Goal: Task Accomplishment & Management: Manage account settings

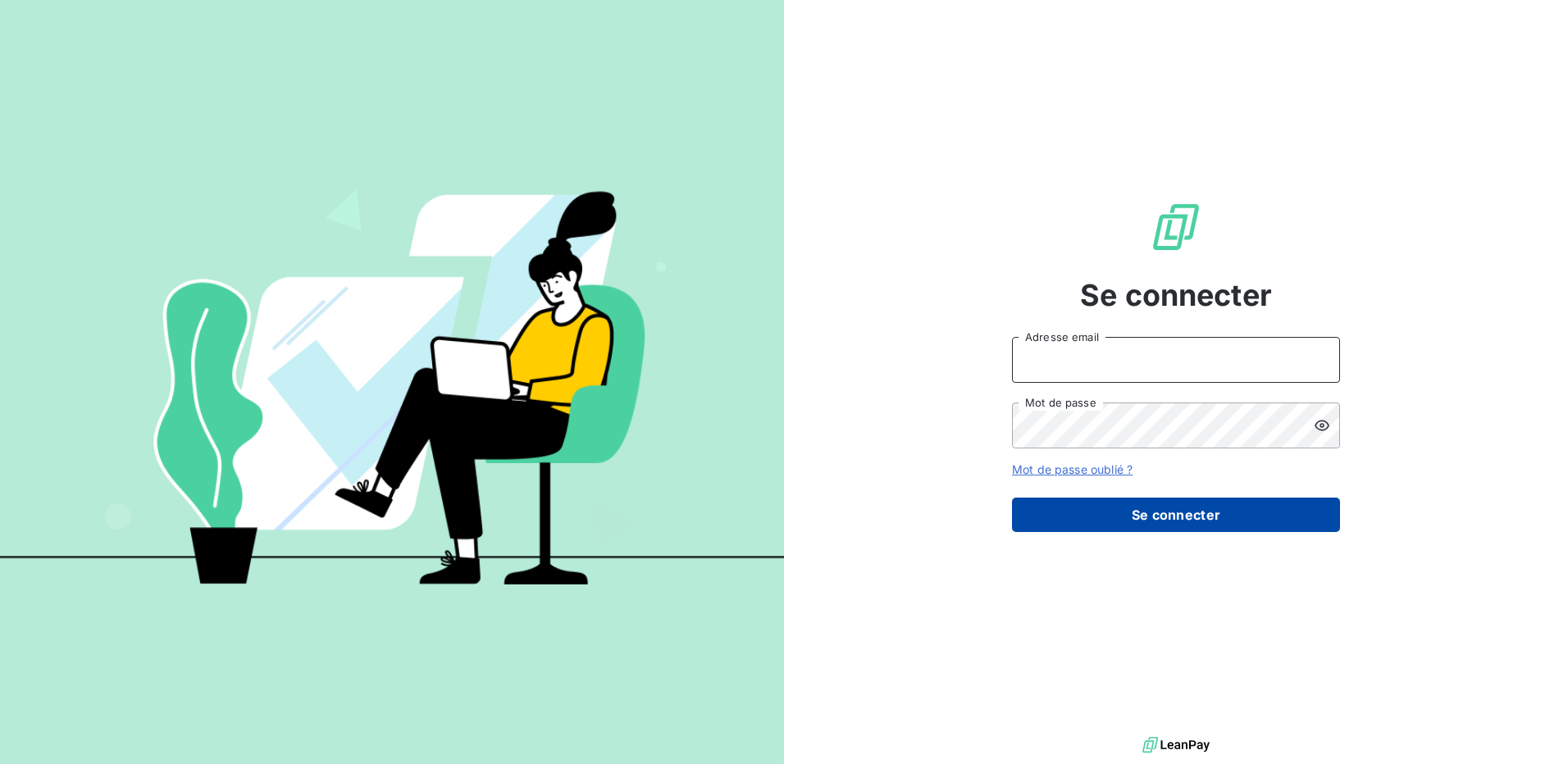
type input "[EMAIL_ADDRESS][DOMAIN_NAME]"
click at [1159, 509] on button "Se connecter" at bounding box center [1175, 514] width 328 height 34
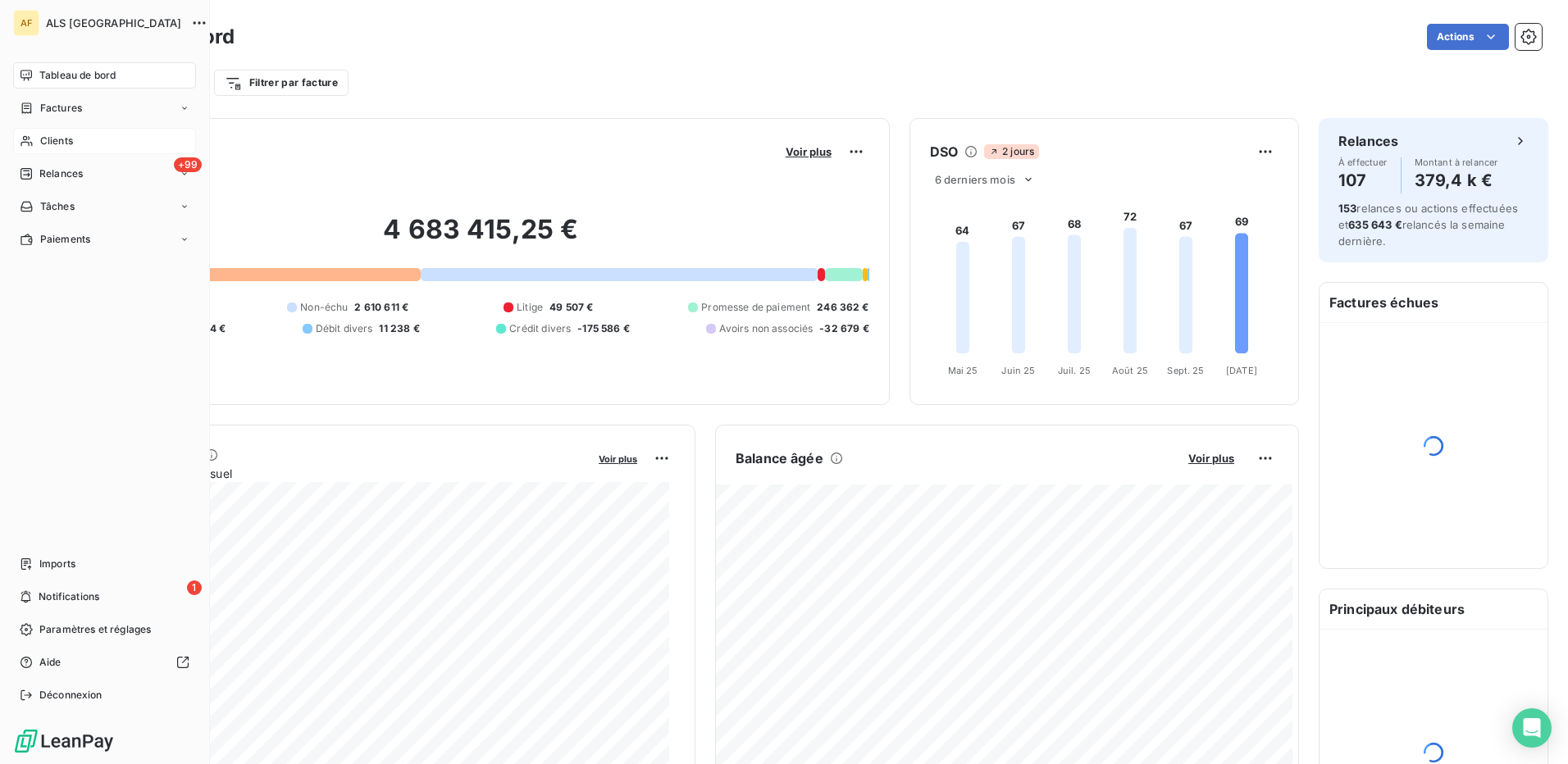
click at [43, 140] on span "Clients" at bounding box center [56, 141] width 33 height 15
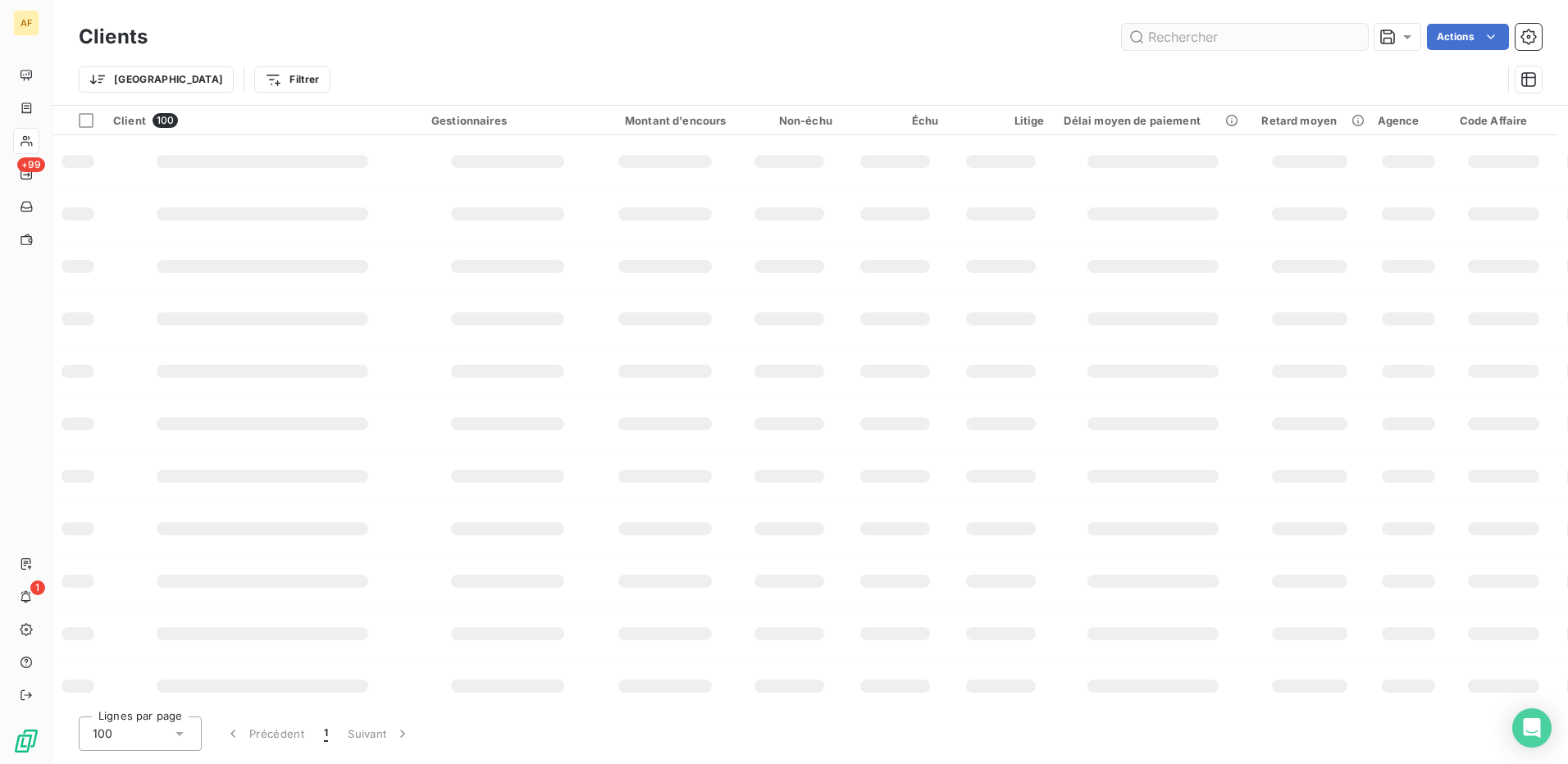
click at [1188, 34] on input "text" at bounding box center [1245, 37] width 246 height 27
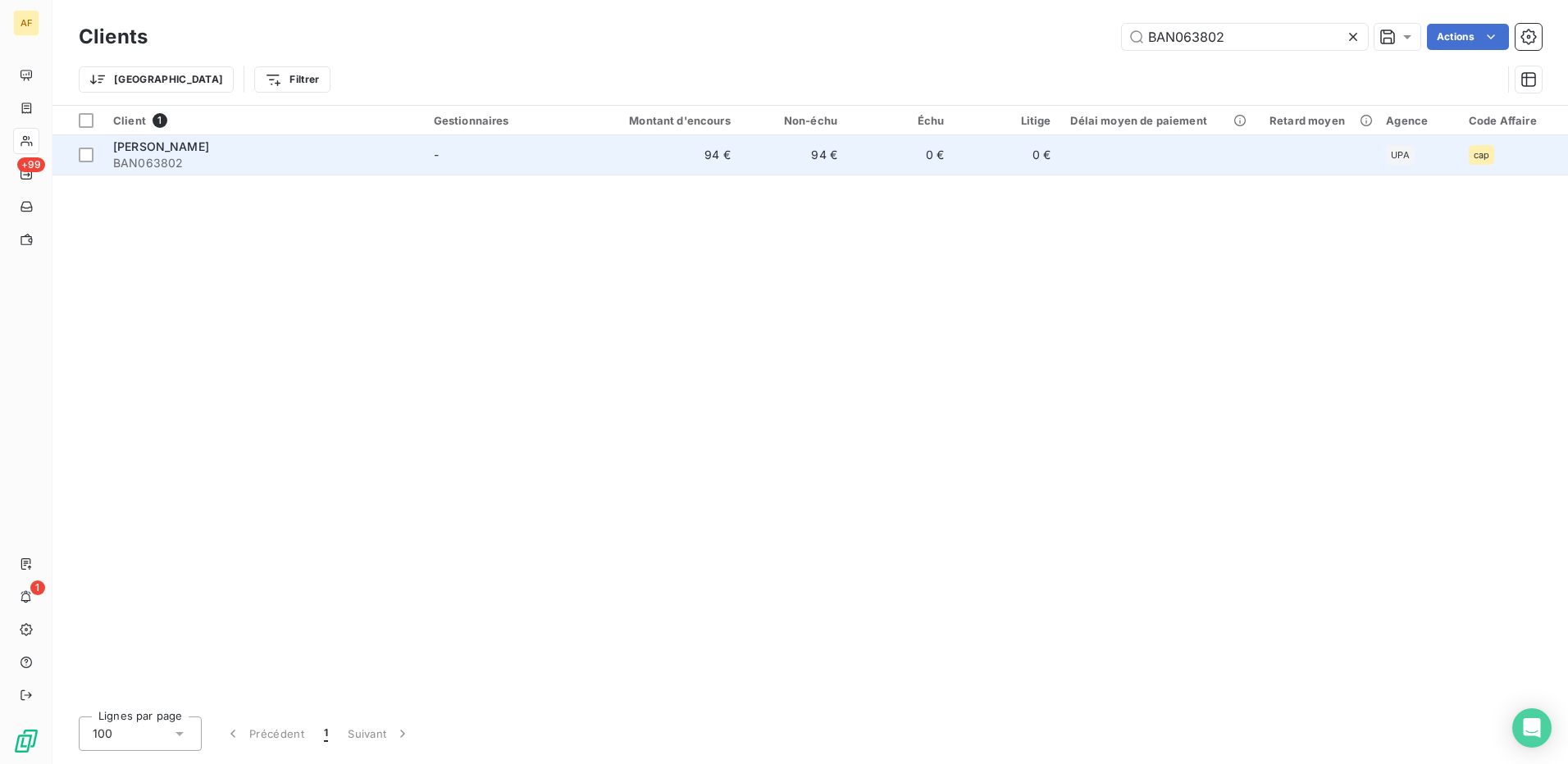
type input "BAN063802"
click at [266, 152] on div "[PERSON_NAME]" at bounding box center [263, 147] width 301 height 17
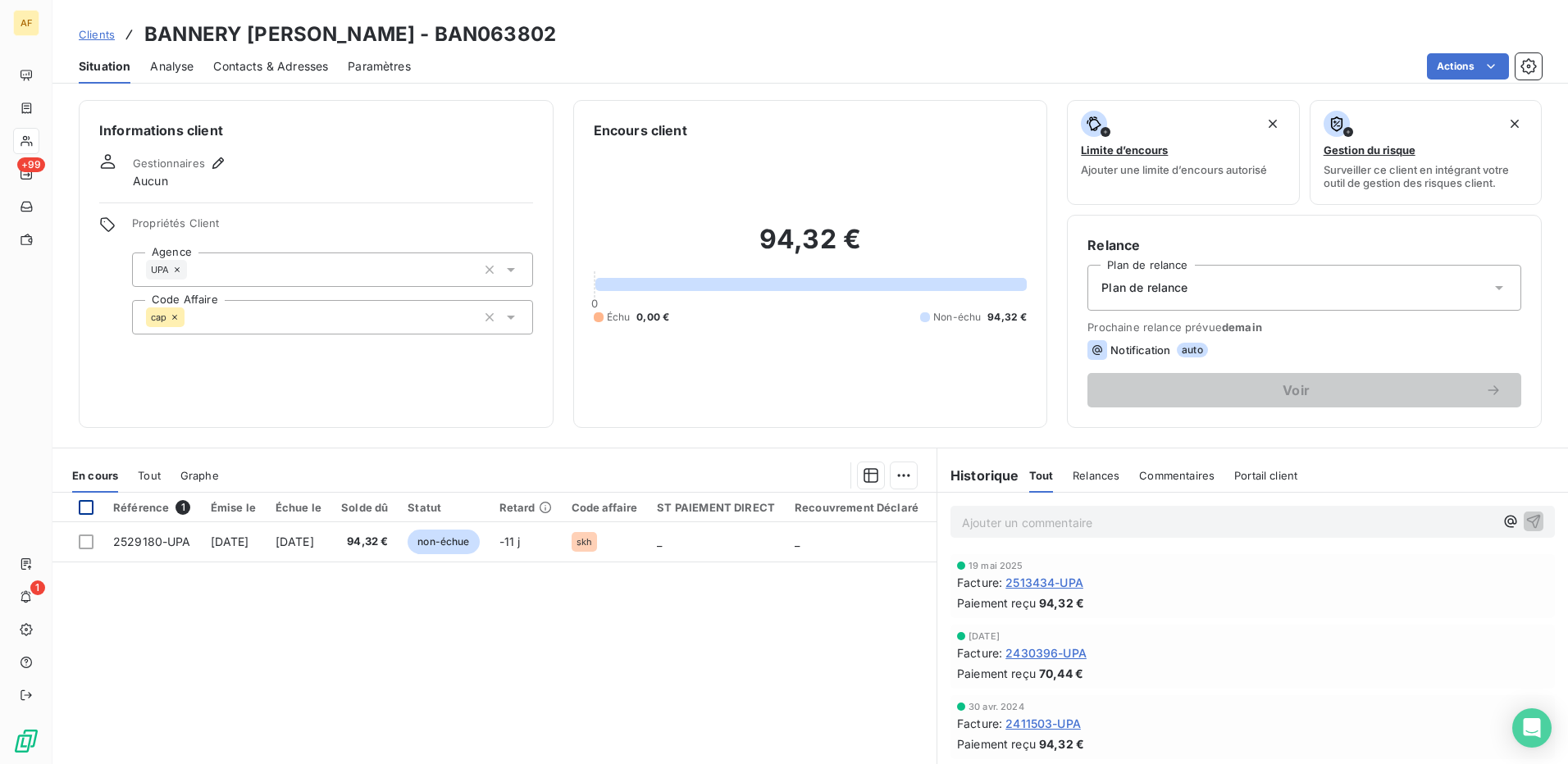
click at [85, 509] on div at bounding box center [86, 508] width 15 height 15
click at [895, 474] on html "AF +99 1 Clients BANNERY [PERSON_NAME] - BAN063802 Situation Analyse Contacts &…" at bounding box center [784, 382] width 1568 height 764
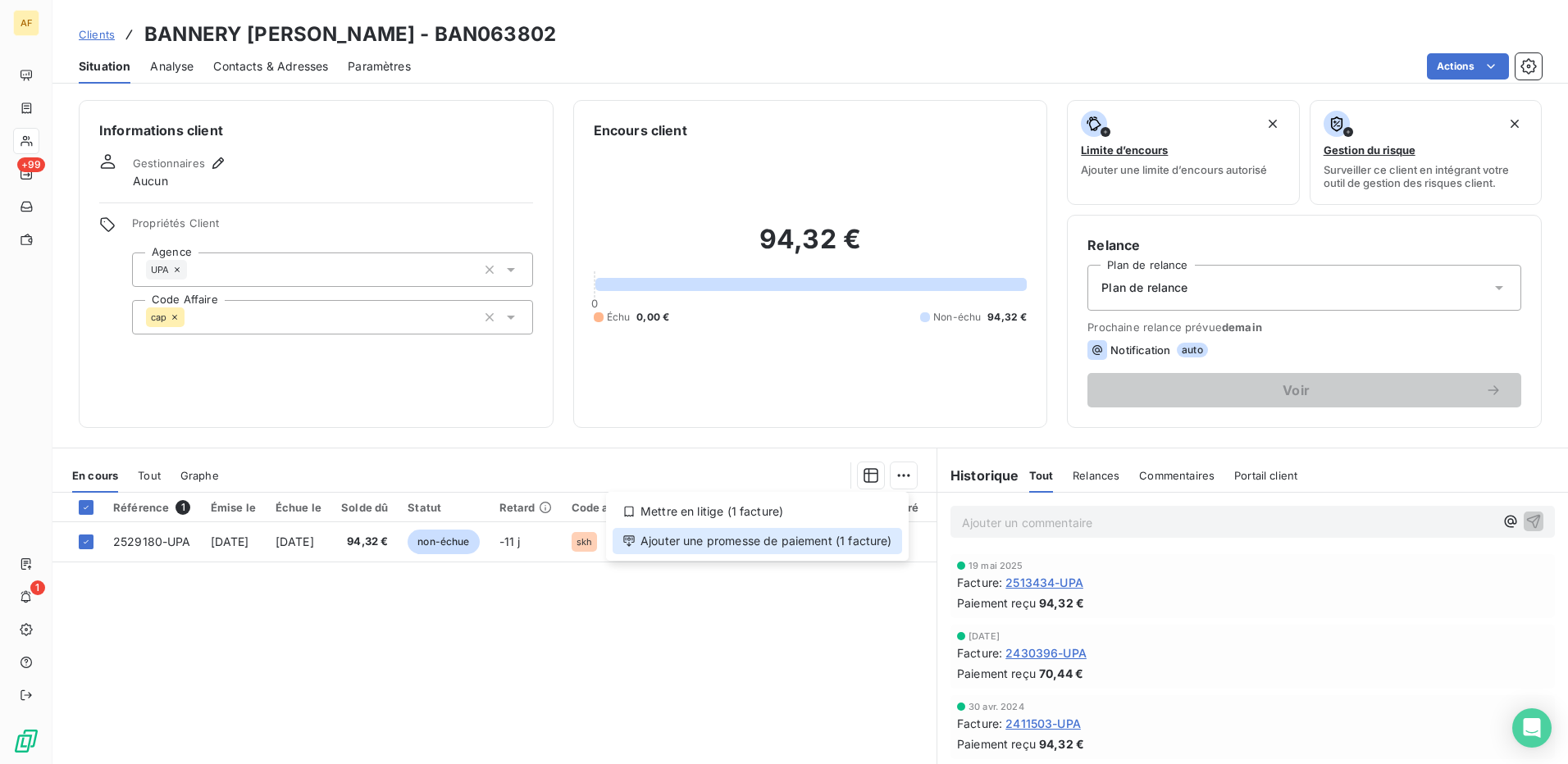
click at [872, 548] on div "Ajouter une promesse de paiement (1 facture)" at bounding box center [757, 541] width 290 height 27
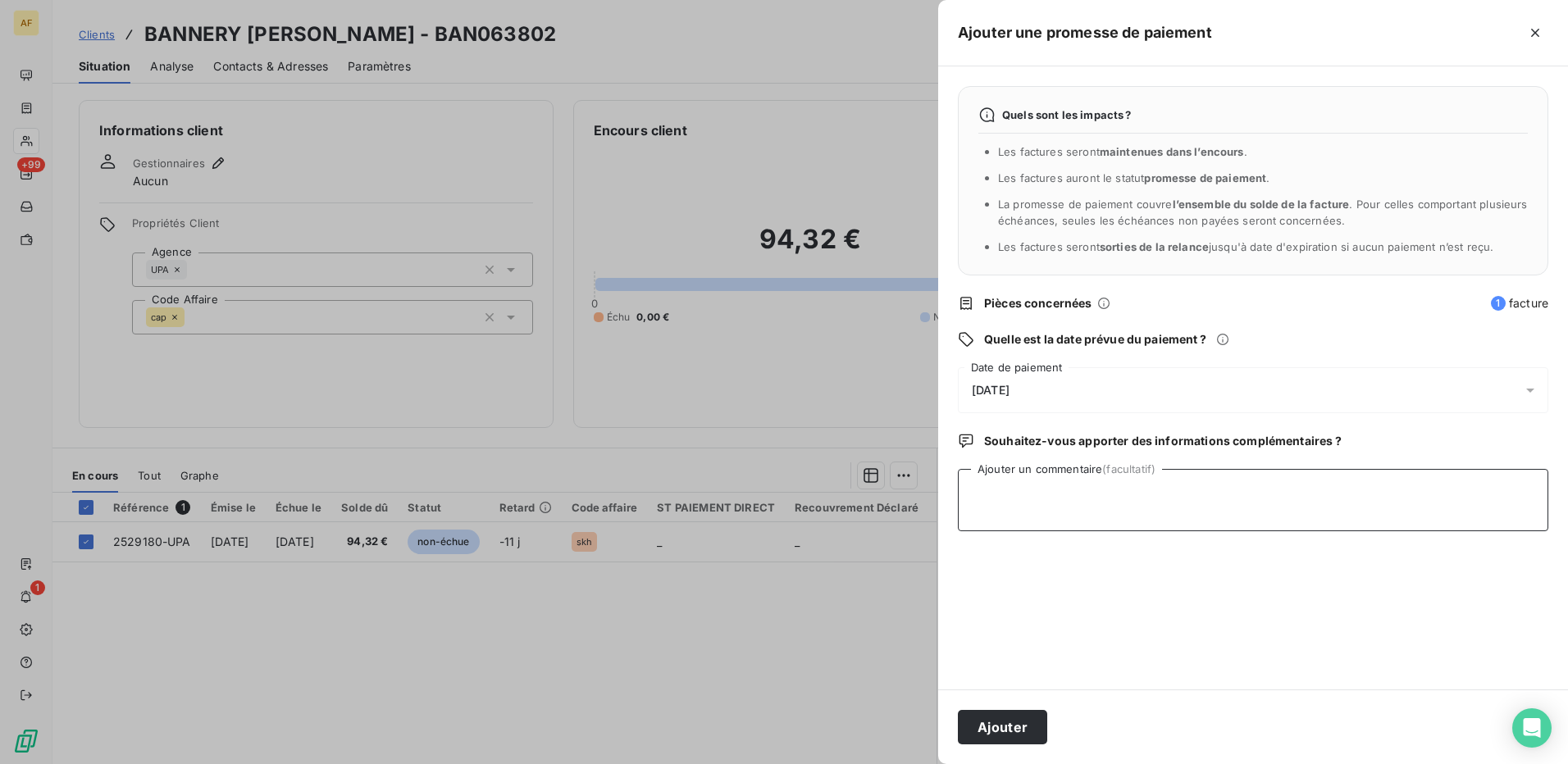
click at [1044, 509] on textarea "Ajouter un commentaire (facultatif)" at bounding box center [1253, 499] width 590 height 62
type textarea "c"
type textarea "CHQ ULY"
click at [1009, 385] on span "[DATE]" at bounding box center [990, 390] width 37 height 13
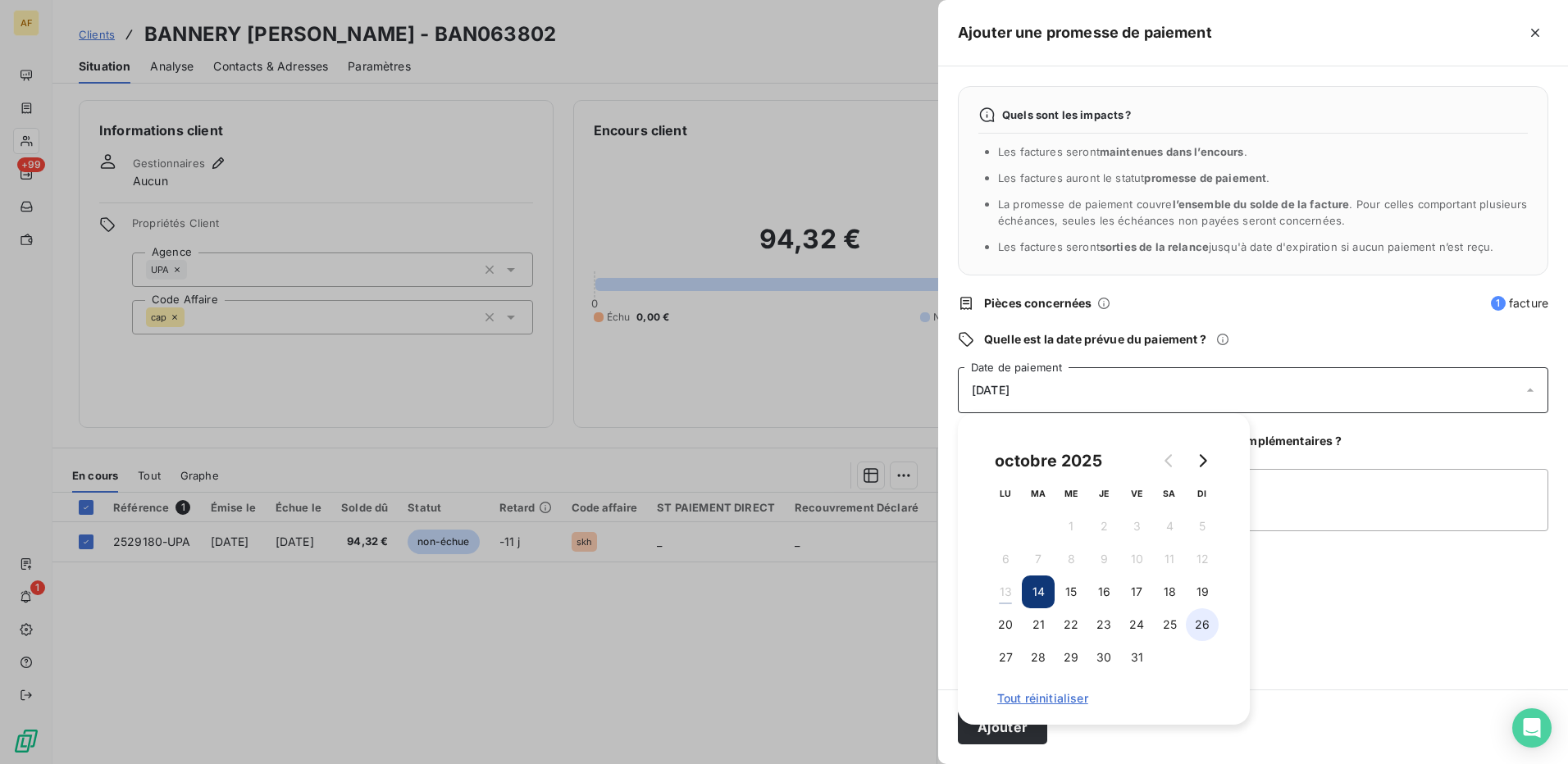
click at [1204, 630] on button "26" at bounding box center [1203, 625] width 33 height 33
click at [1258, 518] on textarea "CHQ ULY" at bounding box center [1253, 499] width 590 height 62
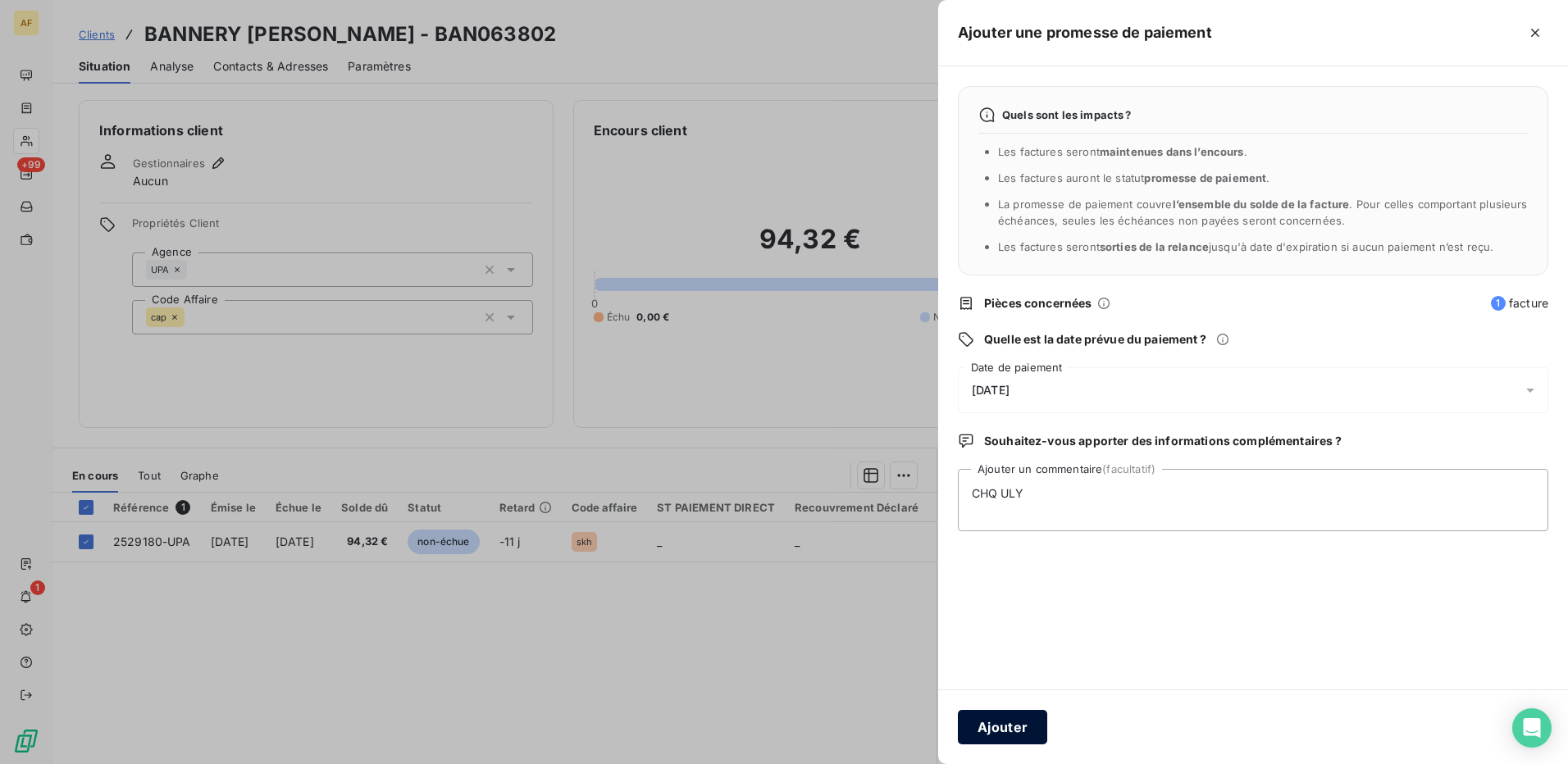
click at [1019, 733] on button "Ajouter" at bounding box center [1003, 727] width 90 height 34
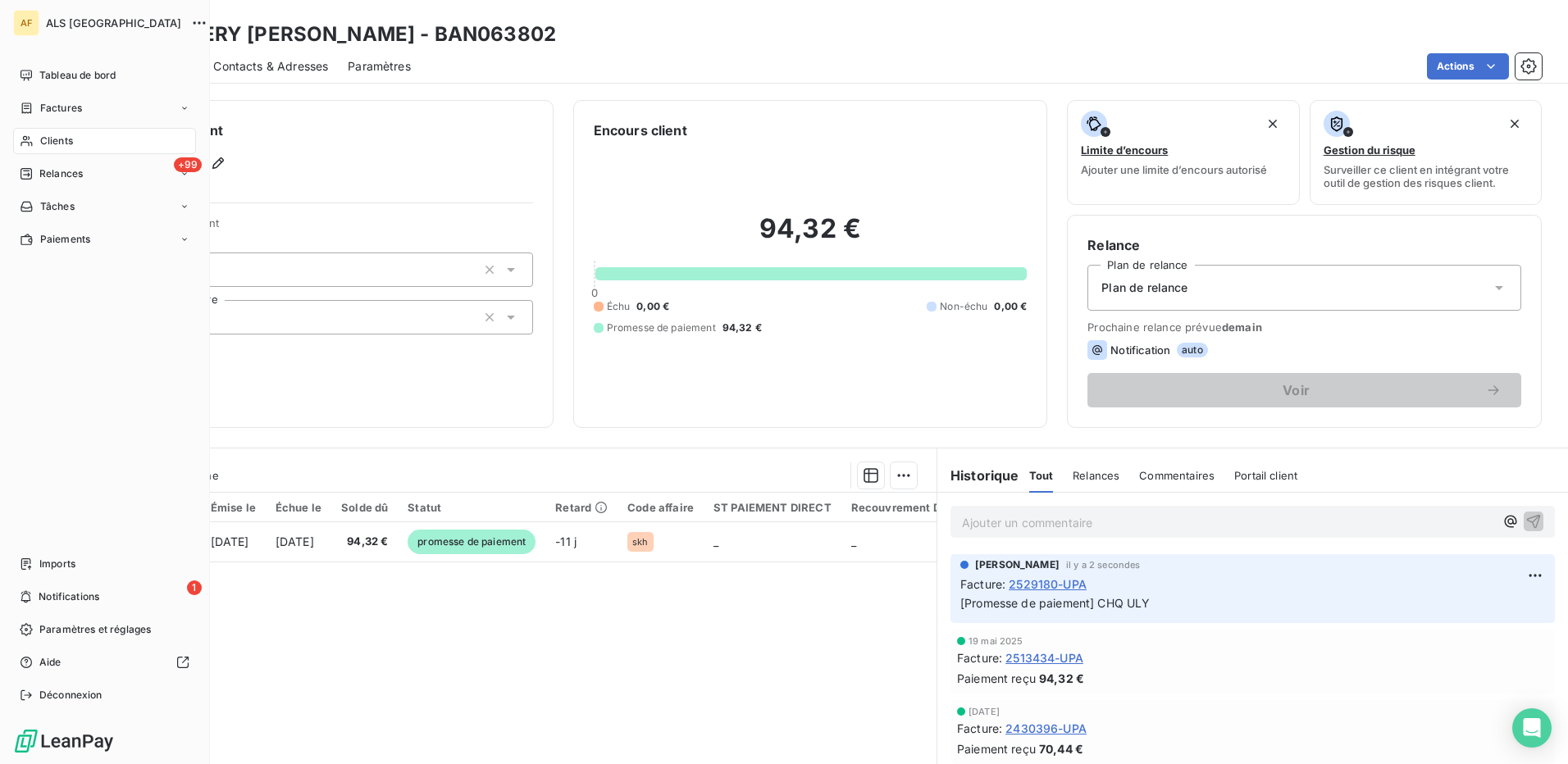
click at [43, 139] on span "Clients" at bounding box center [56, 141] width 33 height 15
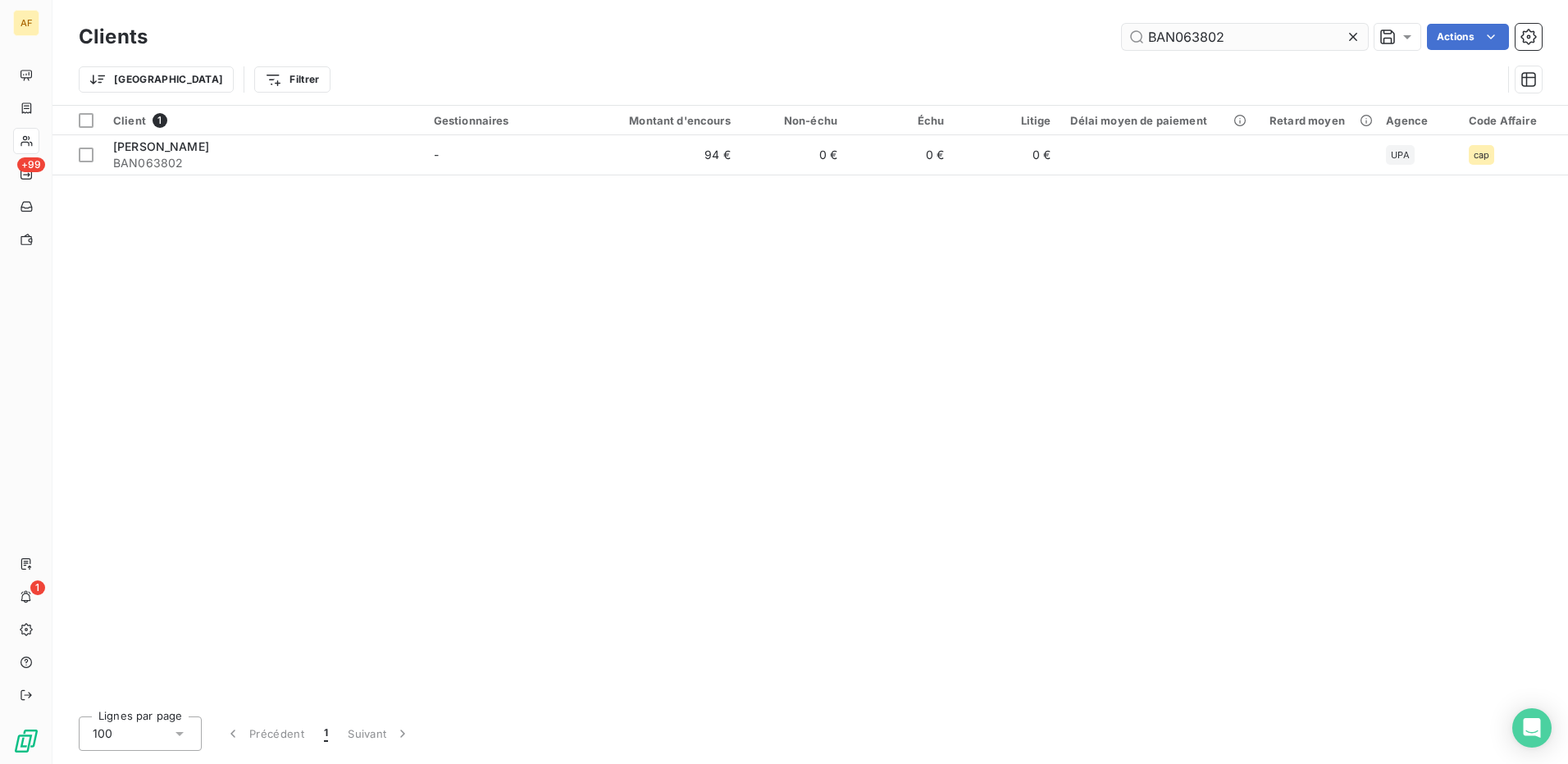
click at [1259, 46] on input "BAN063802" at bounding box center [1245, 37] width 246 height 27
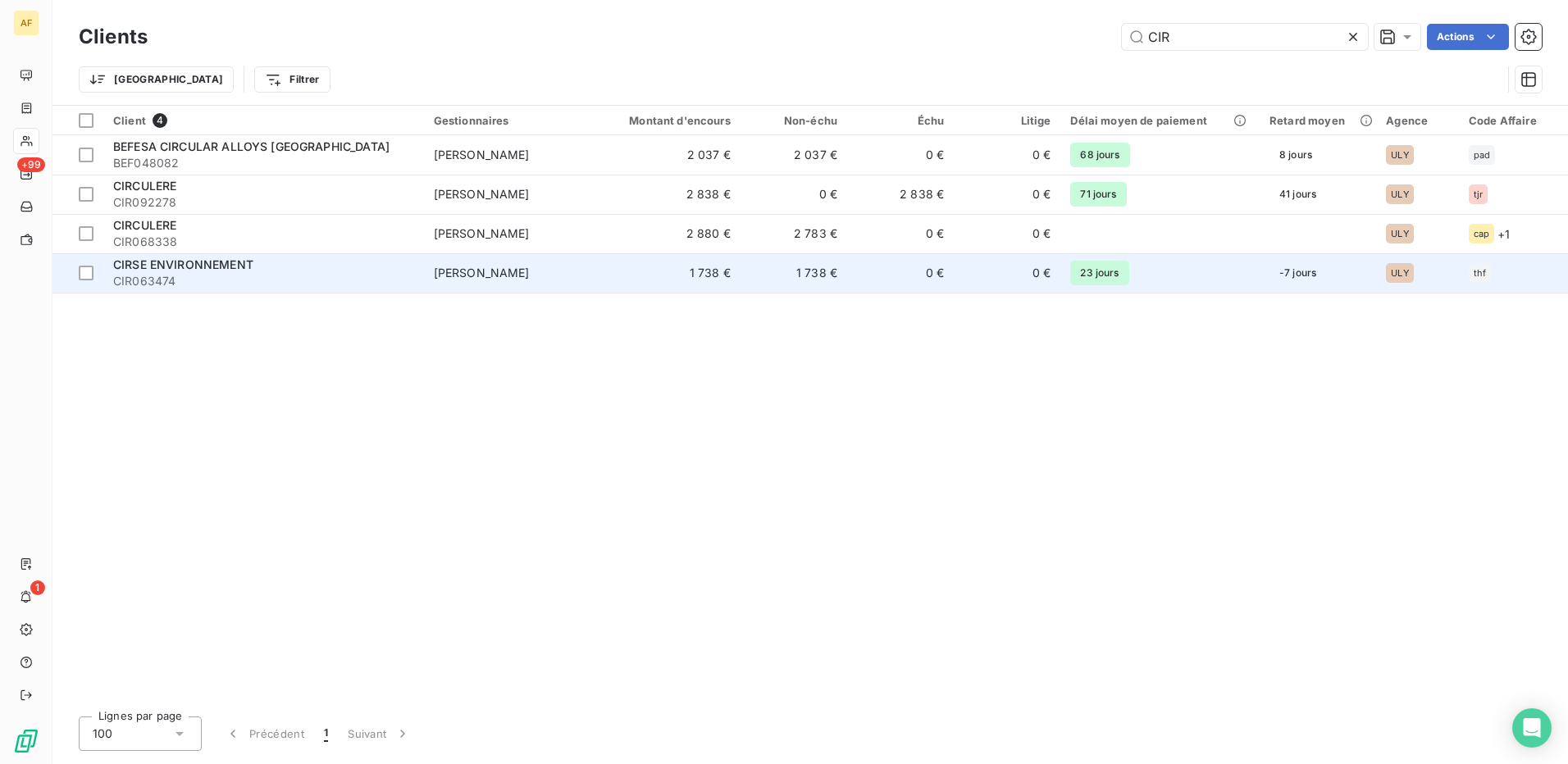
type input "CIR"
click at [169, 273] on span "CIR063474" at bounding box center [263, 281] width 301 height 17
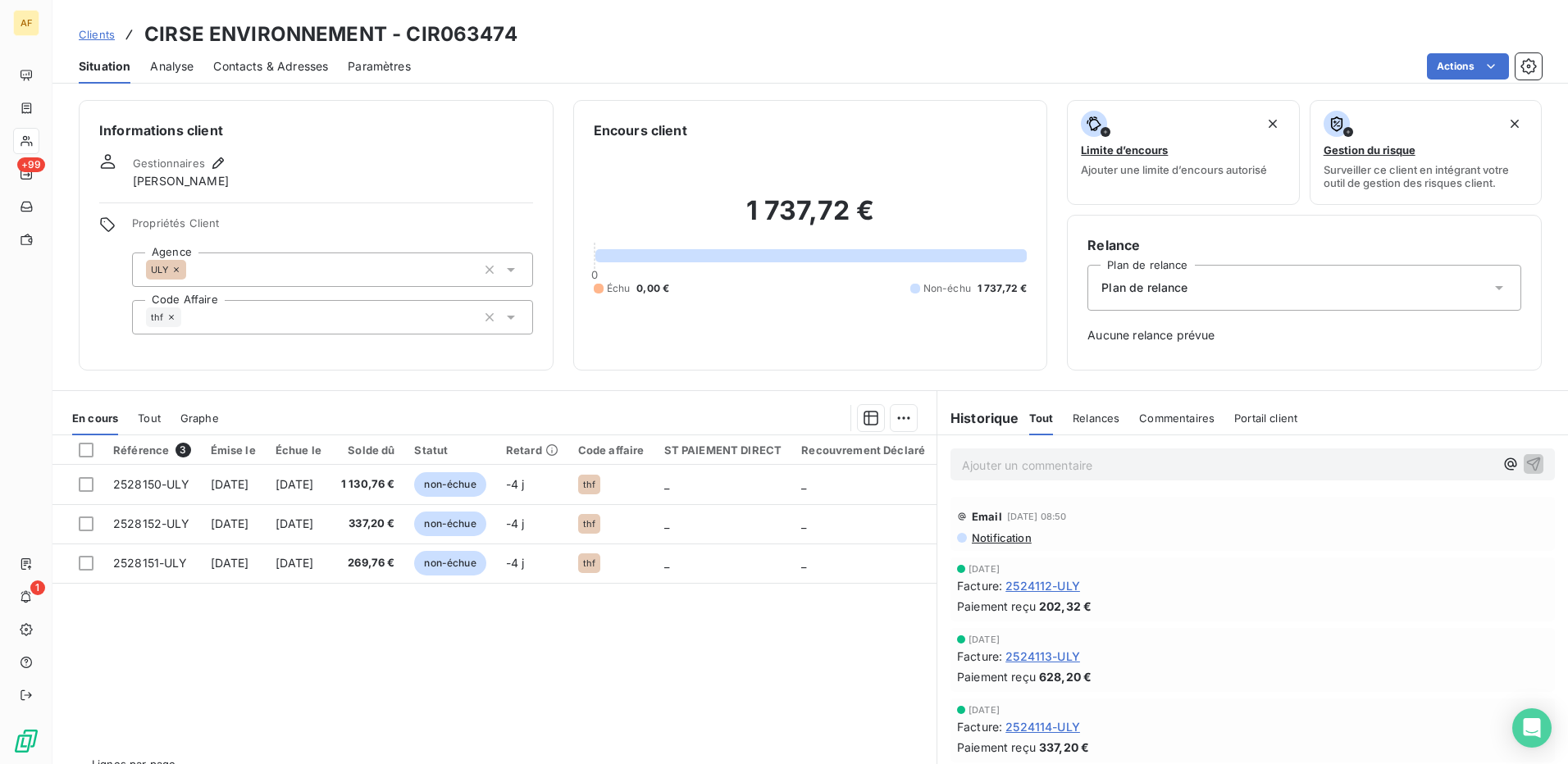
click at [452, 32] on h3 "CIRSE ENVIRONNEMENT - CIR063474" at bounding box center [331, 35] width 374 height 30
copy h3 "CIR063474"
click at [85, 454] on div at bounding box center [86, 450] width 15 height 15
click at [896, 422] on html "AF +99 1 Clients CIRSE ENVIRONNEMENT - CIR063474 Situation Analyse Contacts & A…" at bounding box center [784, 382] width 1568 height 764
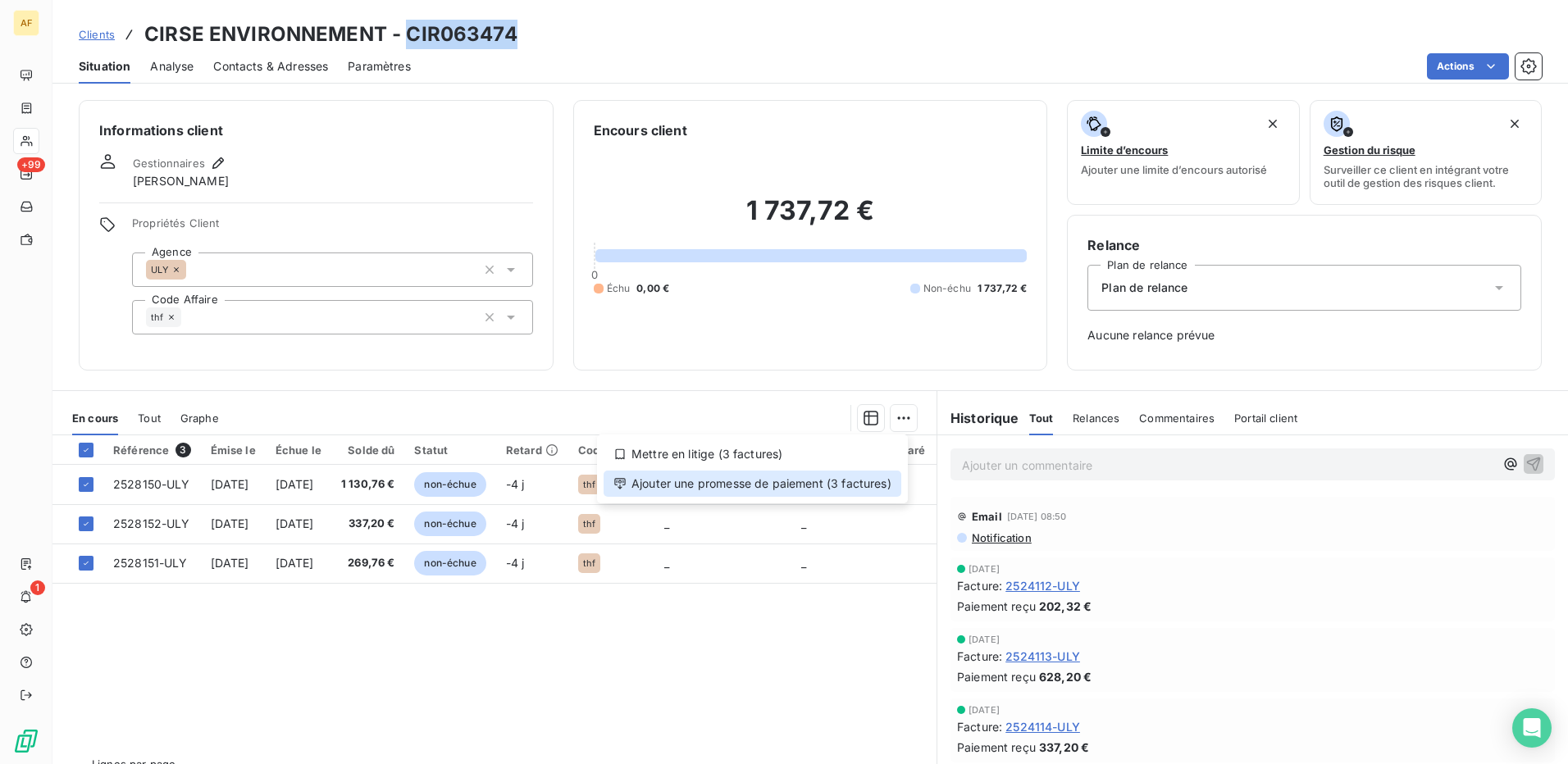
click at [882, 485] on div "Ajouter une promesse de paiement (3 factures)" at bounding box center [752, 484] width 298 height 27
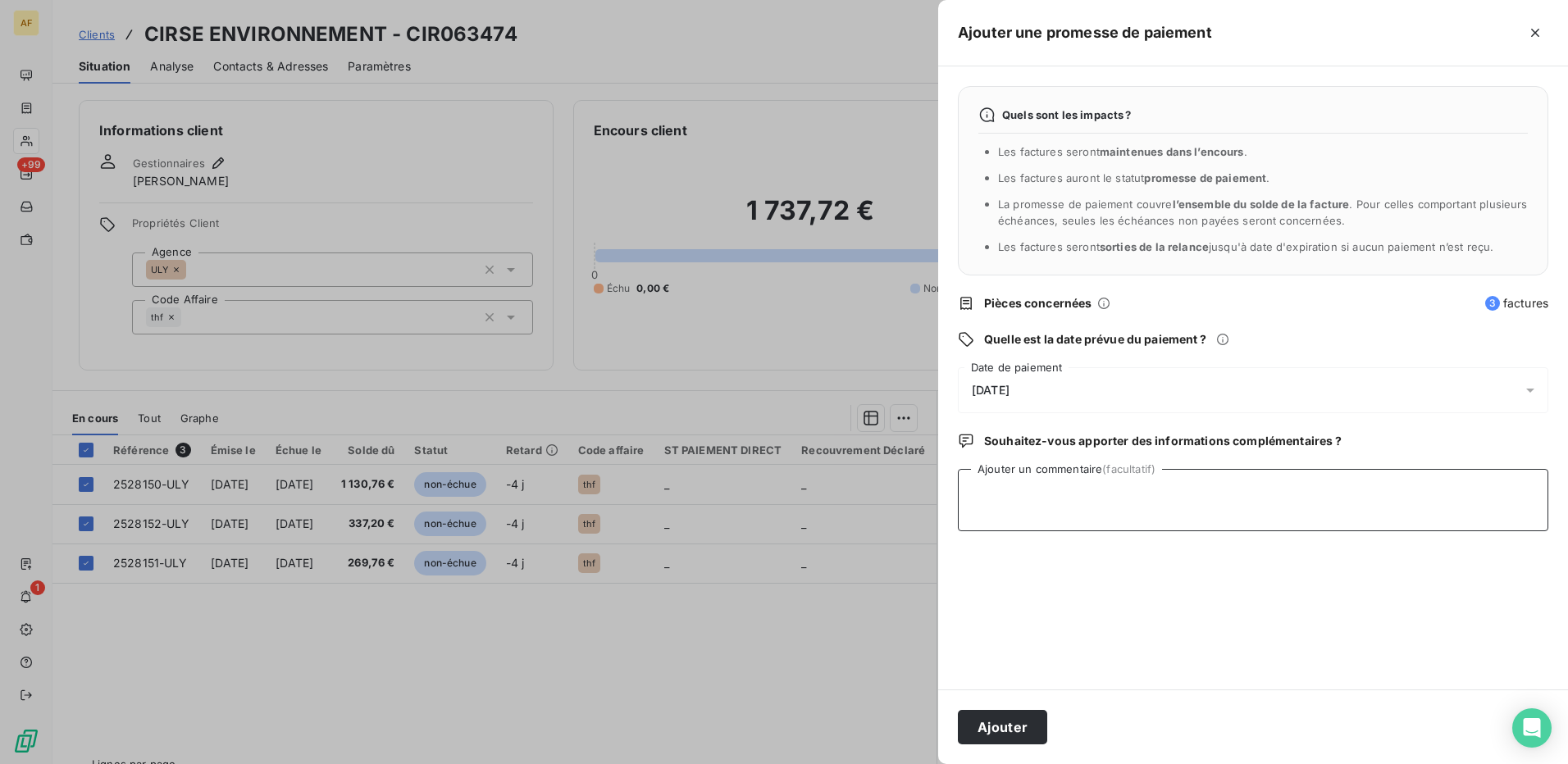
click at [1155, 498] on textarea "Ajouter un commentaire (facultatif)" at bounding box center [1253, 499] width 590 height 62
type textarea "CHQ ULY"
click at [1038, 390] on div "[DATE]" at bounding box center [1253, 390] width 590 height 46
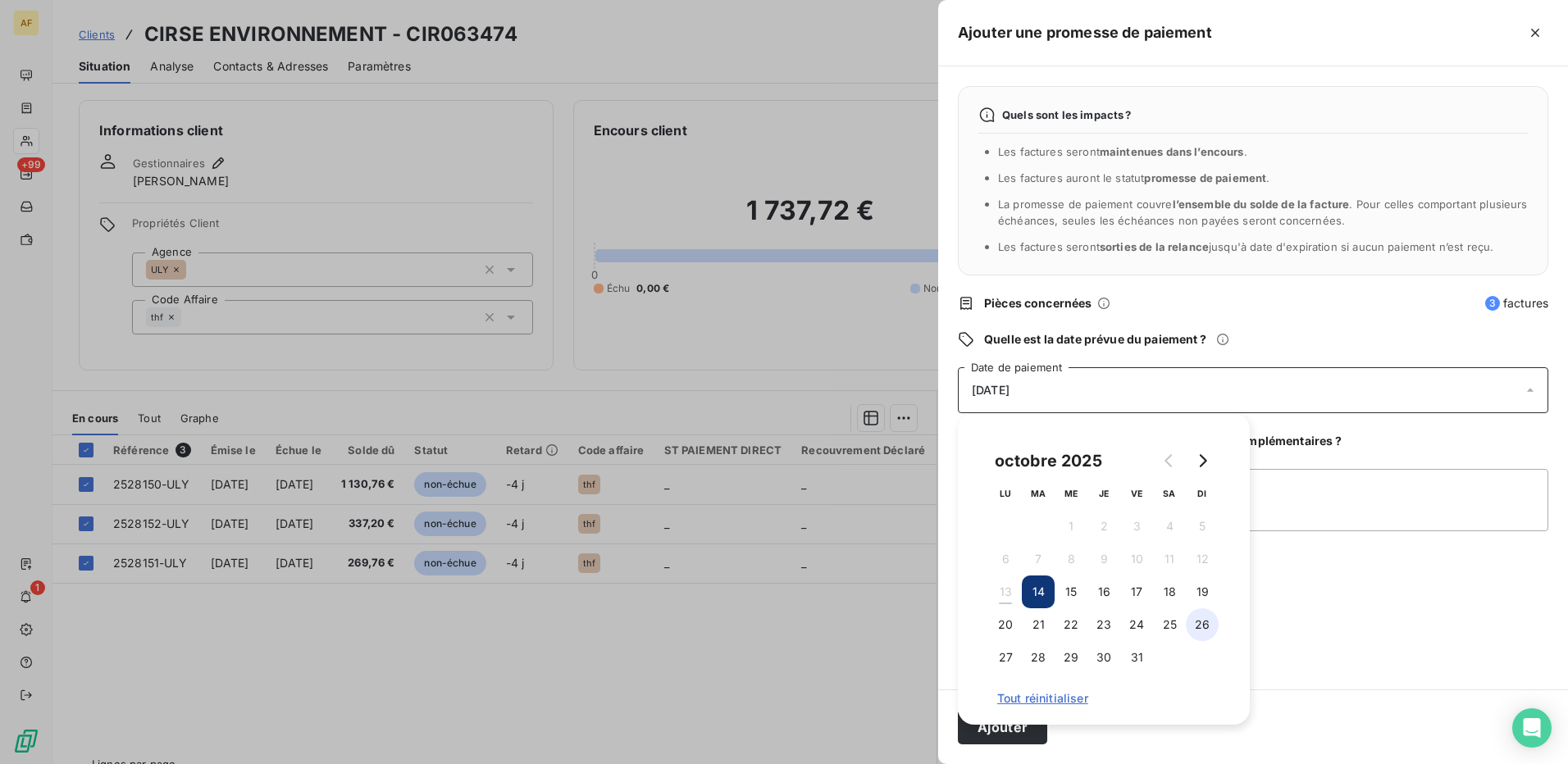
click at [1209, 622] on button "26" at bounding box center [1203, 625] width 33 height 33
click at [1365, 607] on div "Quels sont les impacts ? Les factures seront maintenues dans l’encours . Les fa…" at bounding box center [1253, 377] width 630 height 623
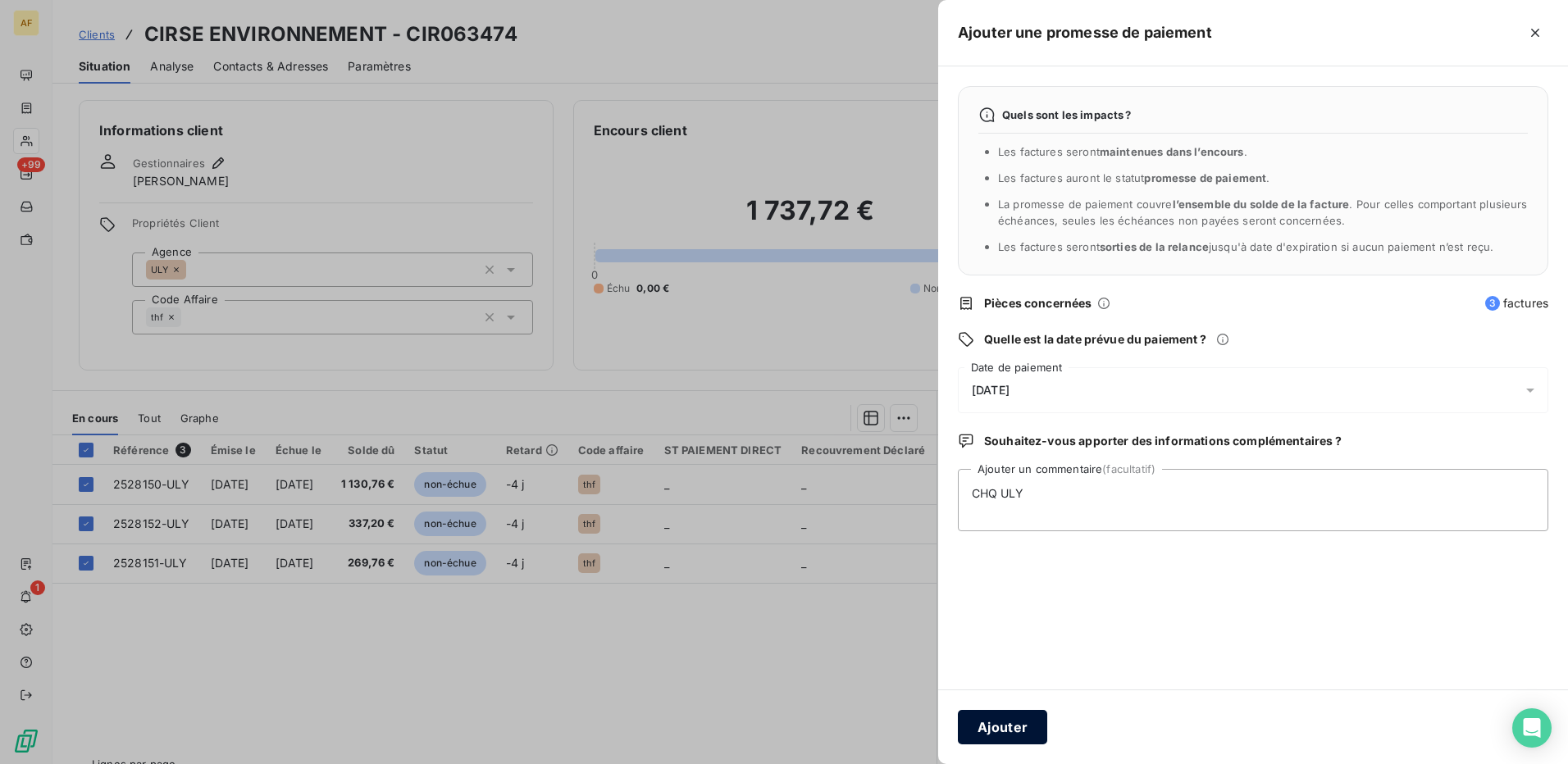
click at [989, 733] on button "Ajouter" at bounding box center [1003, 727] width 90 height 34
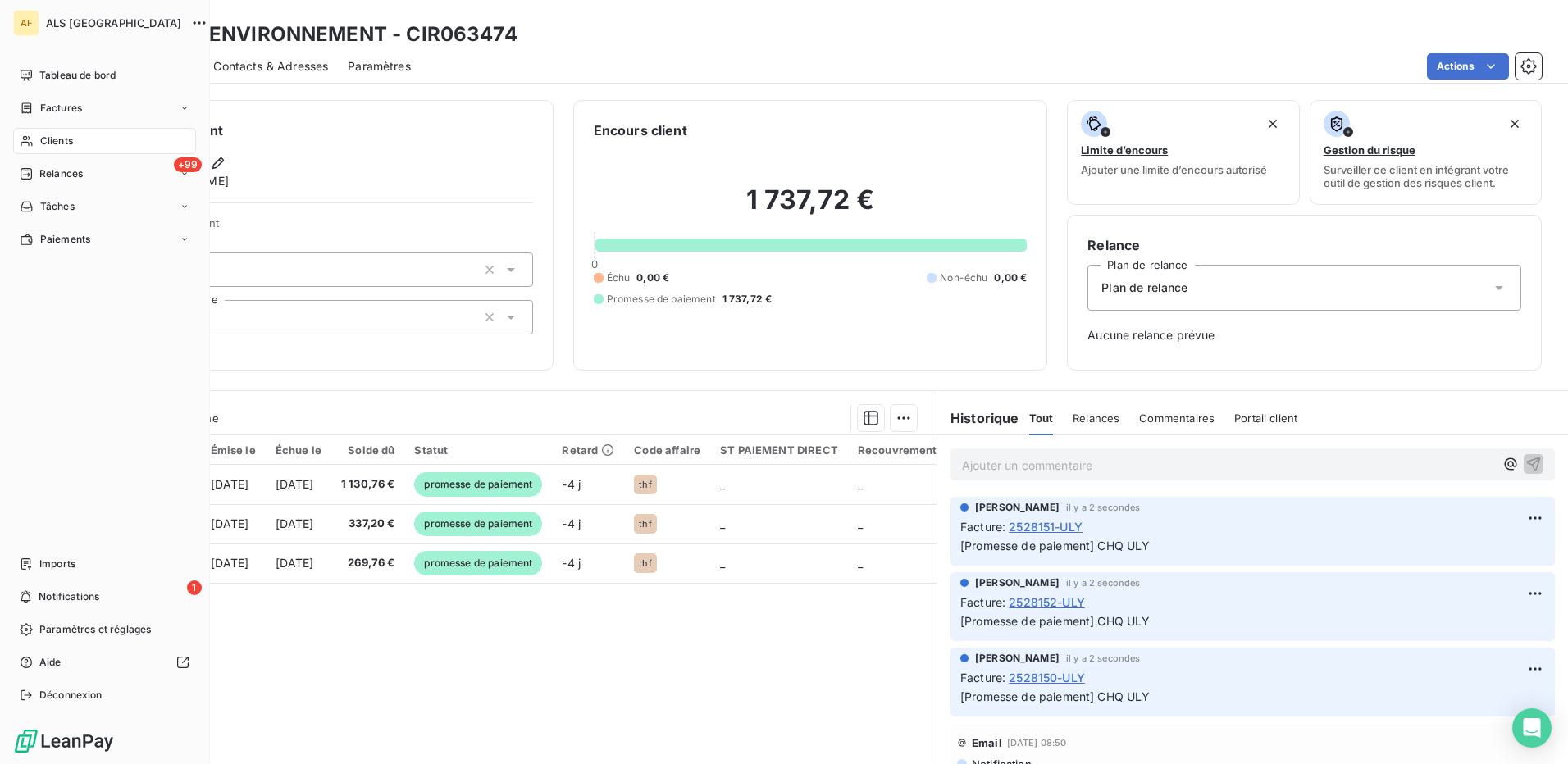
click at [60, 142] on span "Clients" at bounding box center [56, 141] width 33 height 15
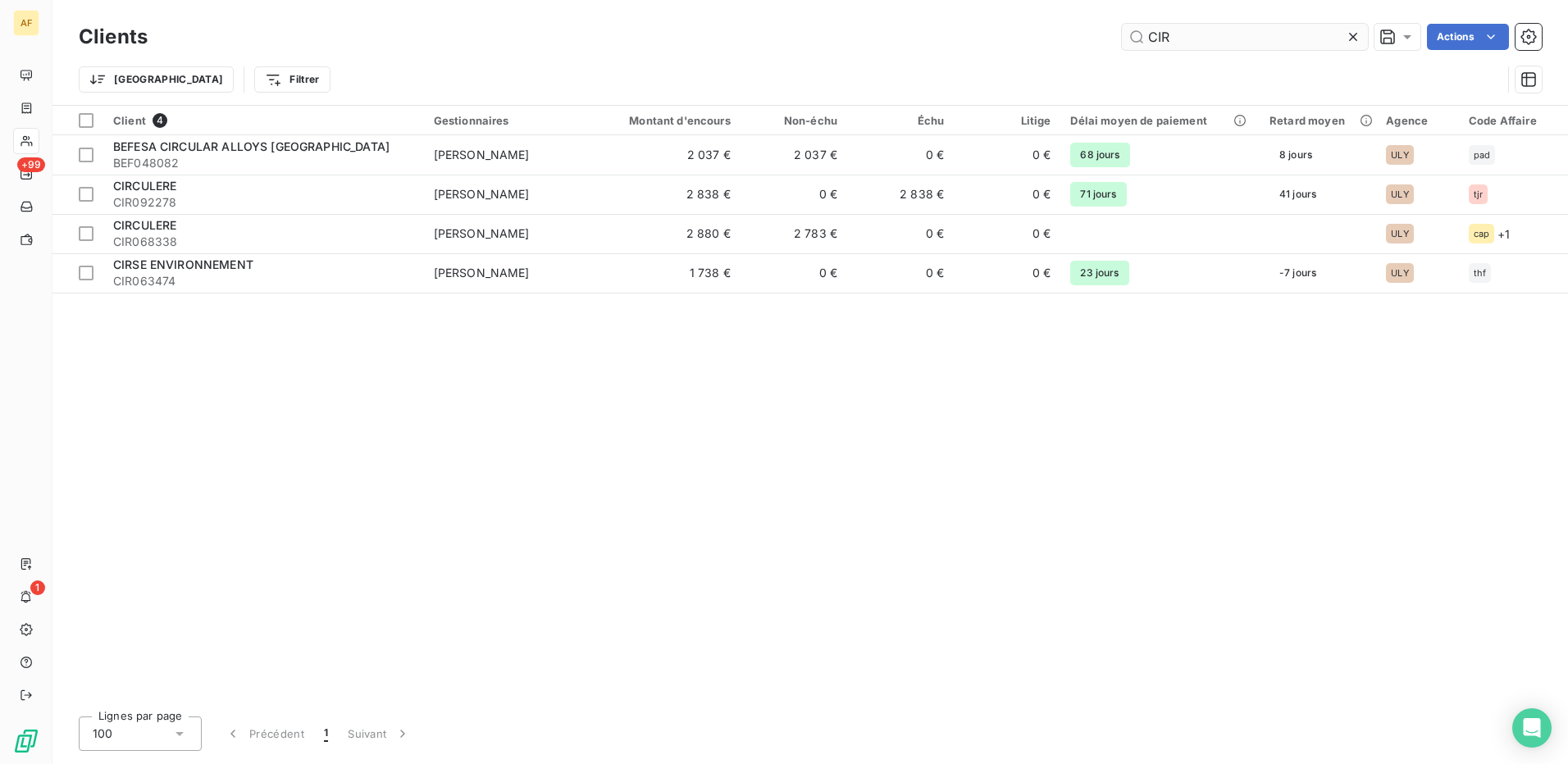
click at [1183, 39] on input "CIR" at bounding box center [1245, 37] width 246 height 27
click at [1181, 40] on input "CIR" at bounding box center [1245, 37] width 246 height 27
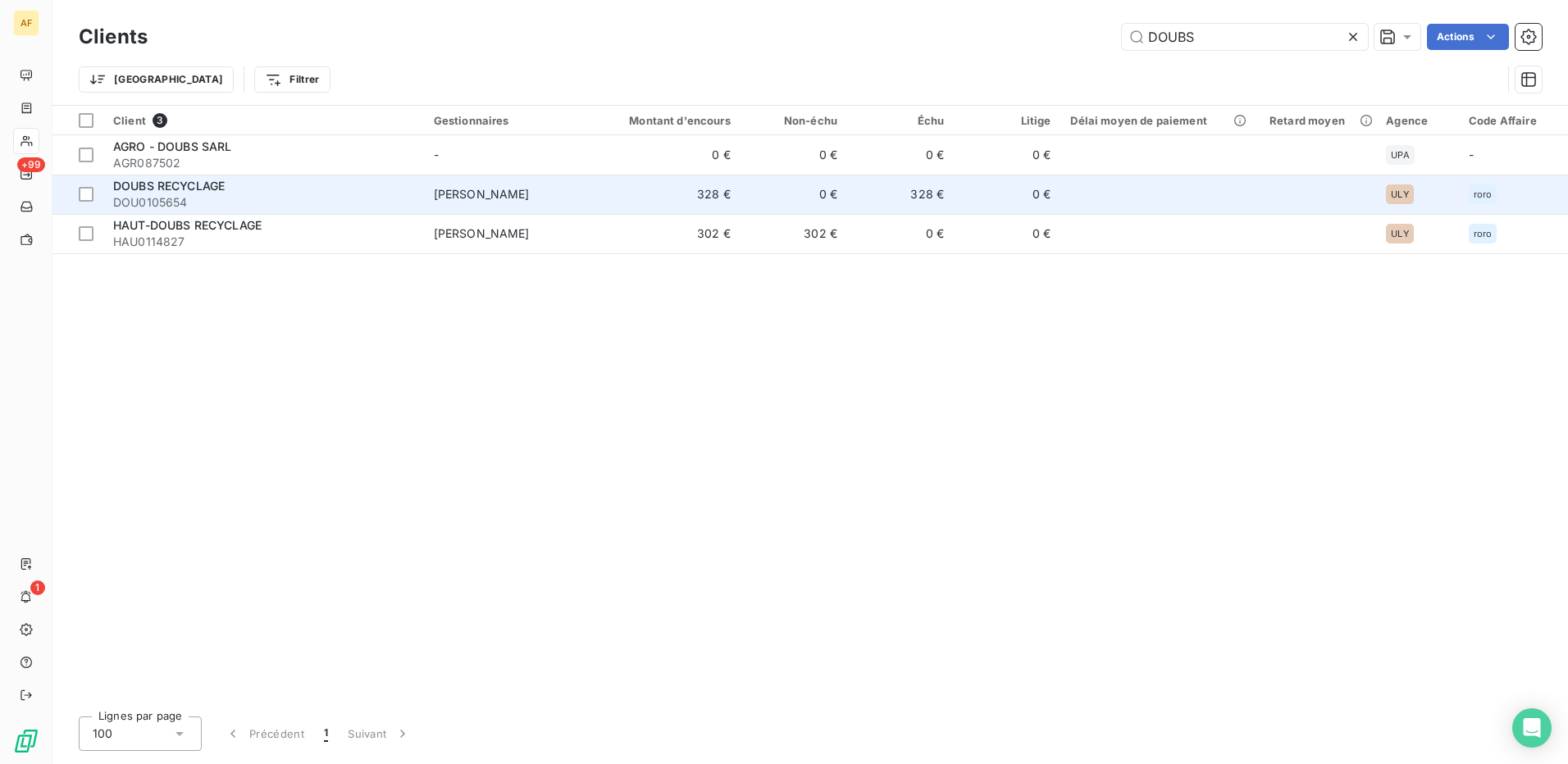
type input "DOUBS"
click at [183, 195] on span "DOU0105654" at bounding box center [263, 202] width 301 height 17
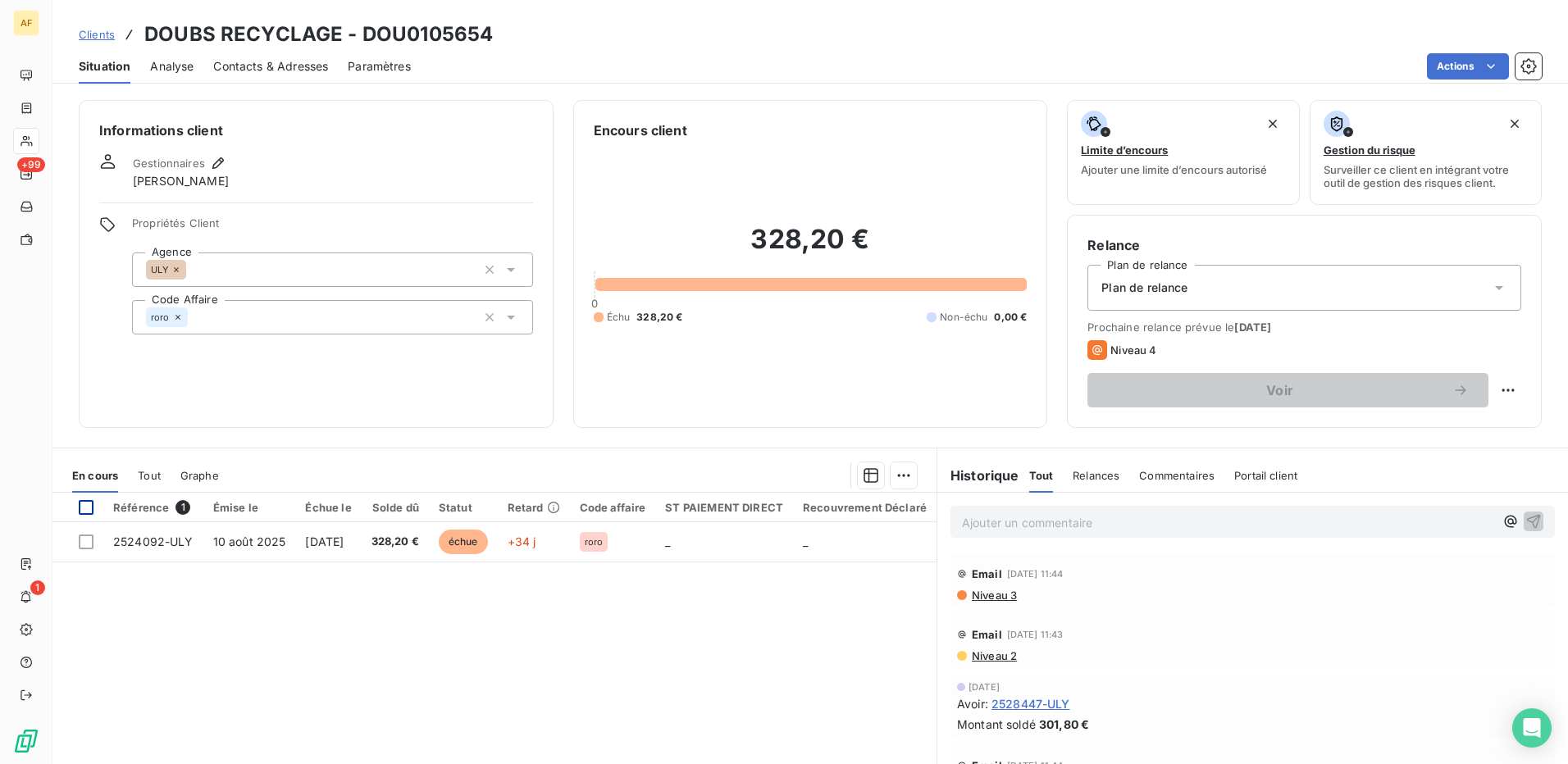
drag, startPoint x: 85, startPoint y: 502, endPoint x: 222, endPoint y: 545, distance: 143.6
click at [85, 503] on div at bounding box center [86, 508] width 15 height 15
click at [896, 476] on html "AF +99 1 Clients DOUBS RECYCLAGE - DOU0105654 Situation Analyse Contacts & Adre…" at bounding box center [784, 382] width 1568 height 764
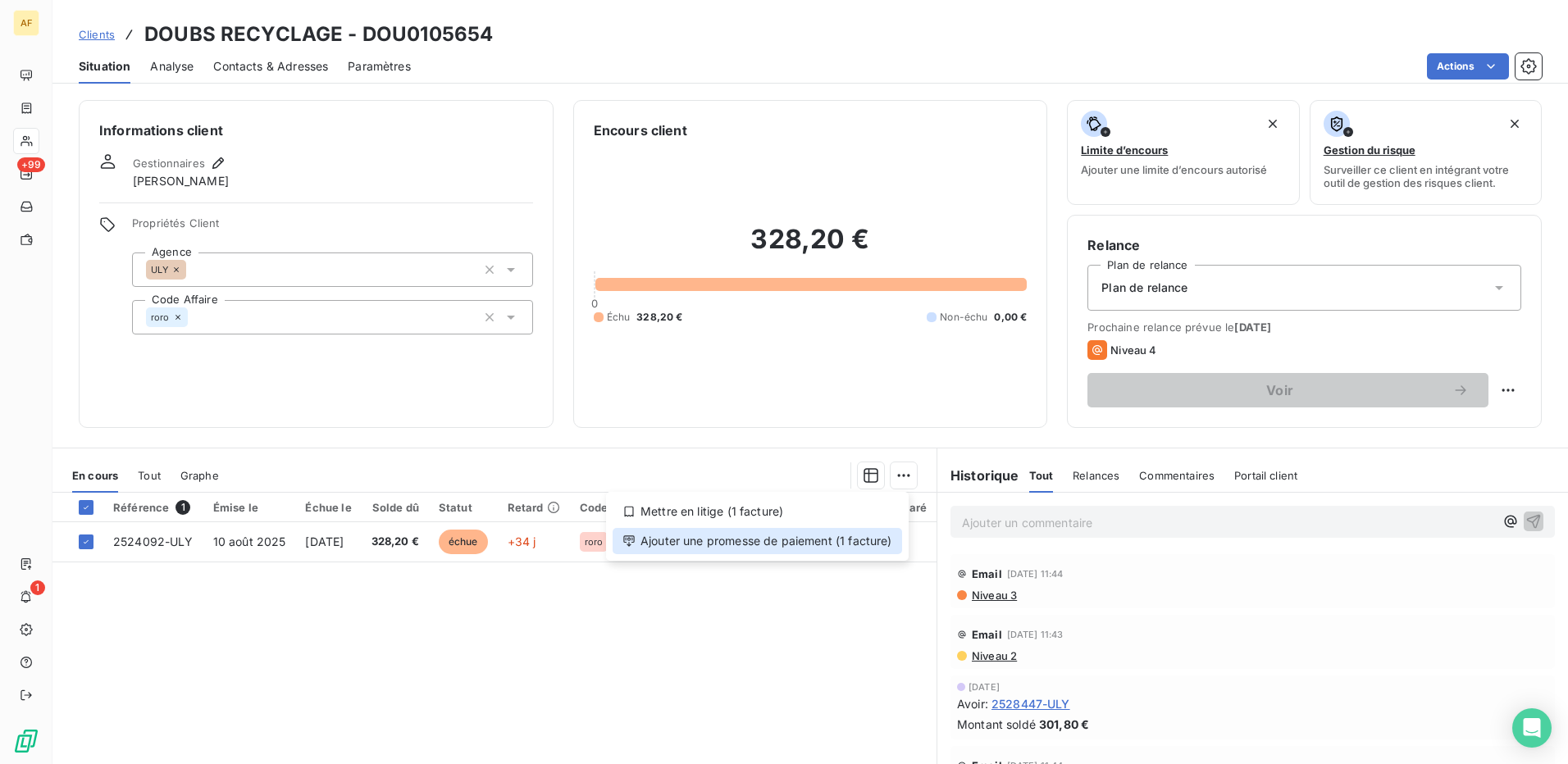
click at [875, 546] on div "Ajouter une promesse de paiement (1 facture)" at bounding box center [757, 541] width 290 height 27
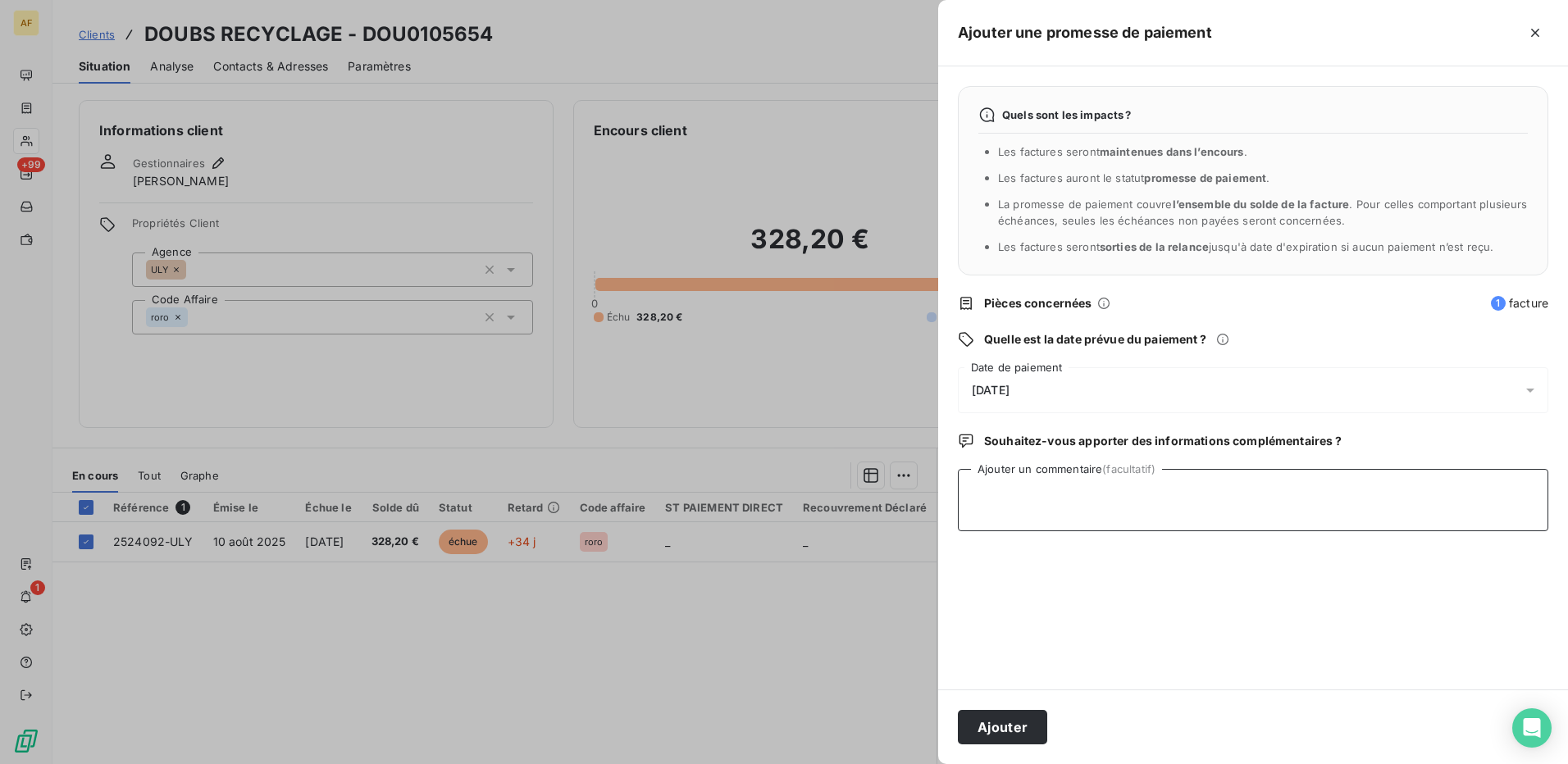
click at [1048, 518] on textarea "Ajouter un commentaire (facultatif)" at bounding box center [1253, 499] width 590 height 62
type textarea "CHQ ULY"
click at [1058, 392] on div "[DATE]" at bounding box center [1253, 390] width 590 height 46
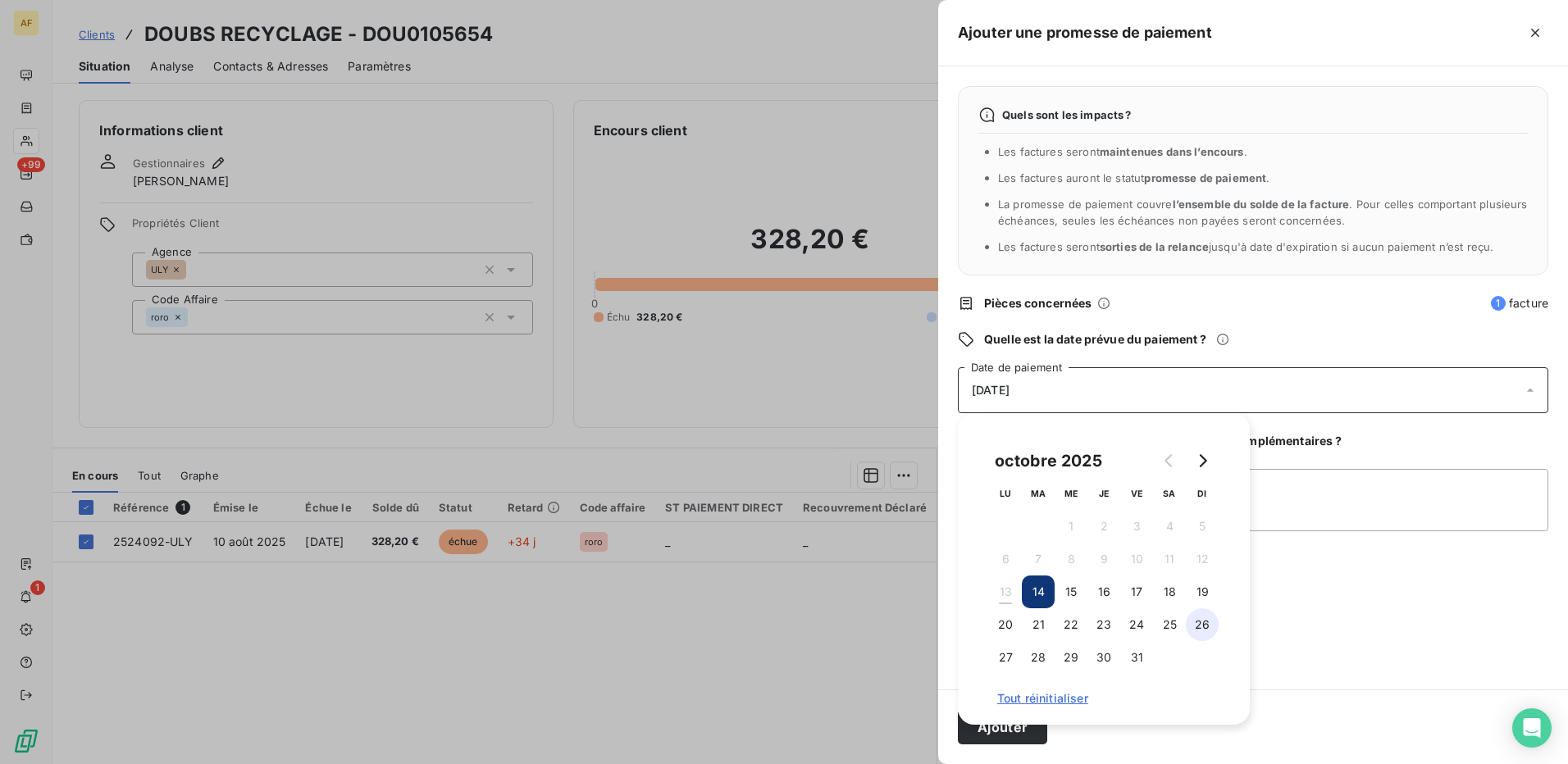
click at [1199, 626] on button "26" at bounding box center [1203, 625] width 33 height 33
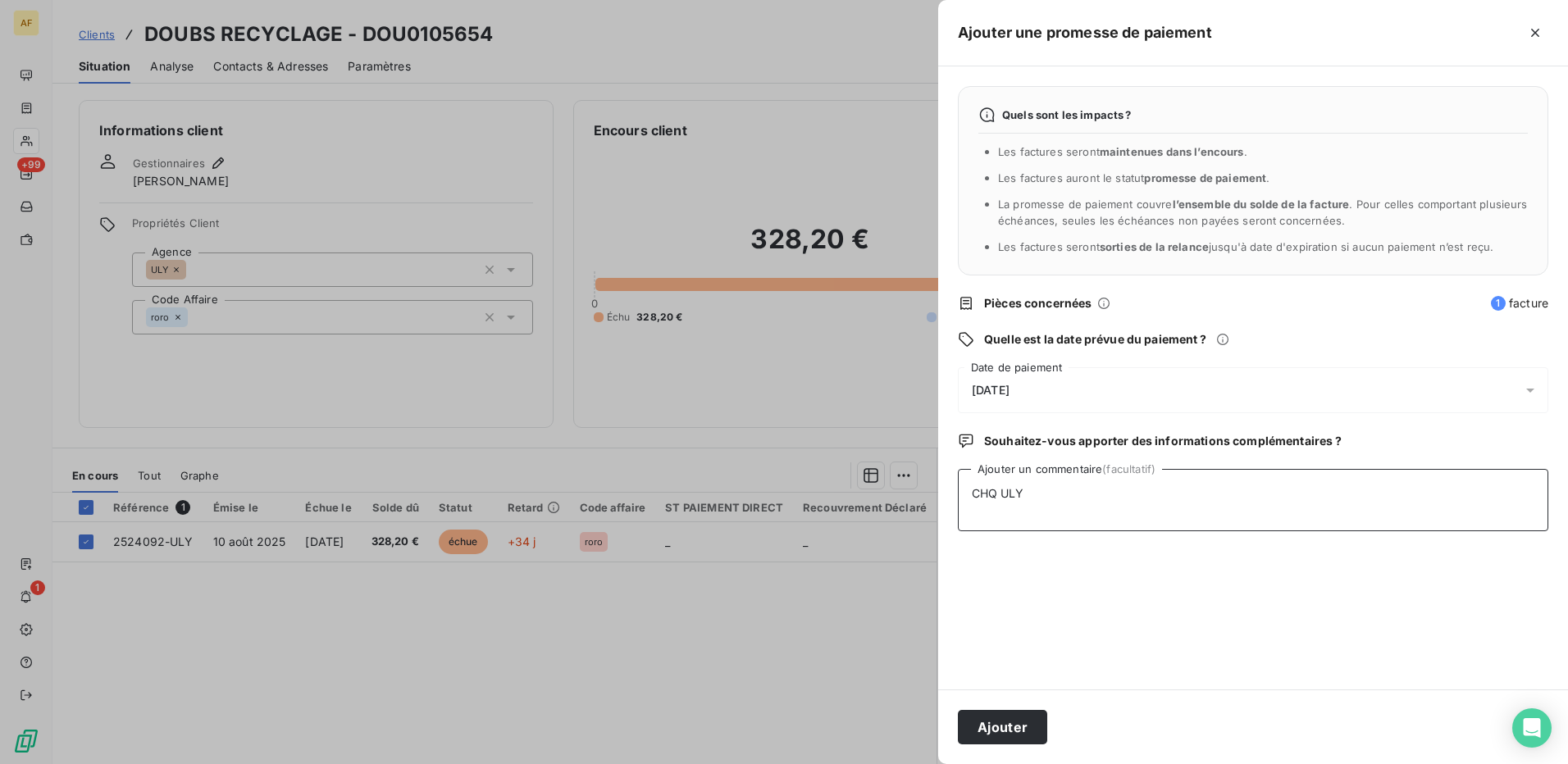
click at [1260, 520] on textarea "CHQ ULY" at bounding box center [1253, 499] width 590 height 62
click at [1025, 737] on button "Ajouter" at bounding box center [1003, 727] width 90 height 34
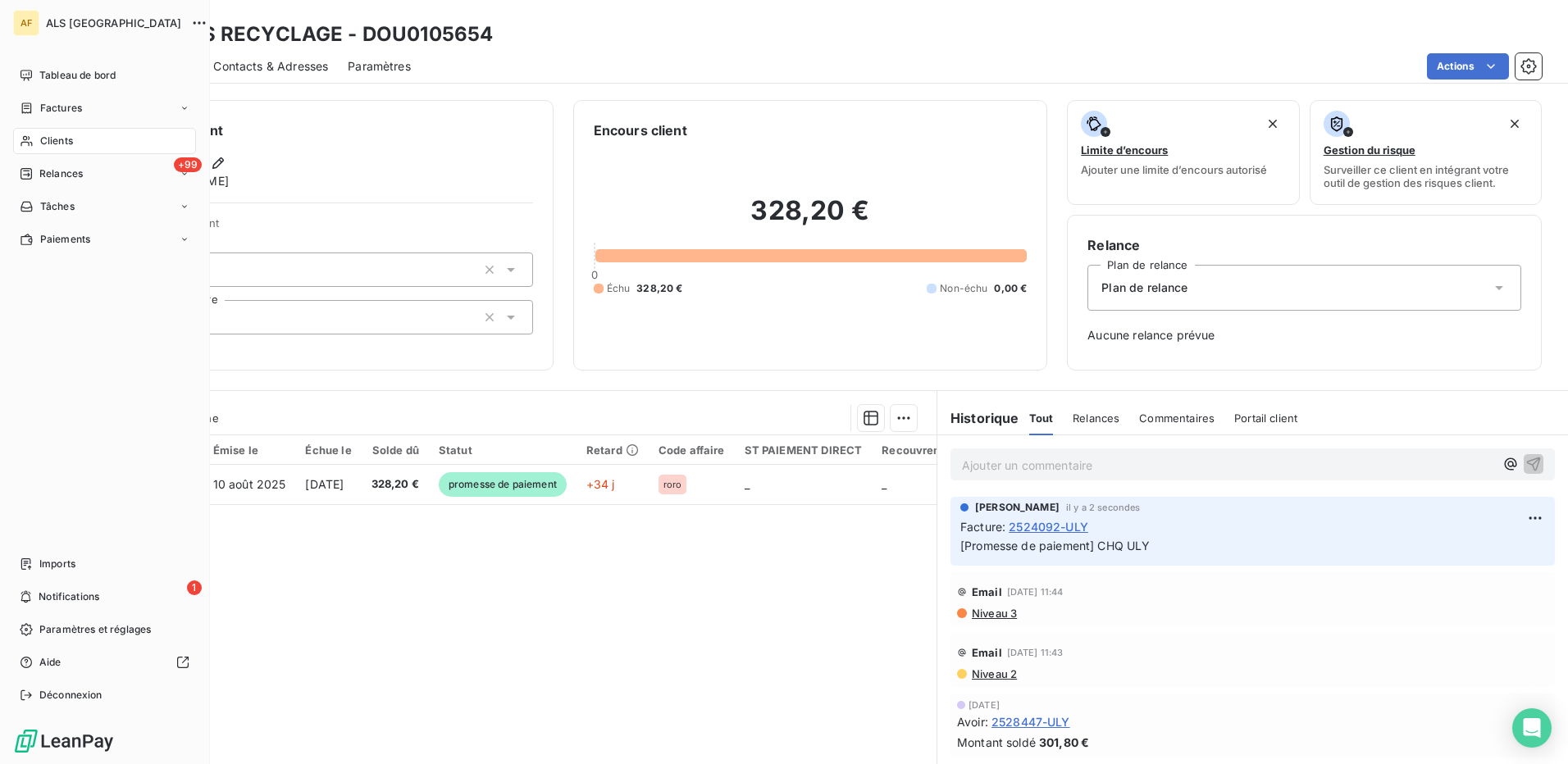
click at [40, 142] on span "Clients" at bounding box center [56, 141] width 33 height 15
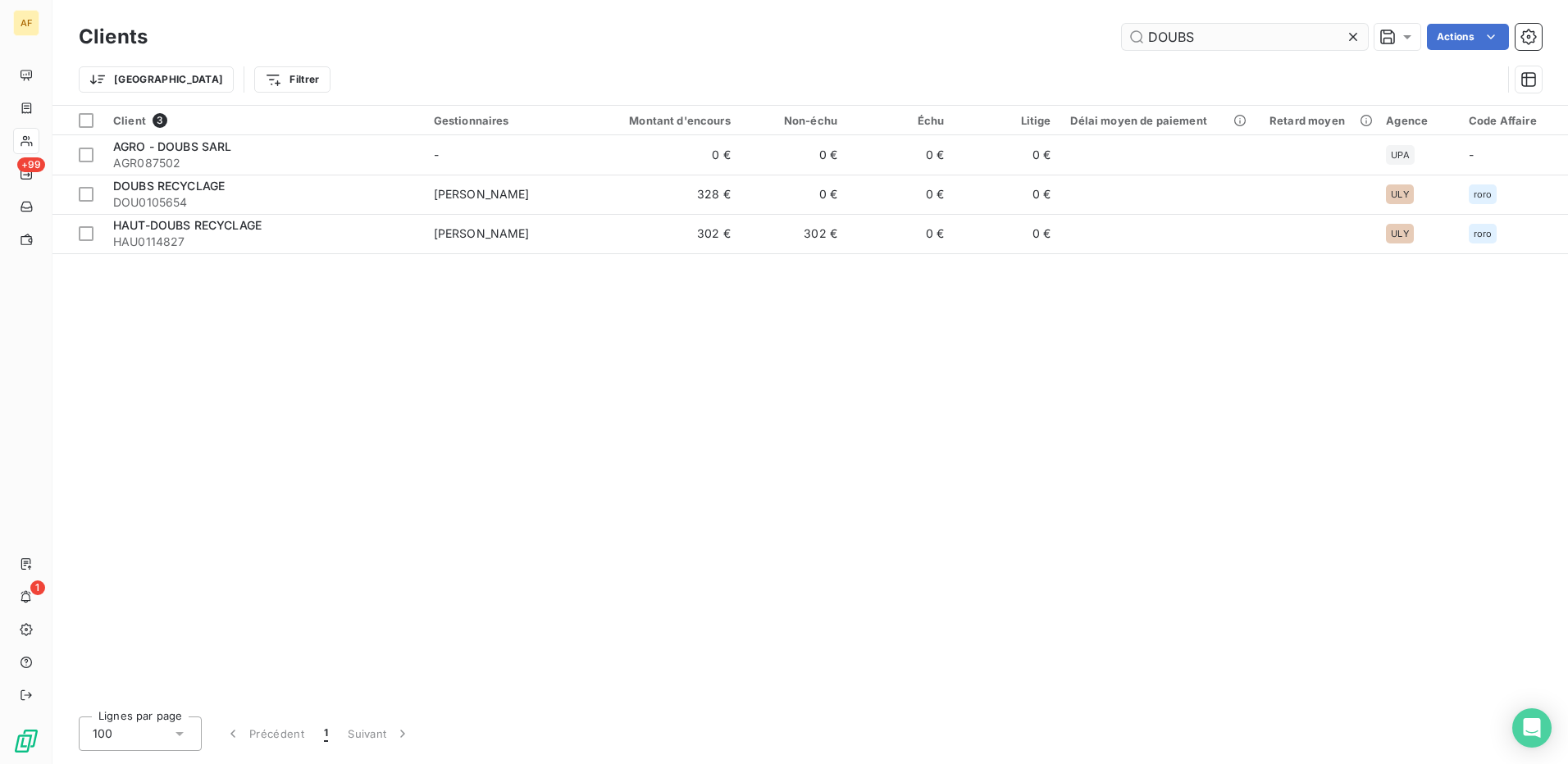
click at [1283, 40] on input "DOUBS" at bounding box center [1245, 37] width 246 height 27
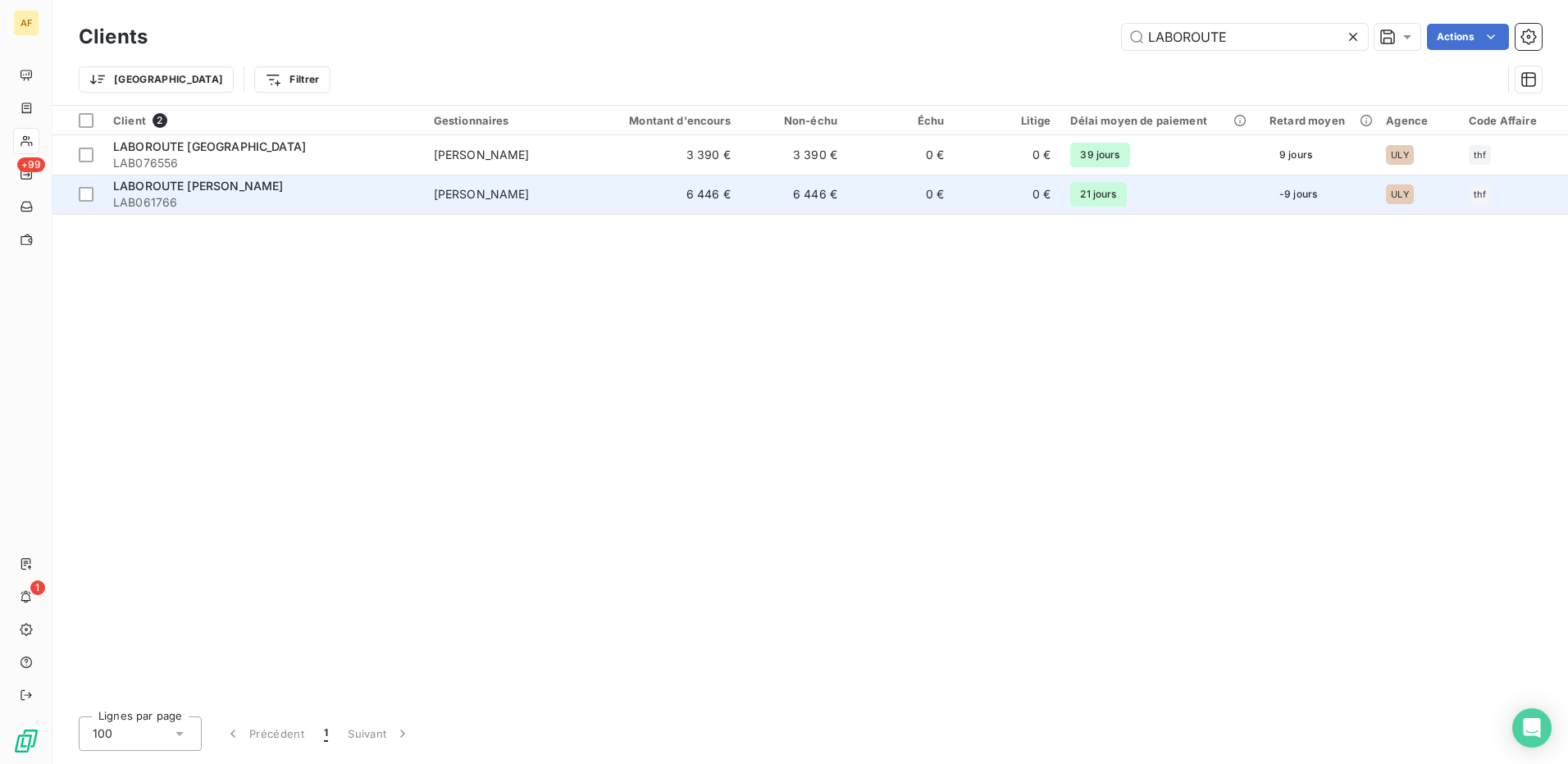
type input "LABOROUTE"
click at [237, 193] on div "LABOROUTE [PERSON_NAME]" at bounding box center [263, 186] width 301 height 17
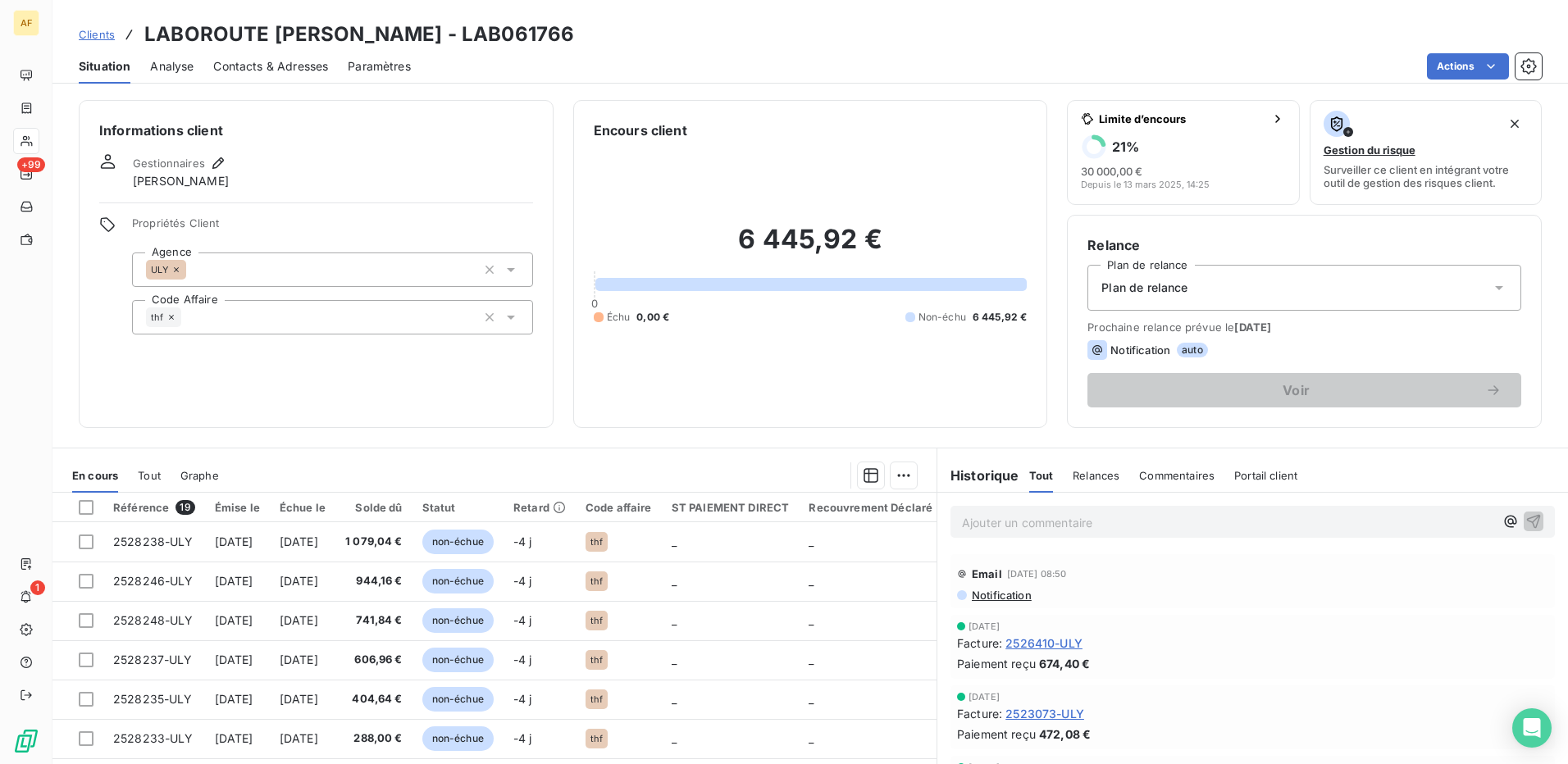
click at [458, 36] on h3 "LABOROUTE [PERSON_NAME] - LAB061766" at bounding box center [359, 35] width 430 height 30
copy h3 "LAB061766"
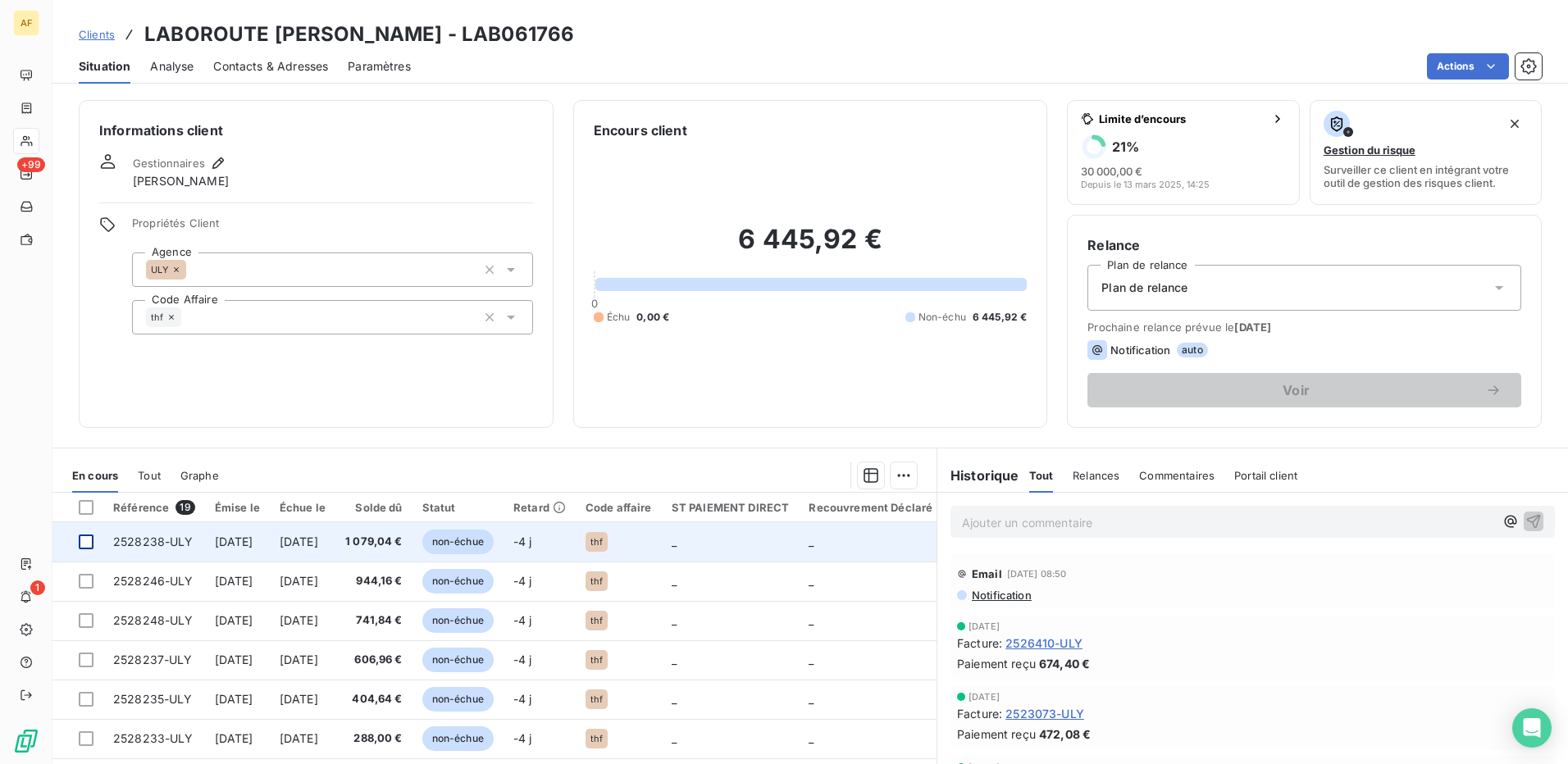
click at [85, 540] on div at bounding box center [86, 542] width 15 height 15
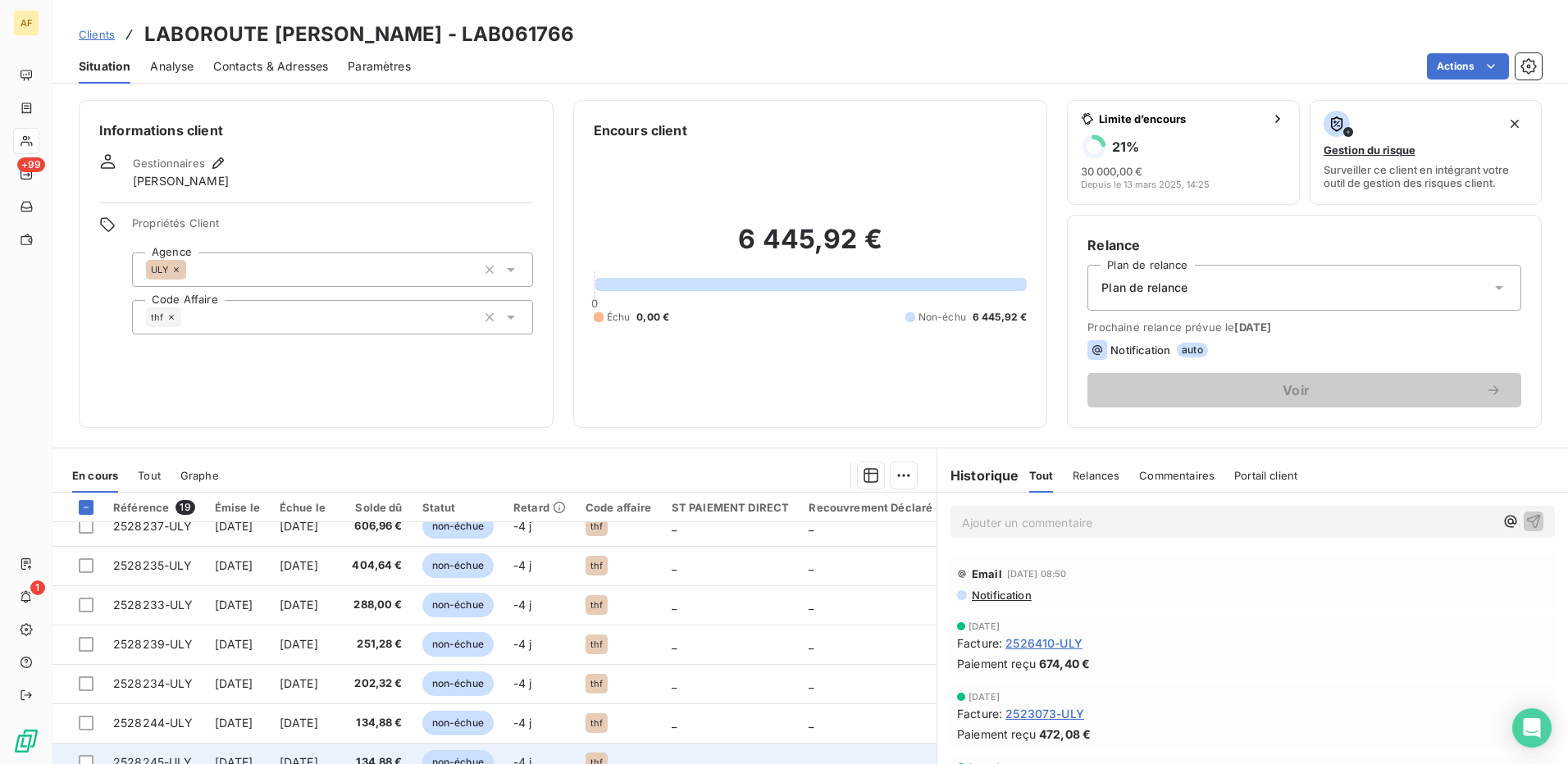
scroll to position [469, 0]
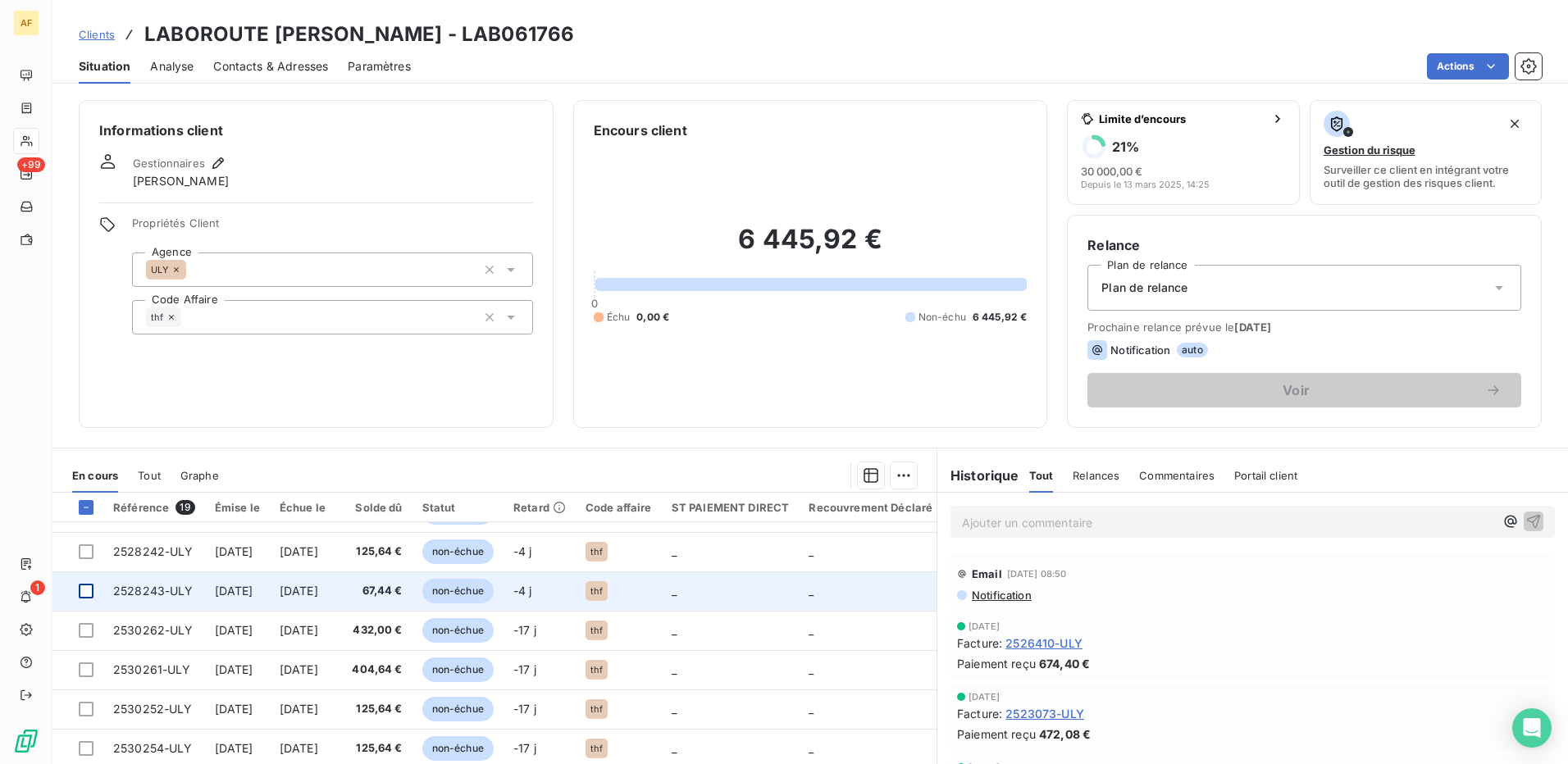
click at [88, 587] on div at bounding box center [86, 591] width 15 height 15
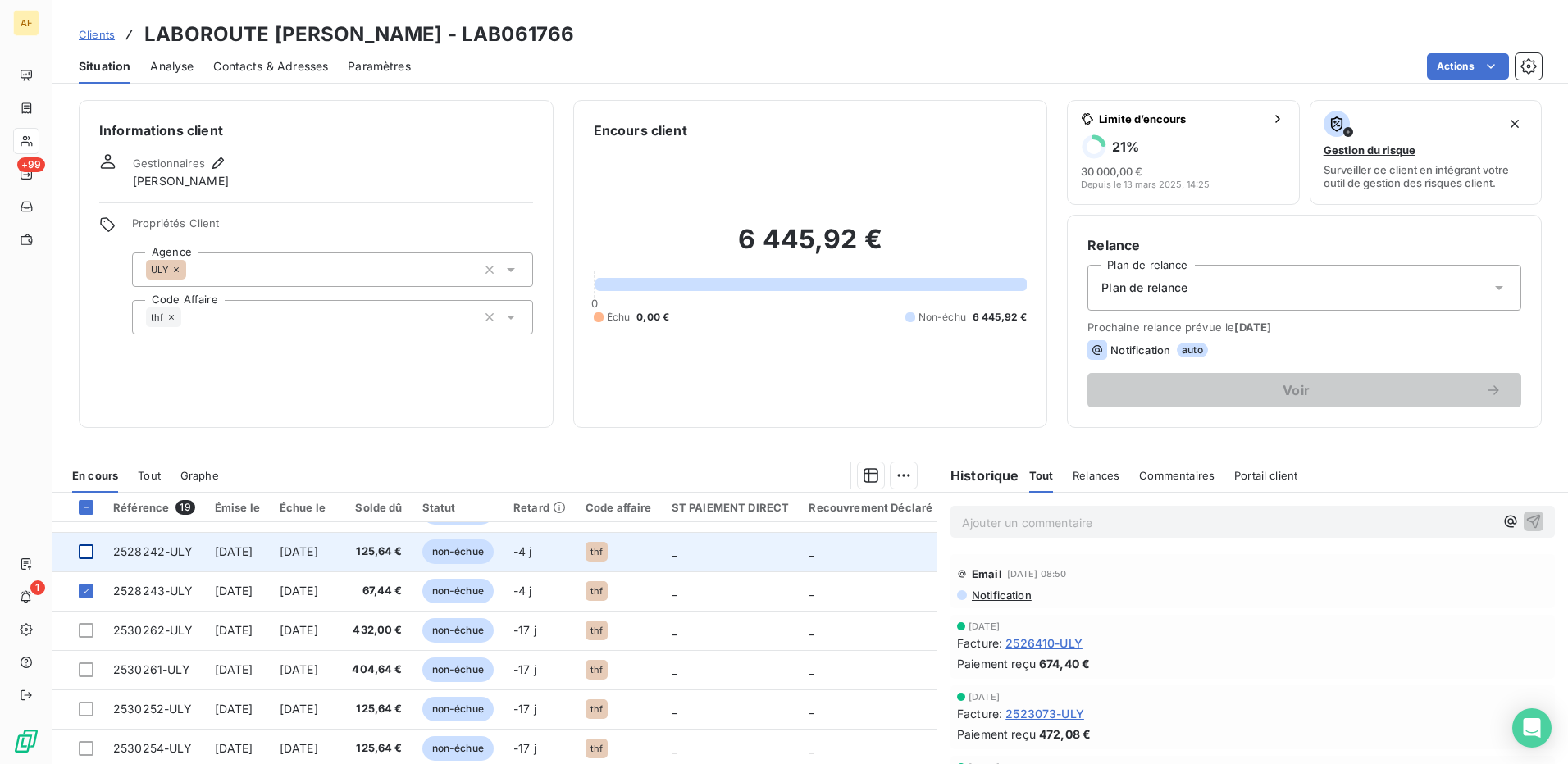
click at [86, 546] on div at bounding box center [86, 552] width 15 height 15
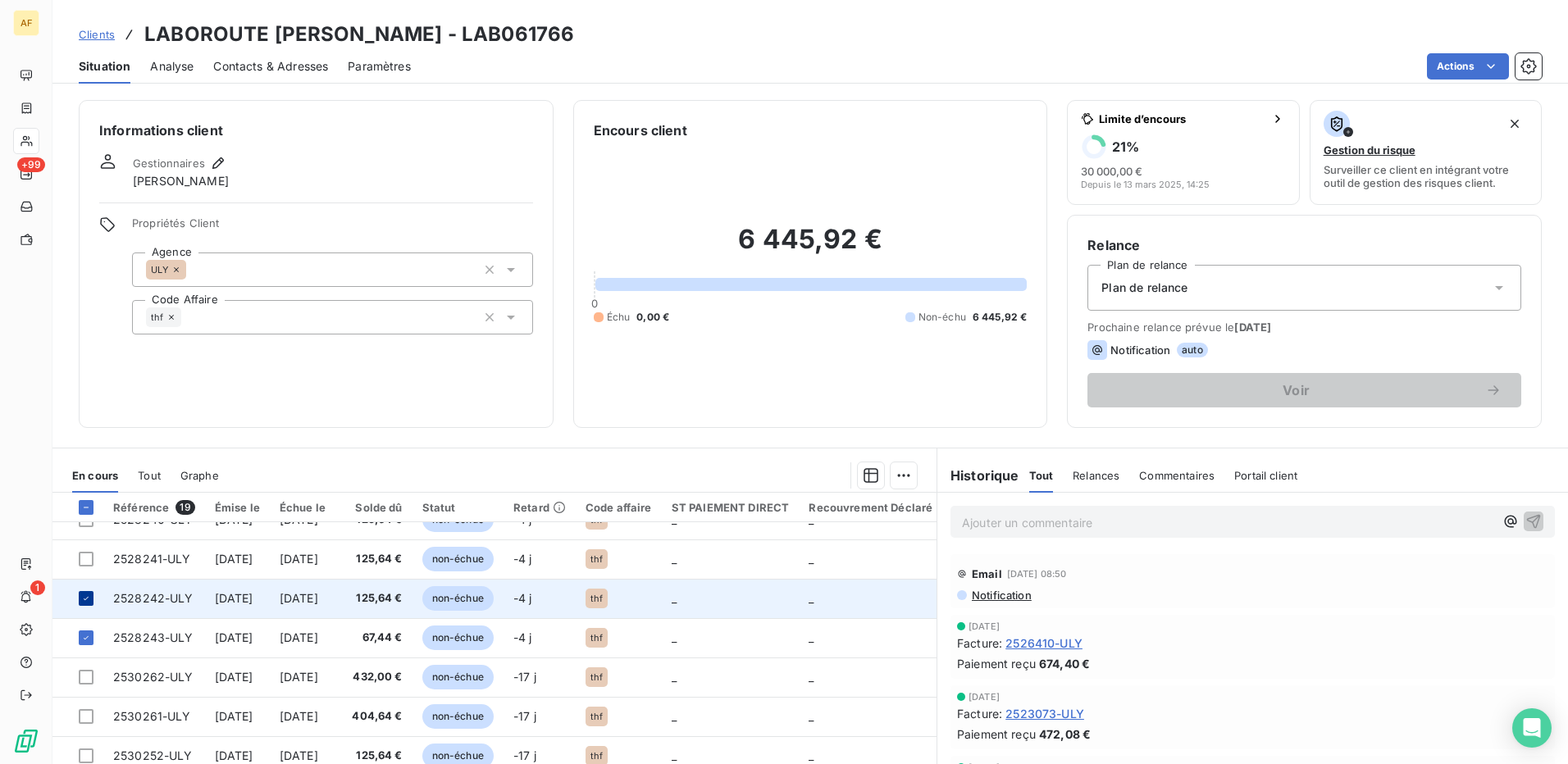
scroll to position [387, 0]
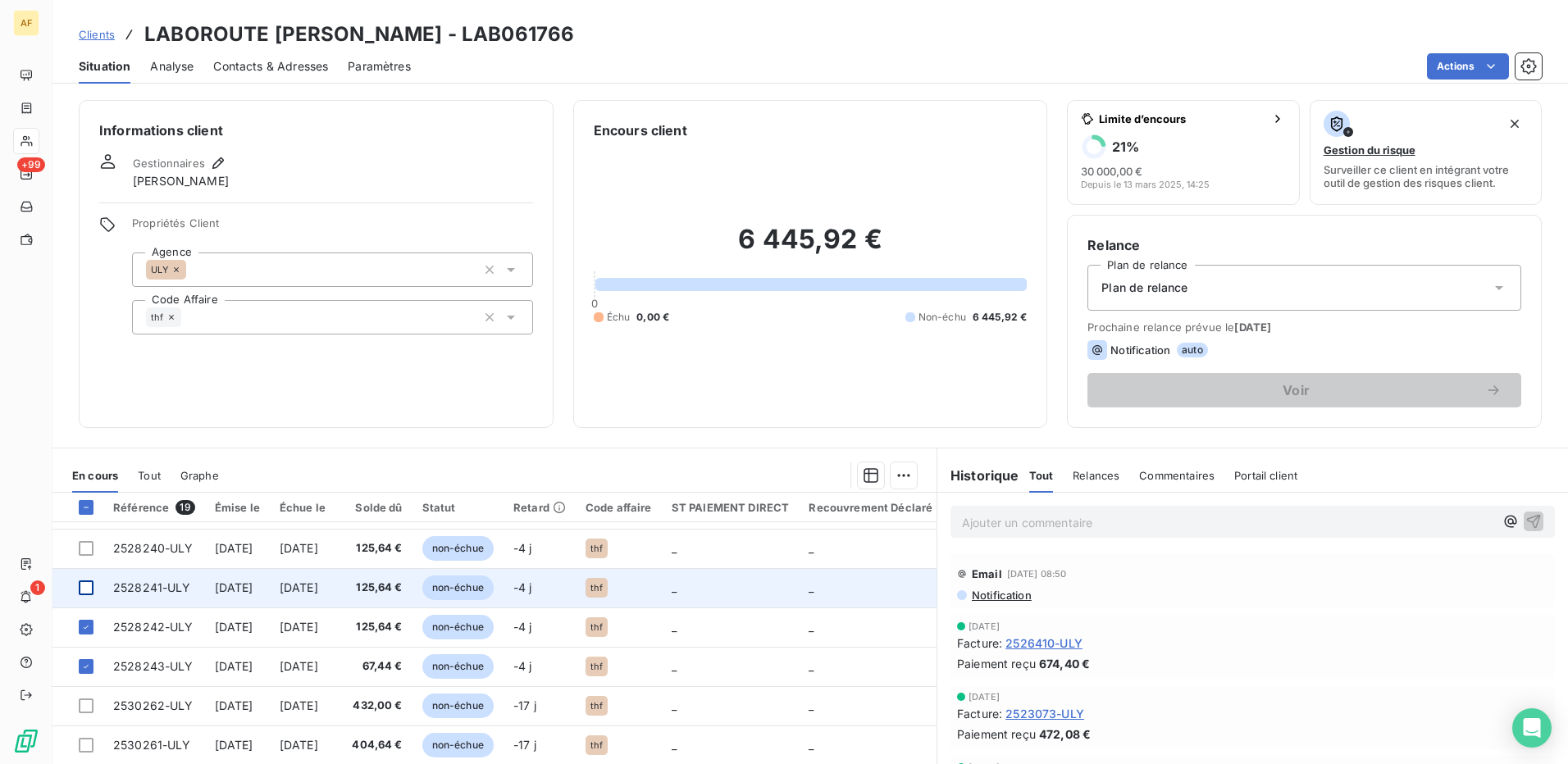
click at [79, 586] on div at bounding box center [86, 588] width 15 height 15
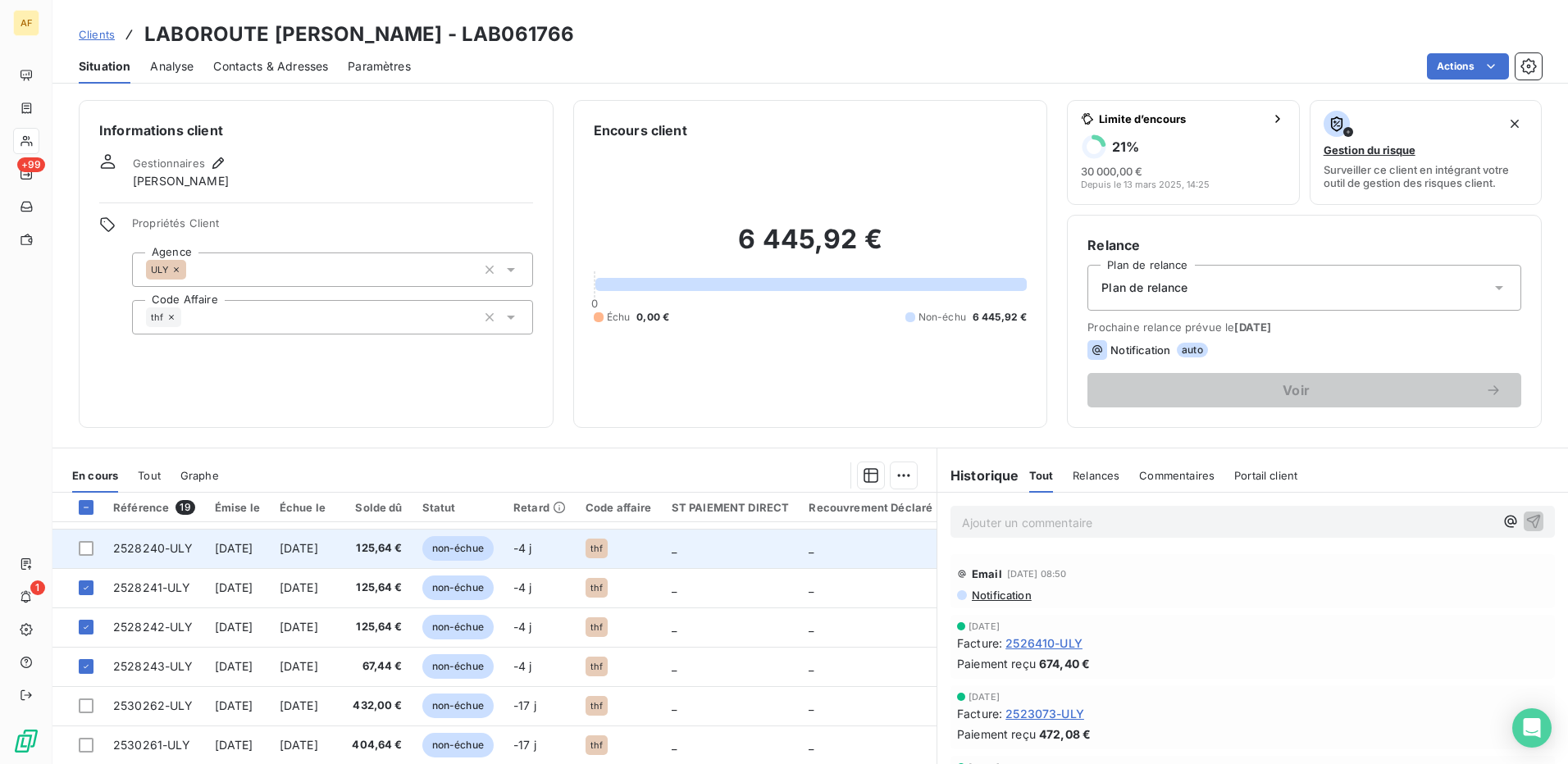
drag, startPoint x: 83, startPoint y: 543, endPoint x: 100, endPoint y: 560, distance: 24.0
click at [85, 544] on div at bounding box center [86, 548] width 15 height 15
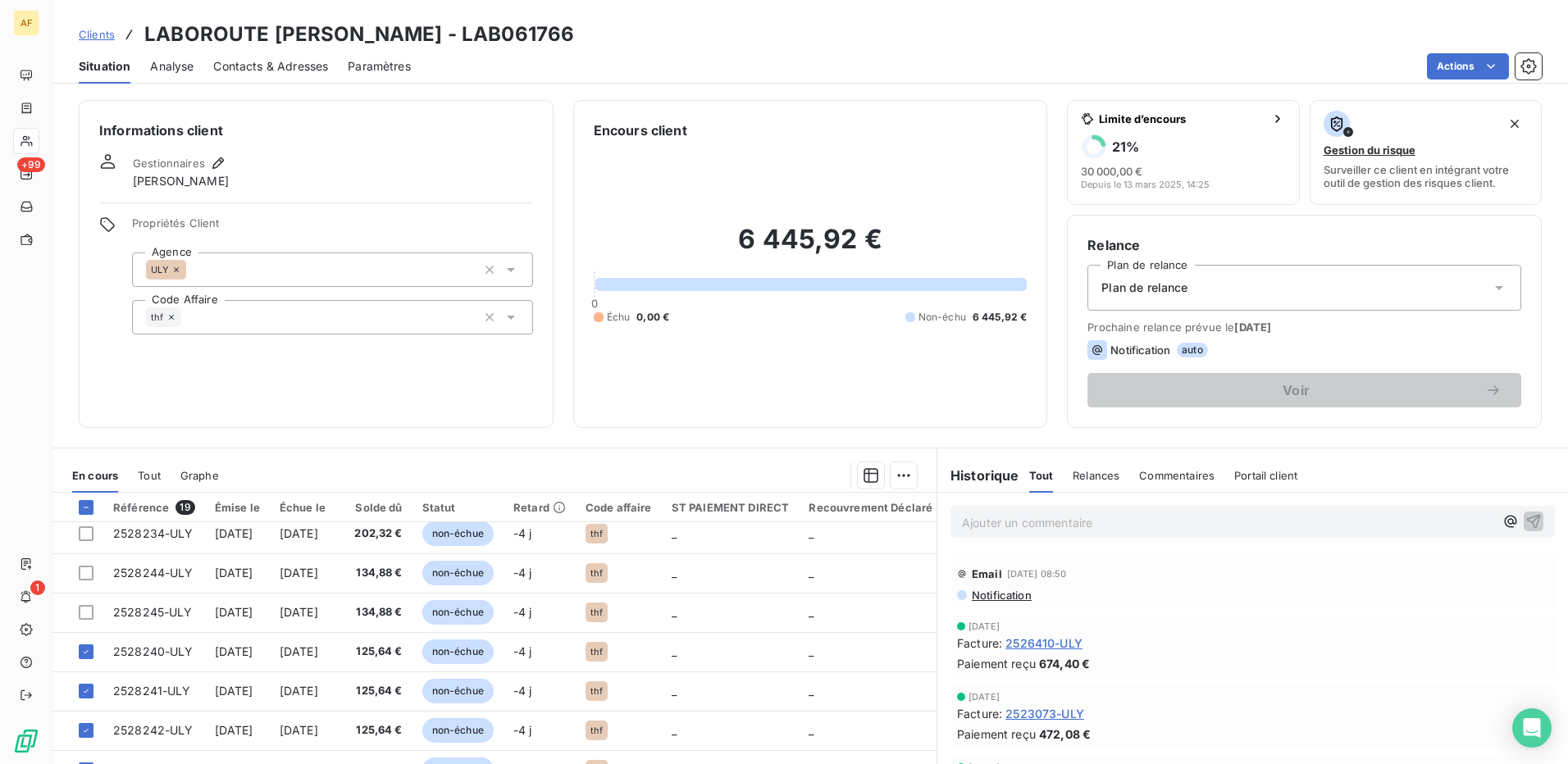
scroll to position [305, 0]
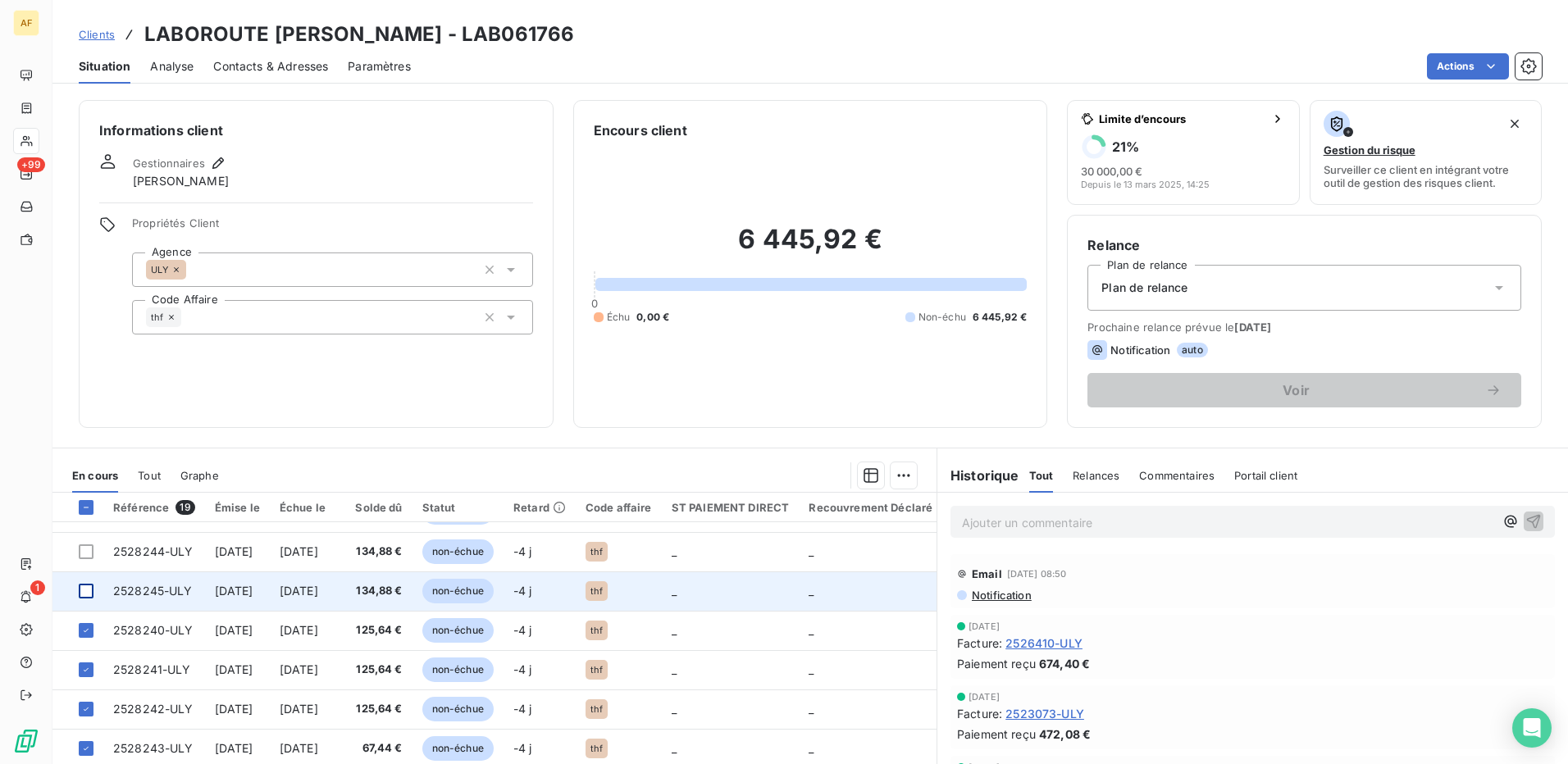
click at [85, 591] on div at bounding box center [86, 591] width 15 height 15
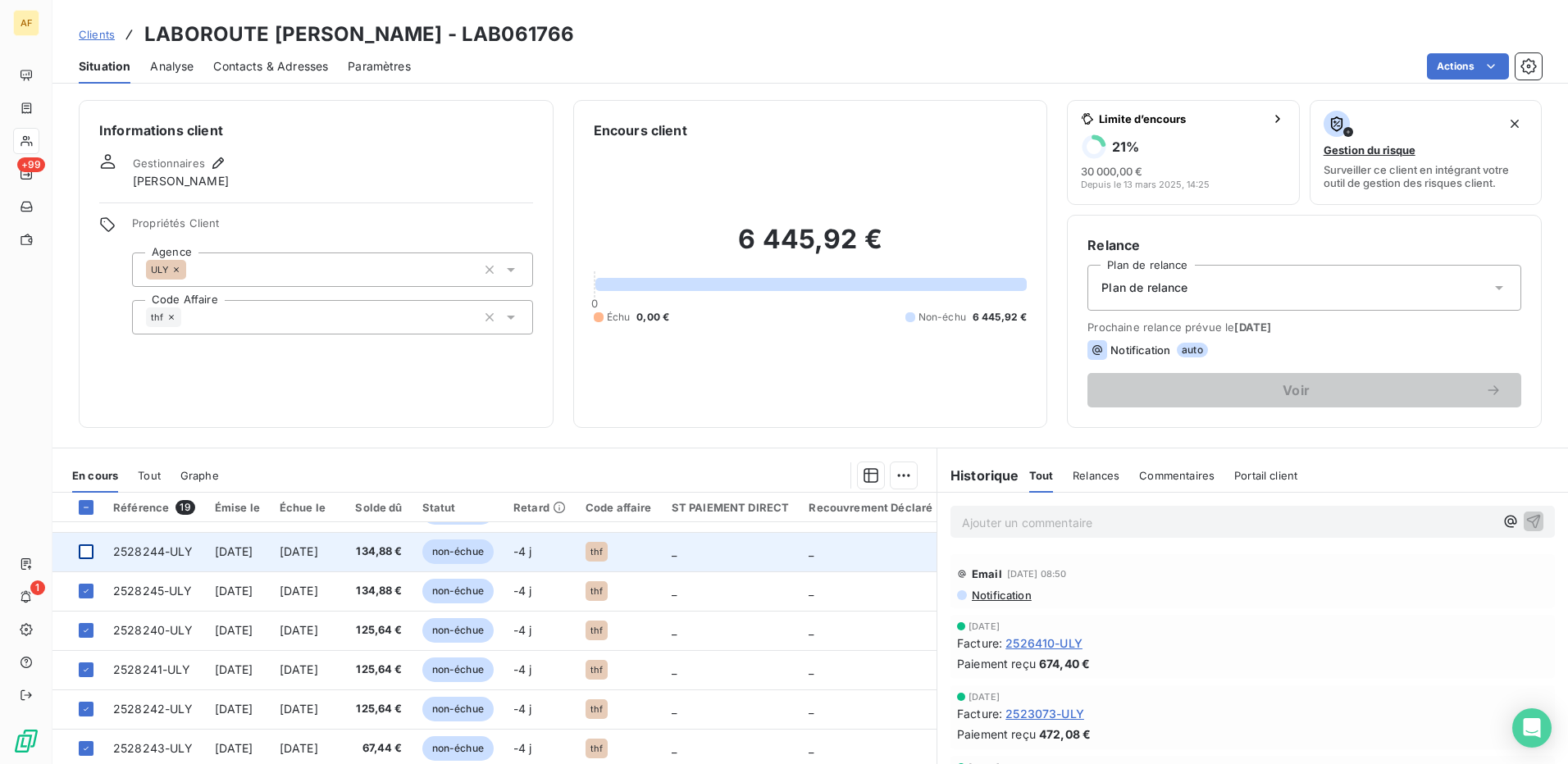
click at [85, 554] on div at bounding box center [86, 552] width 15 height 15
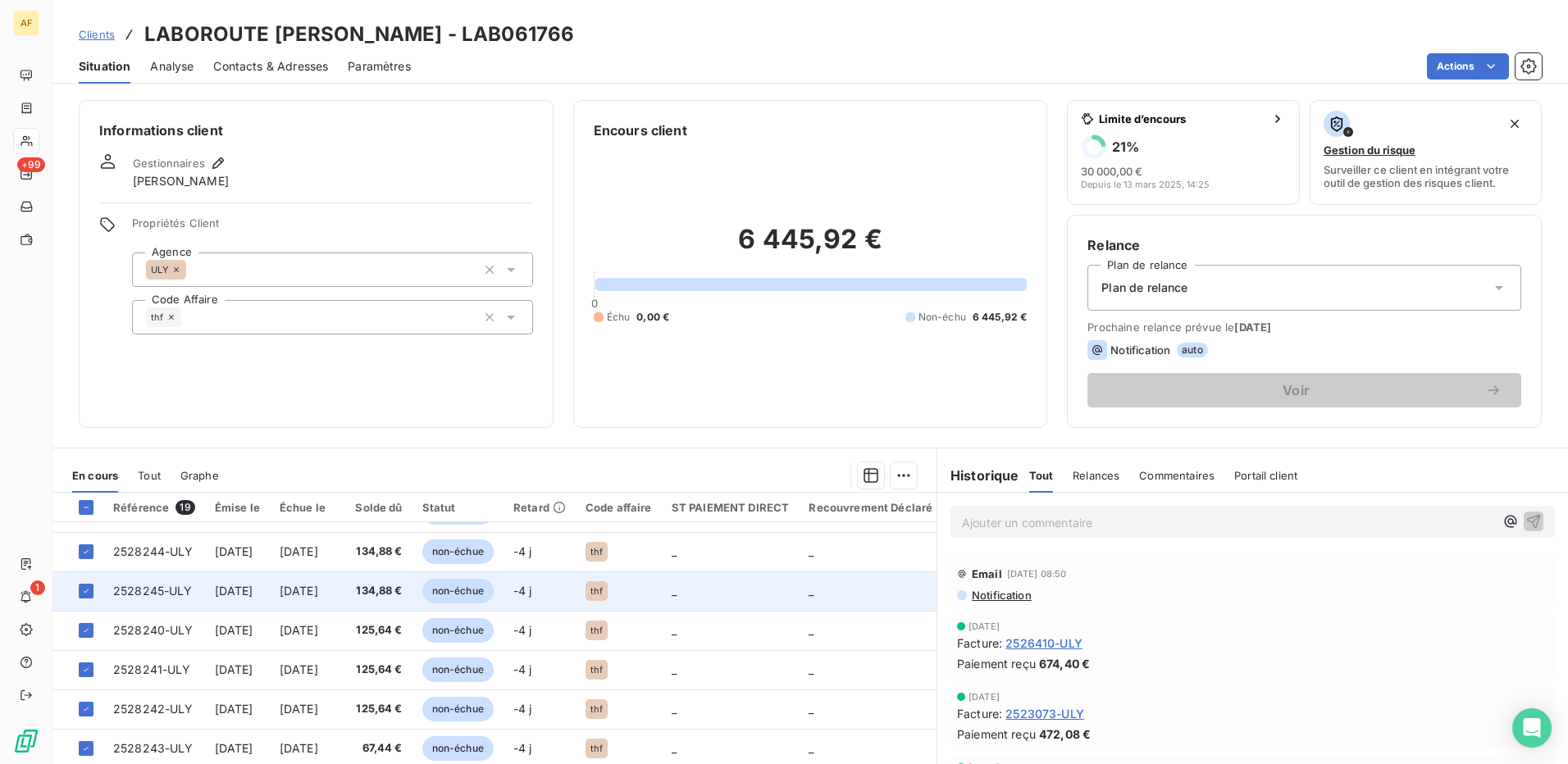
scroll to position [223, 0]
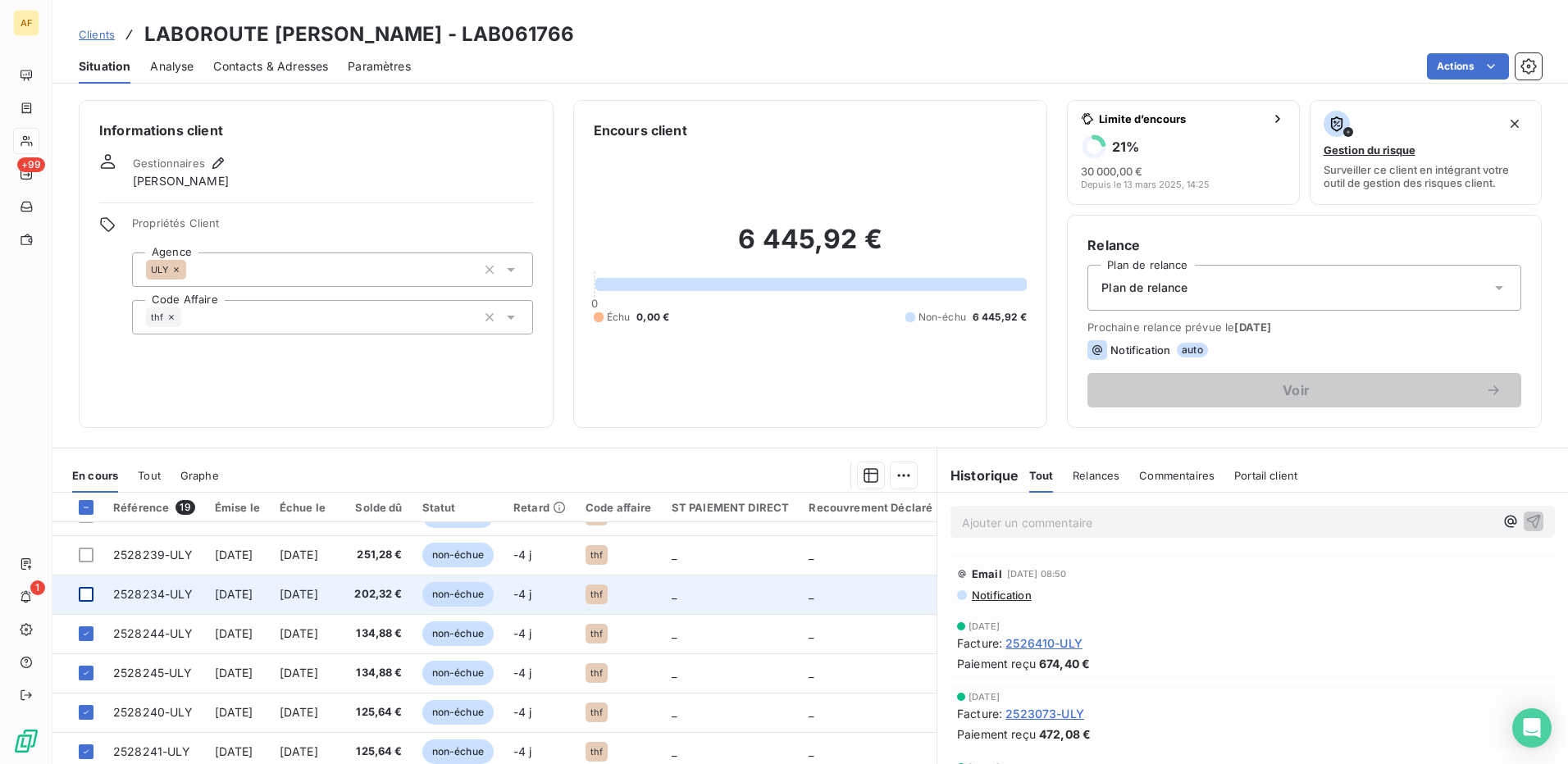
click at [90, 595] on div at bounding box center [86, 594] width 15 height 15
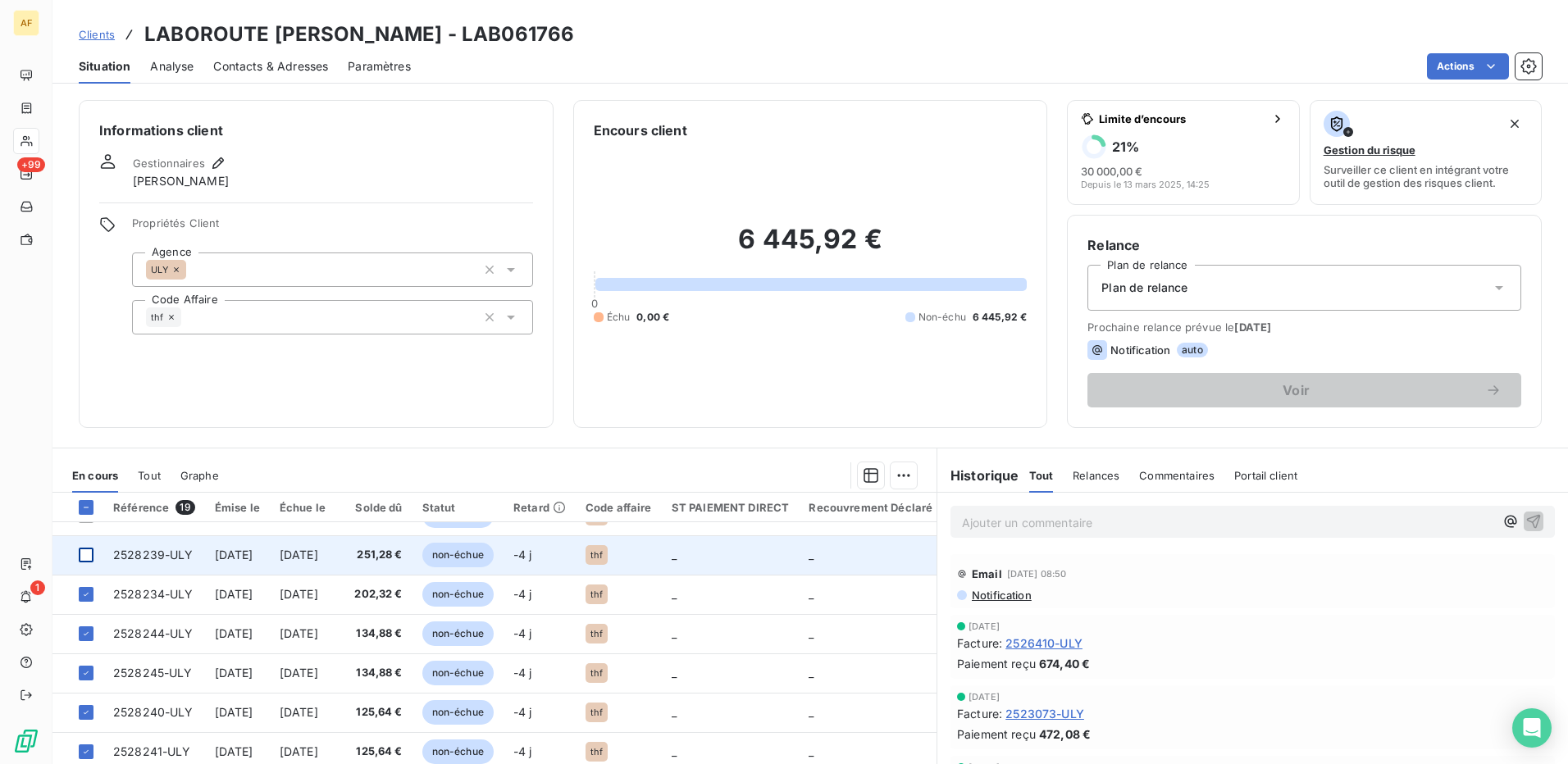
click at [86, 553] on div at bounding box center [86, 555] width 15 height 15
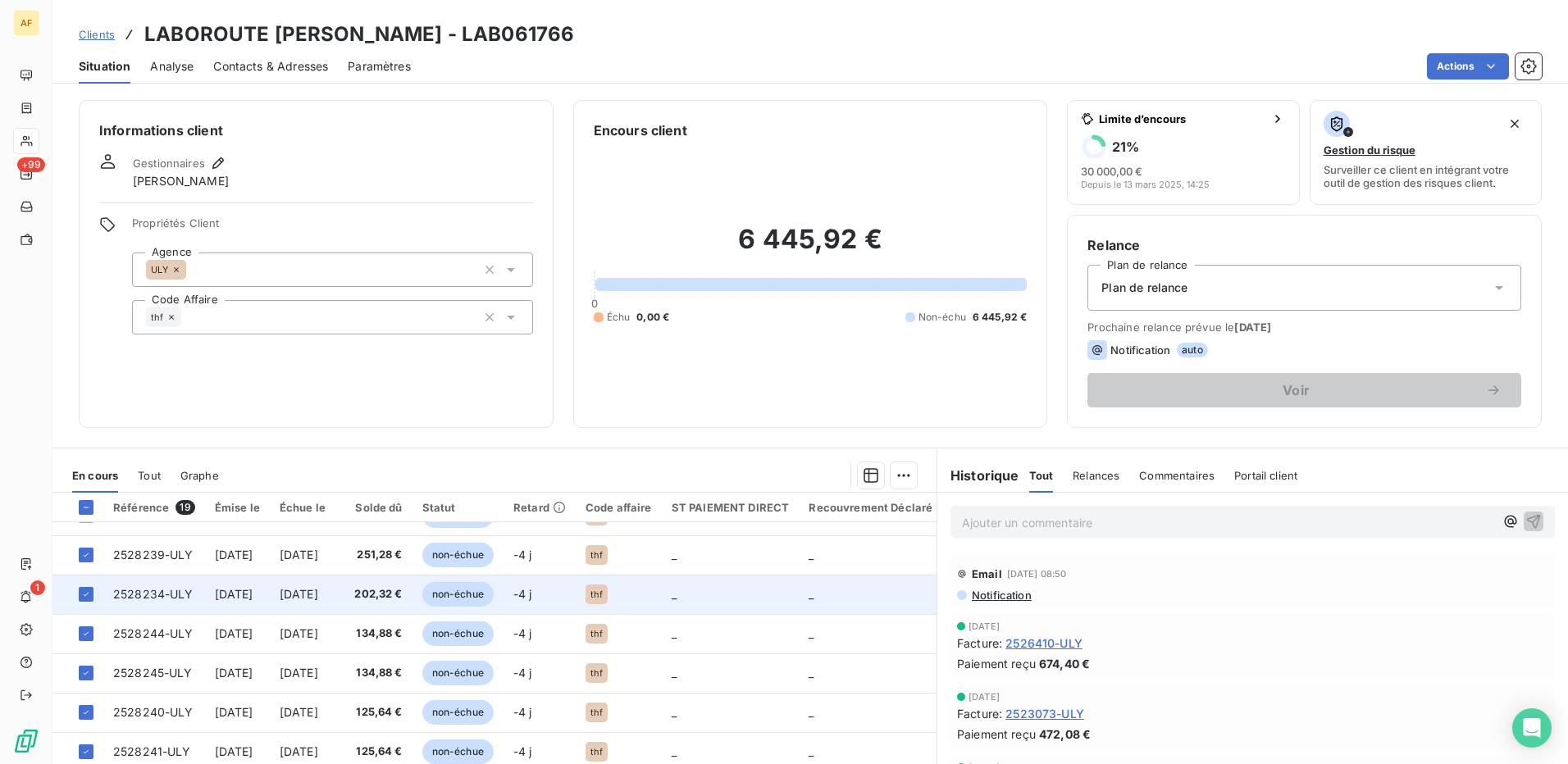
scroll to position [141, 0]
click at [85, 602] on div at bounding box center [86, 597] width 15 height 15
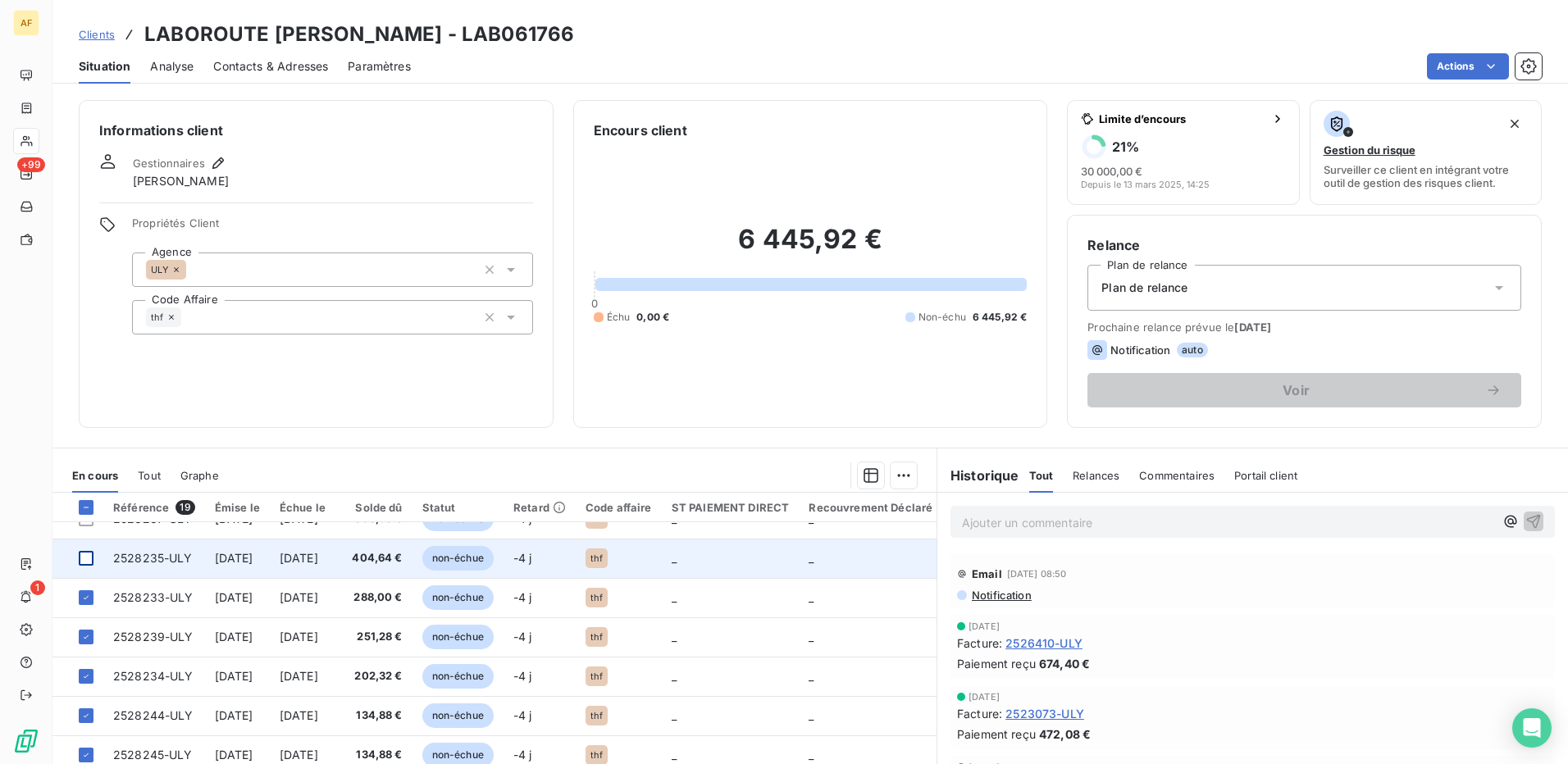
click at [81, 560] on div at bounding box center [86, 558] width 15 height 15
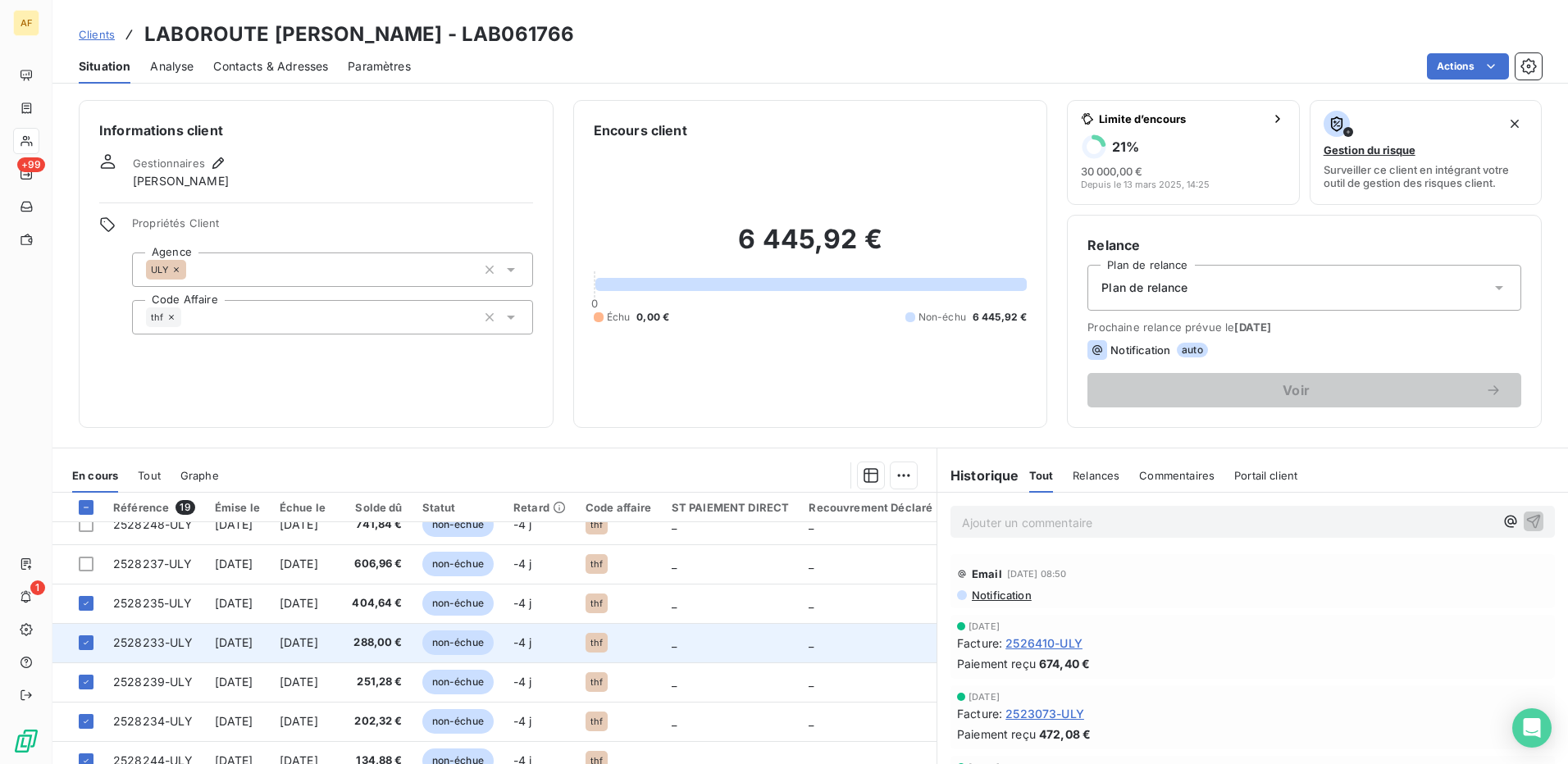
scroll to position [59, 0]
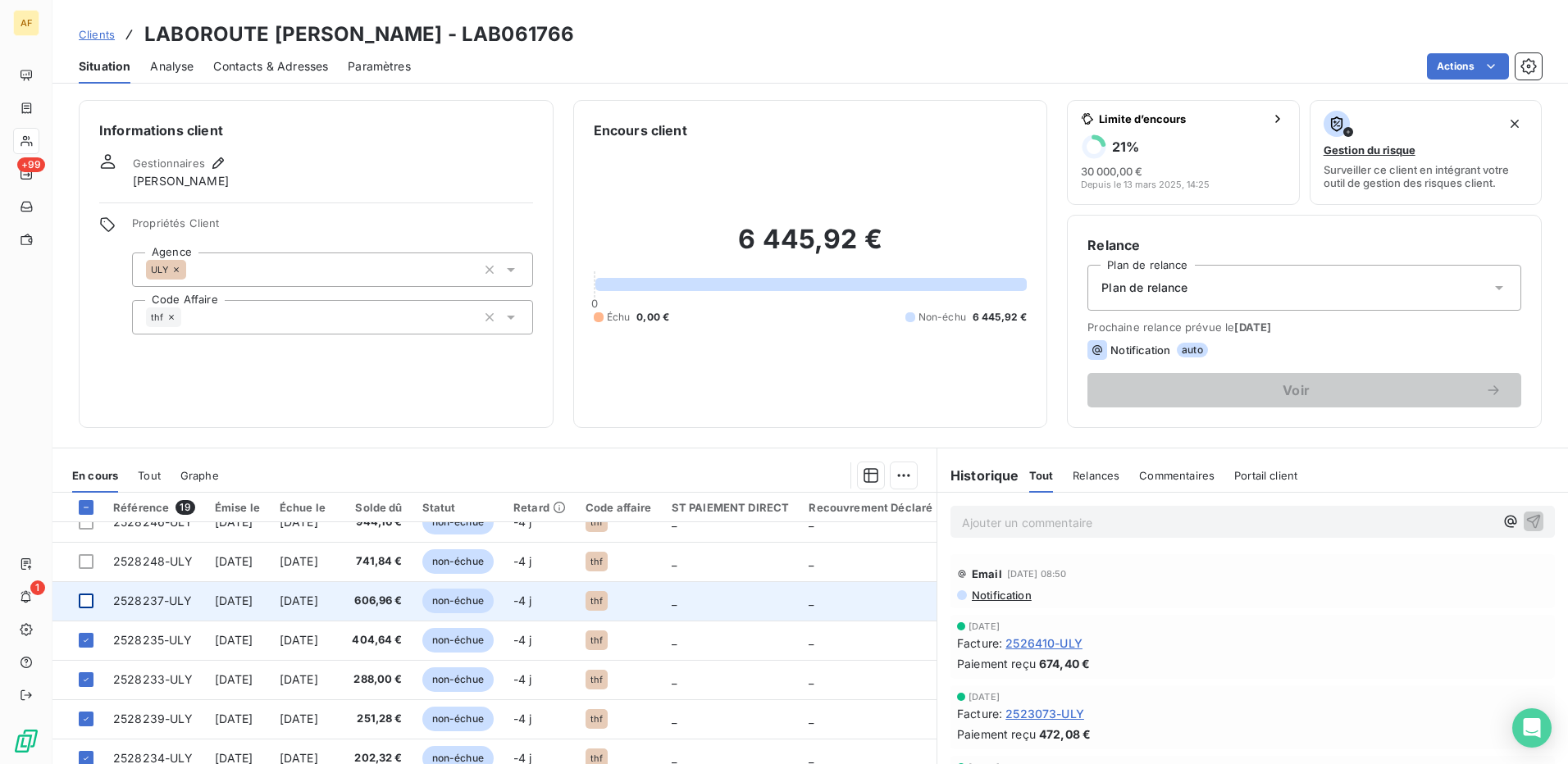
click at [90, 596] on div at bounding box center [86, 601] width 15 height 15
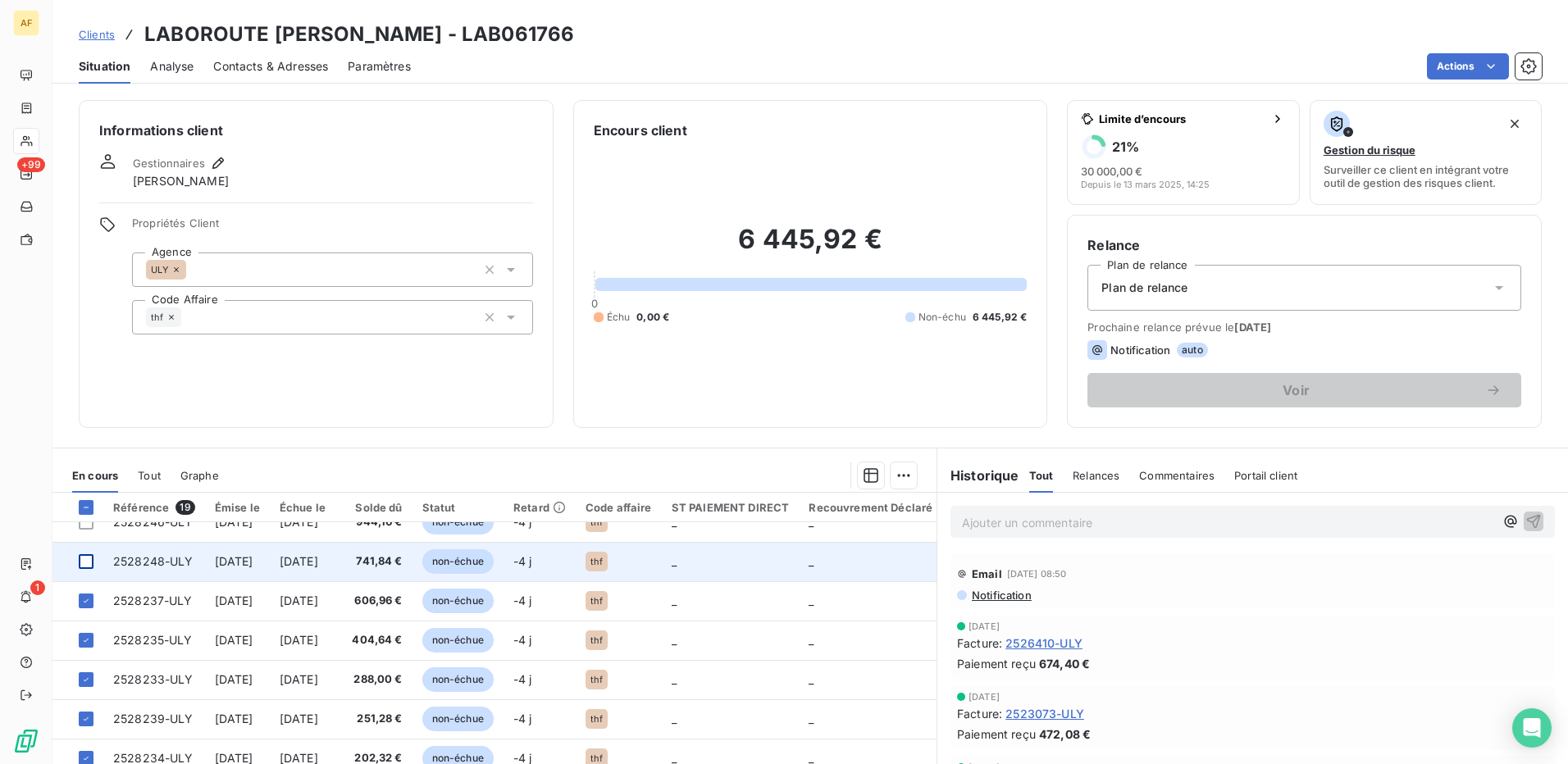
drag, startPoint x: 82, startPoint y: 562, endPoint x: 102, endPoint y: 582, distance: 28.3
click at [82, 562] on div at bounding box center [86, 562] width 15 height 15
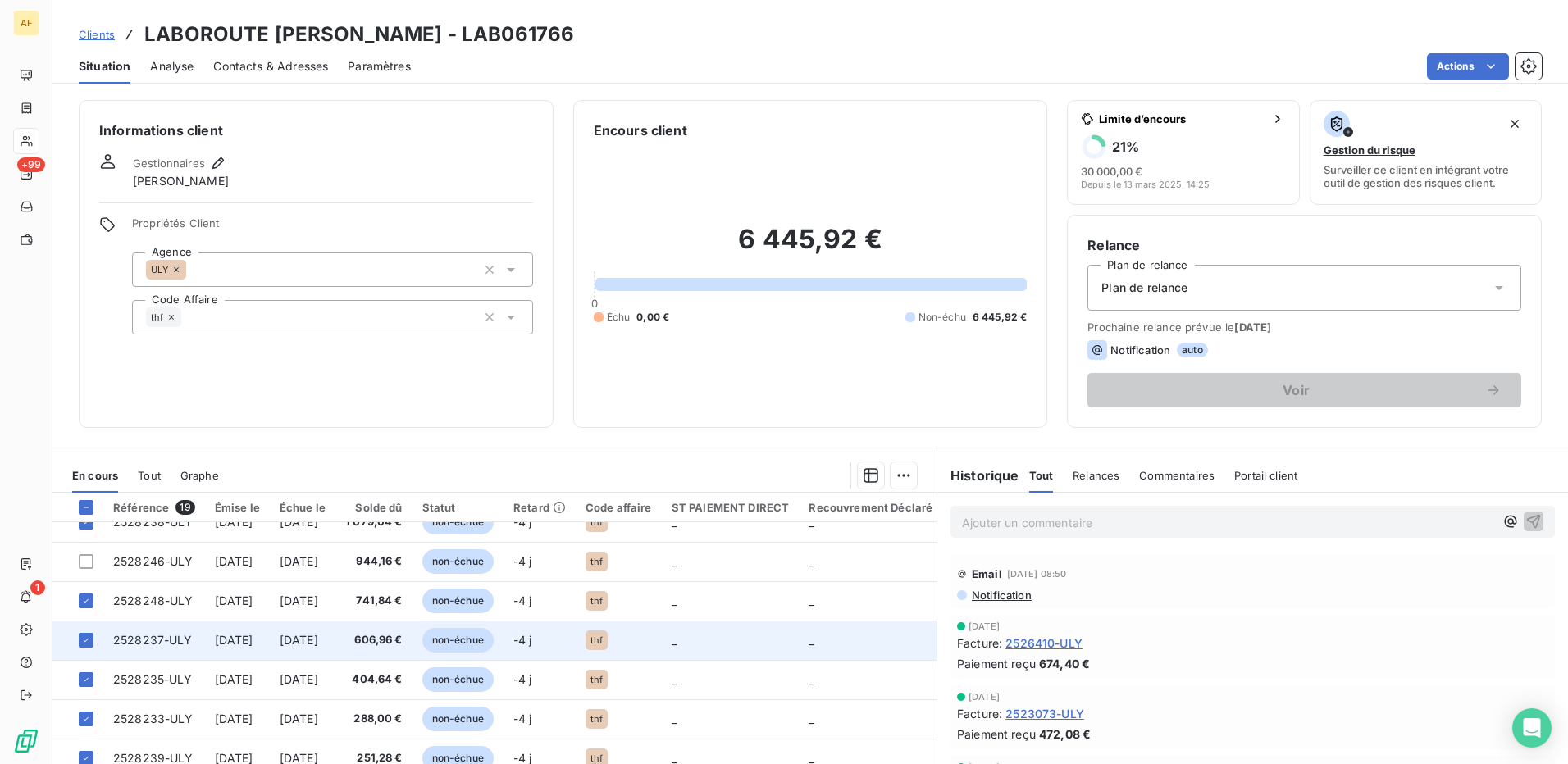
scroll to position [0, 0]
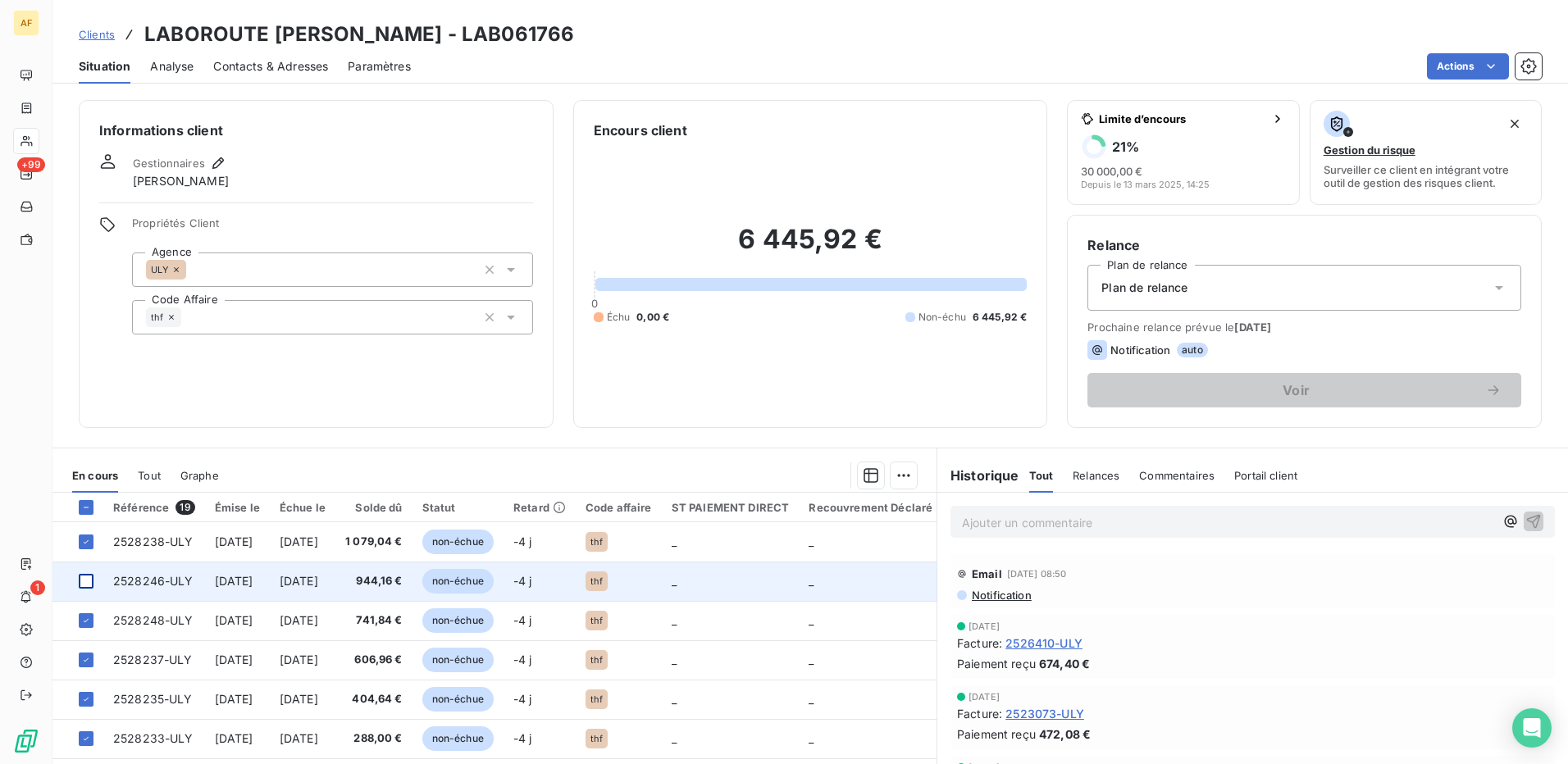
click at [81, 577] on div at bounding box center [86, 582] width 15 height 15
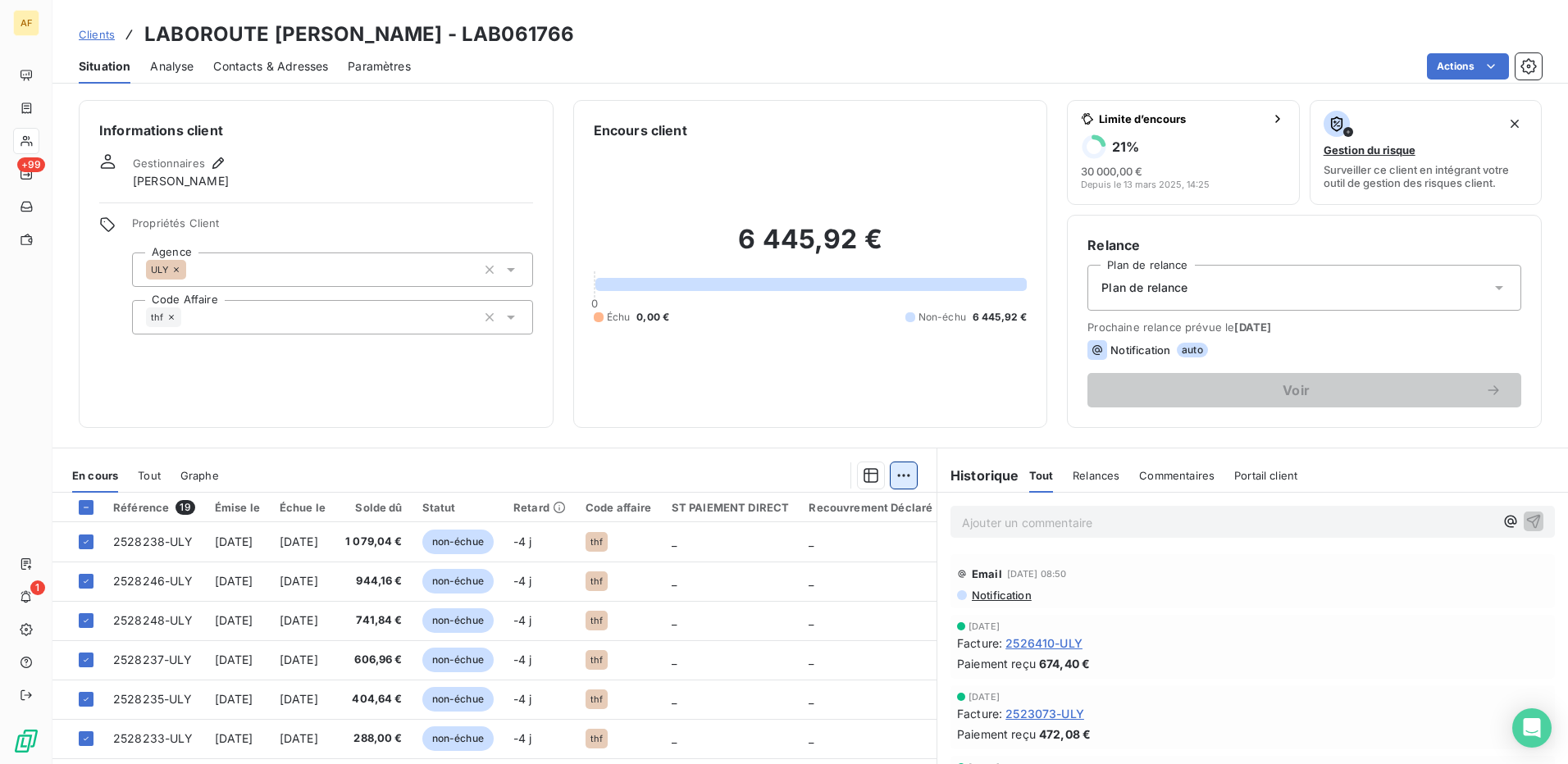
click at [901, 474] on html "AF +99 1 Clients LABOROUTE [PERSON_NAME] - LAB061766 Situation Analyse Contacts…" at bounding box center [784, 382] width 1568 height 764
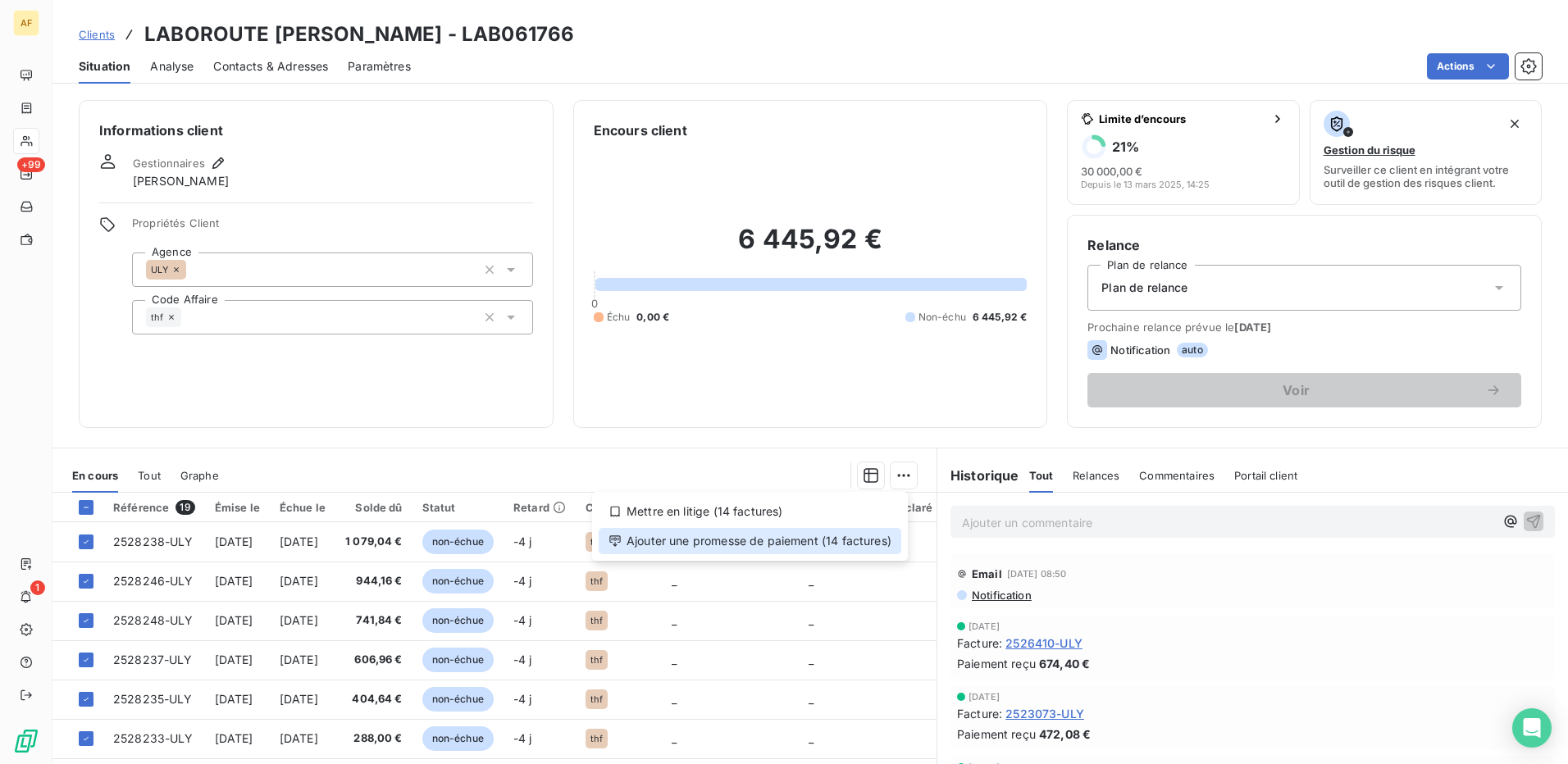
click at [876, 539] on div "Ajouter une promesse de paiement (14 factures)" at bounding box center [750, 541] width 303 height 27
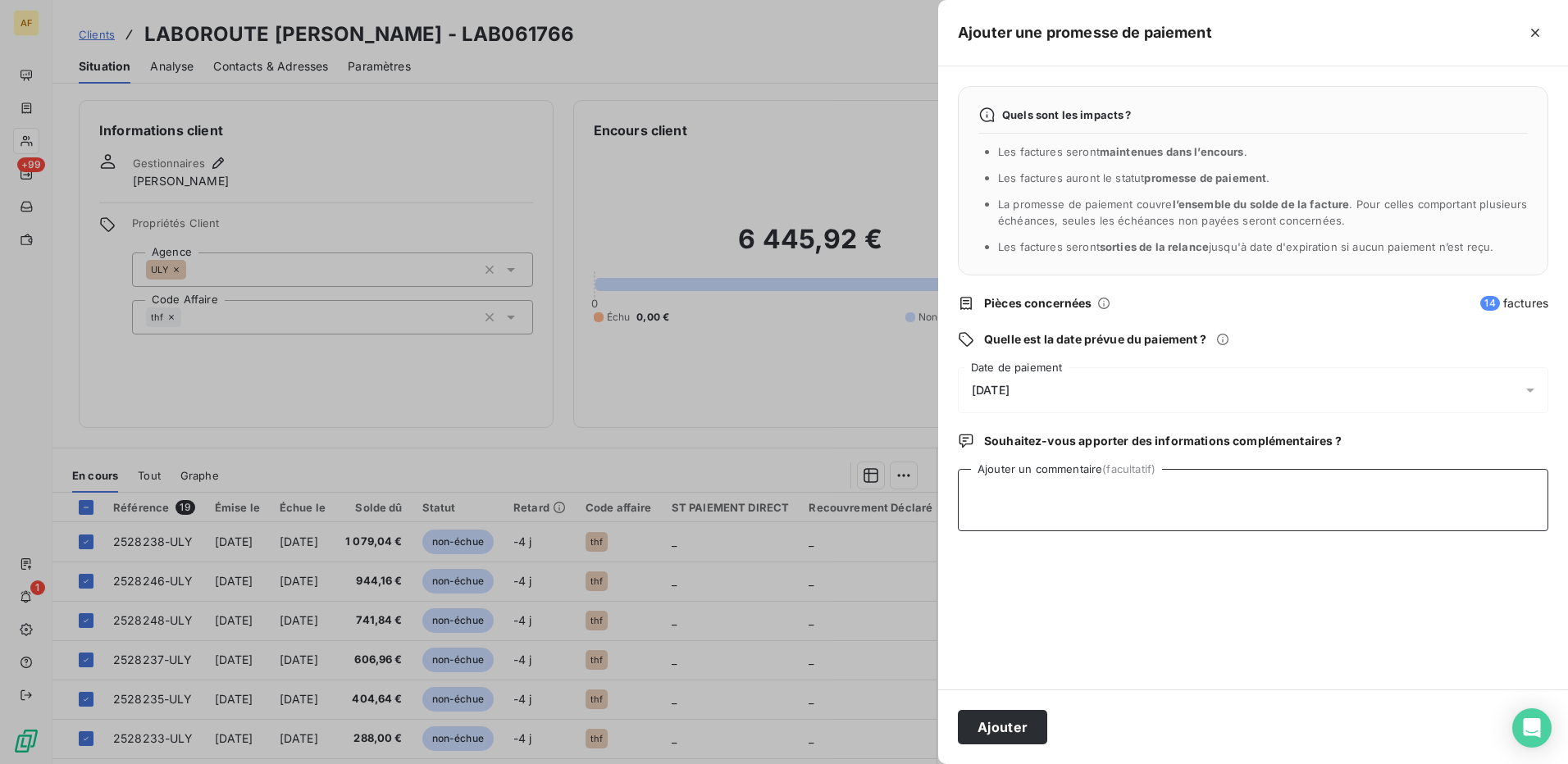
click at [1026, 508] on textarea "Ajouter un commentaire (facultatif)" at bounding box center [1253, 499] width 590 height 62
click at [1015, 516] on textarea "Ajouter un commentaire (facultatif)" at bounding box center [1253, 499] width 590 height 62
type textarea "CHQ UPA"
click at [1051, 386] on div "[DATE]" at bounding box center [1253, 390] width 590 height 46
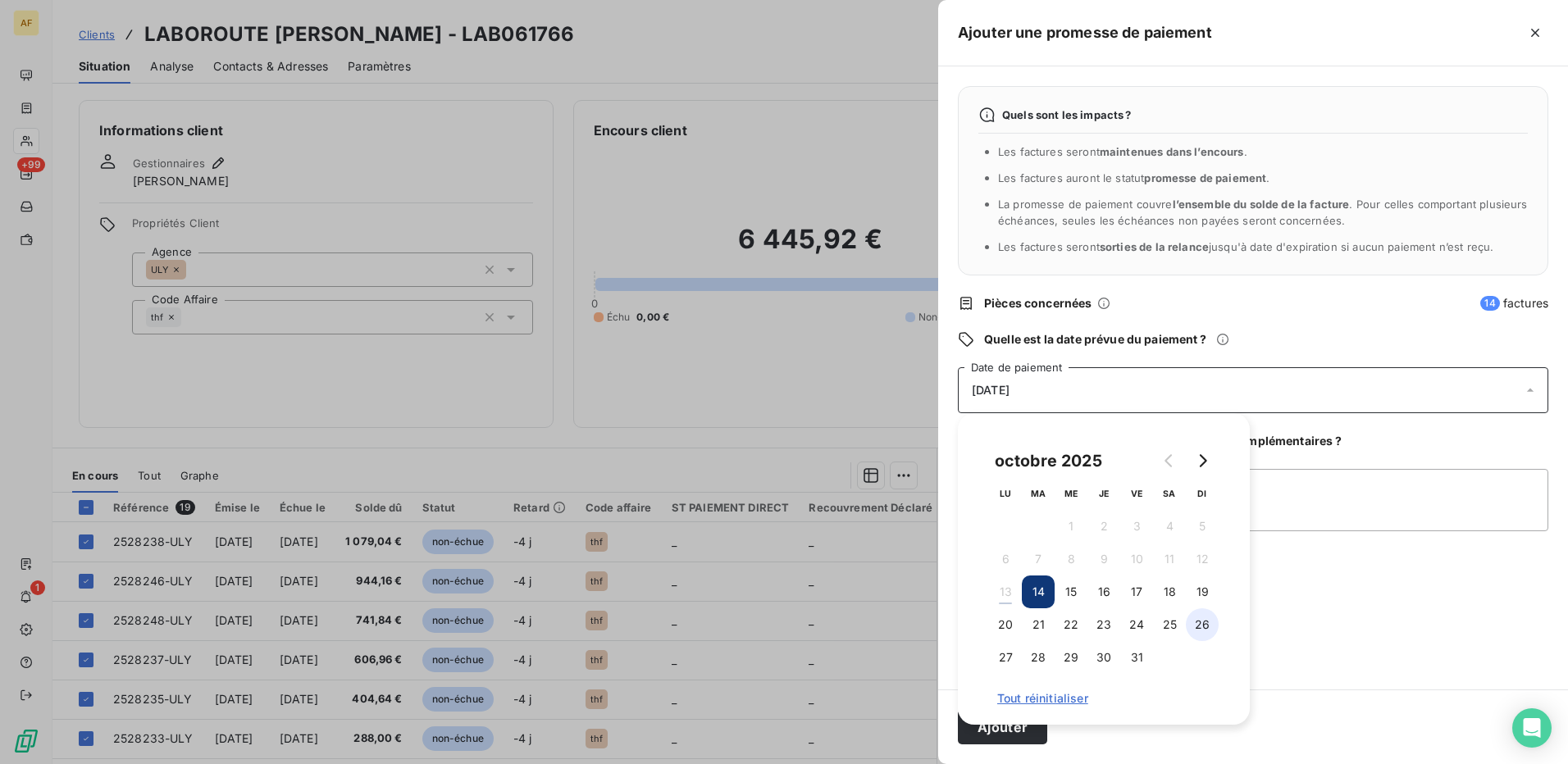
click at [1208, 629] on button "26" at bounding box center [1203, 625] width 33 height 33
click at [1351, 620] on div "Quels sont les impacts ? Les factures seront maintenues dans l’encours . Les fa…" at bounding box center [1253, 377] width 630 height 623
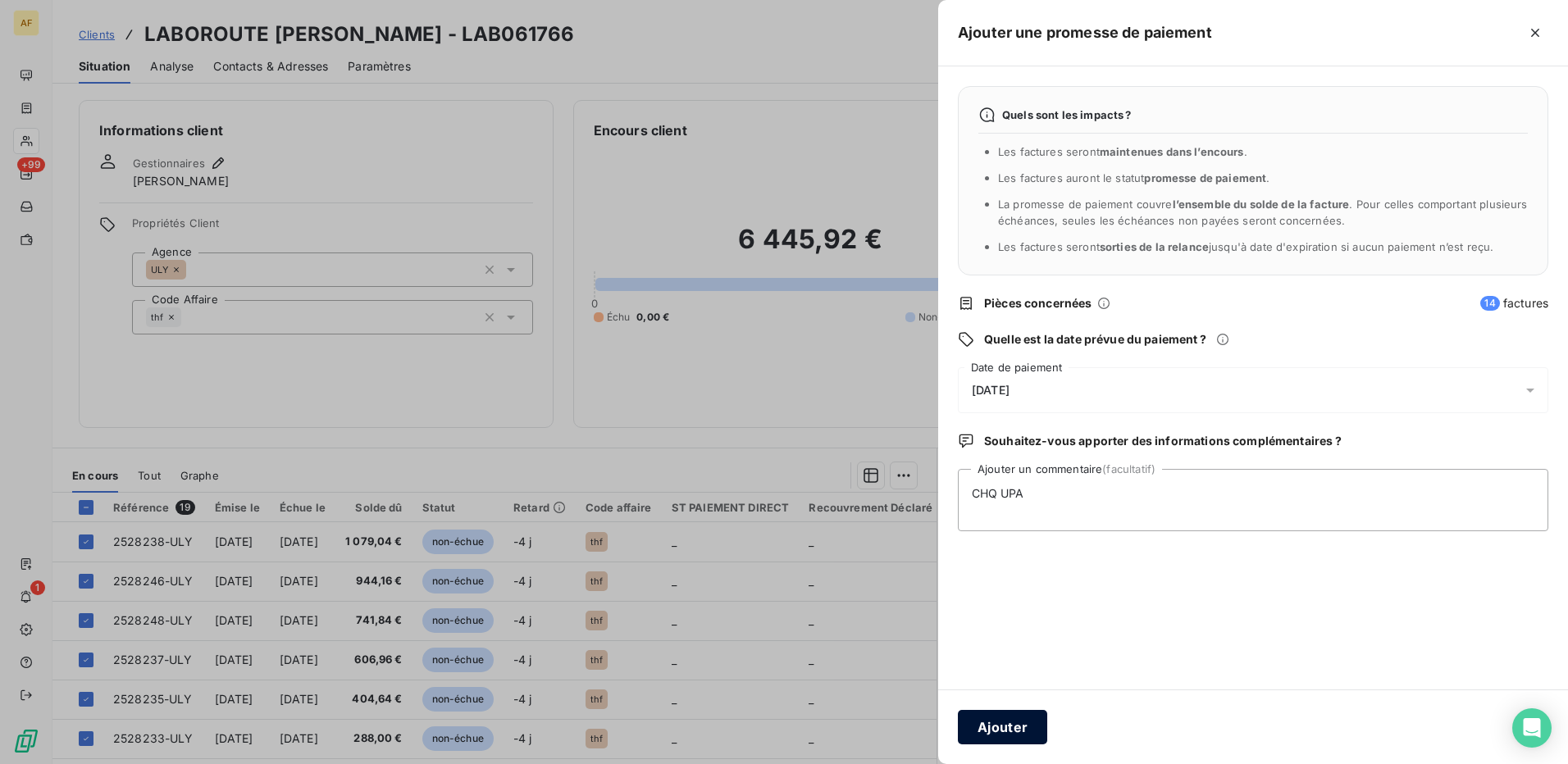
click at [1005, 729] on button "Ajouter" at bounding box center [1003, 727] width 90 height 34
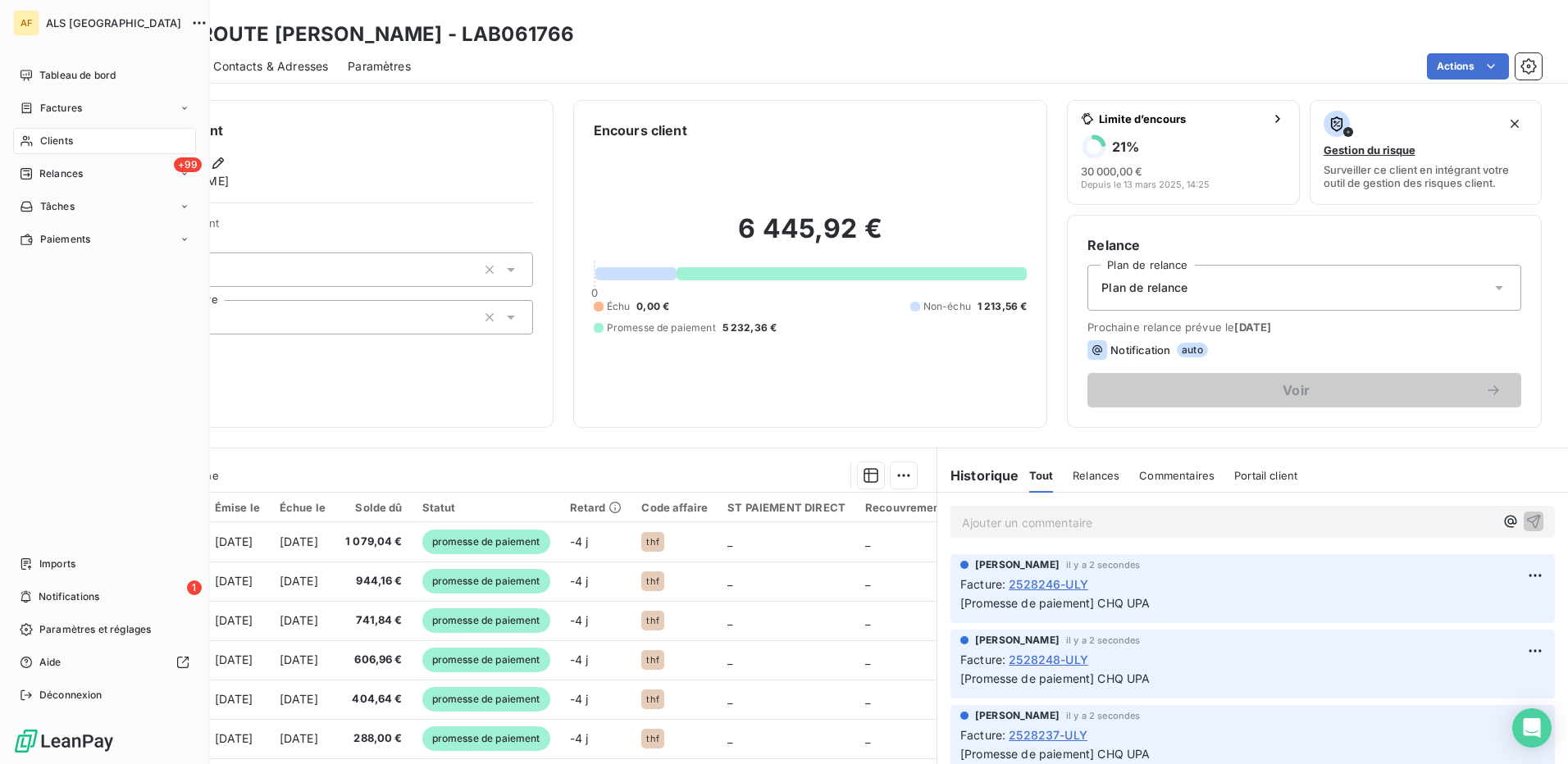
click at [40, 144] on span "Clients" at bounding box center [56, 141] width 33 height 15
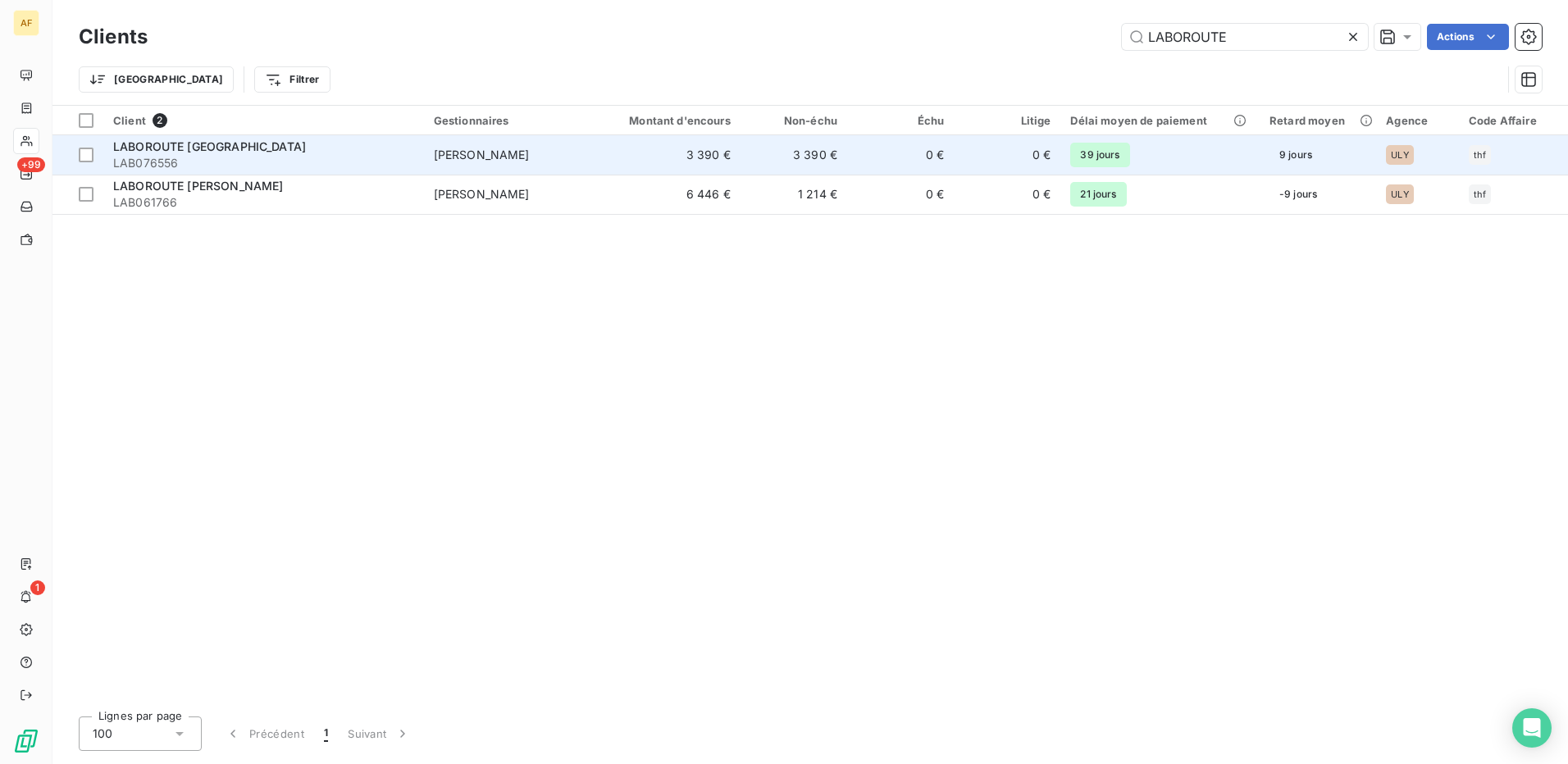
click at [224, 142] on span "LABOROUTE [GEOGRAPHIC_DATA]" at bounding box center [209, 146] width 193 height 14
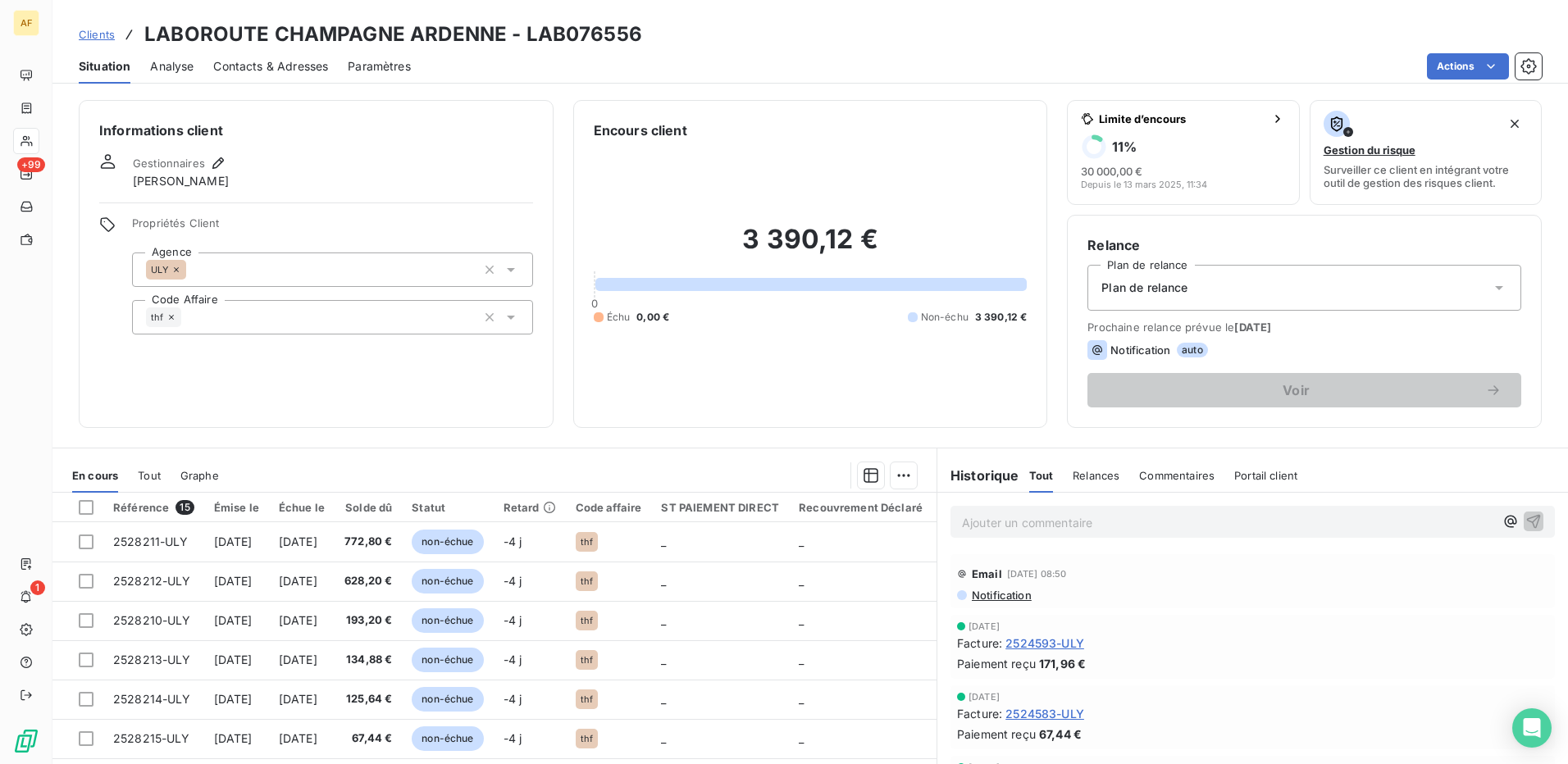
click at [558, 25] on h3 "LABOROUTE CHAMPAGNE ARDENNE - LAB076556" at bounding box center [393, 35] width 498 height 30
copy h3 "LAB076556"
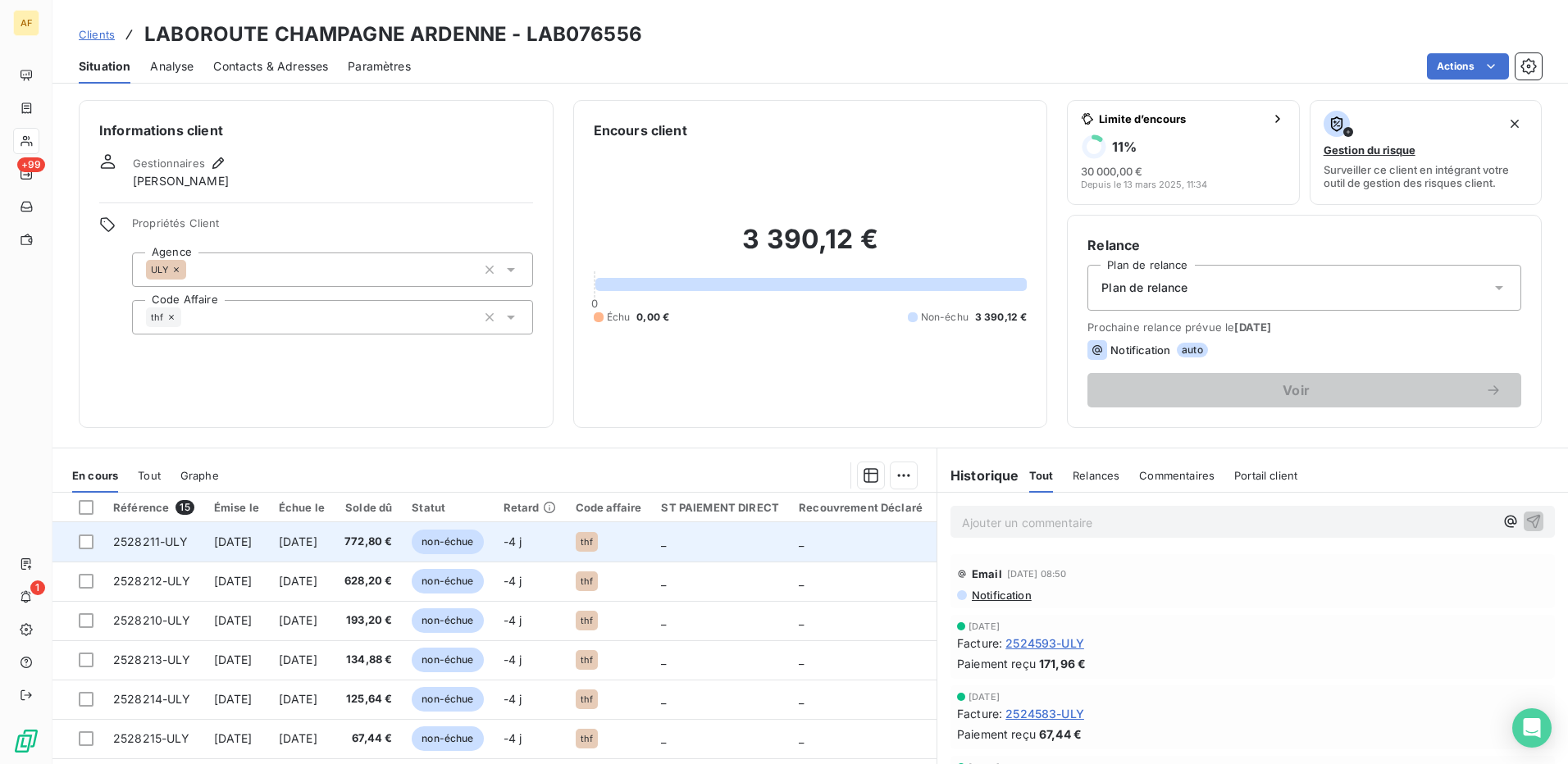
click at [81, 546] on div at bounding box center [86, 542] width 15 height 15
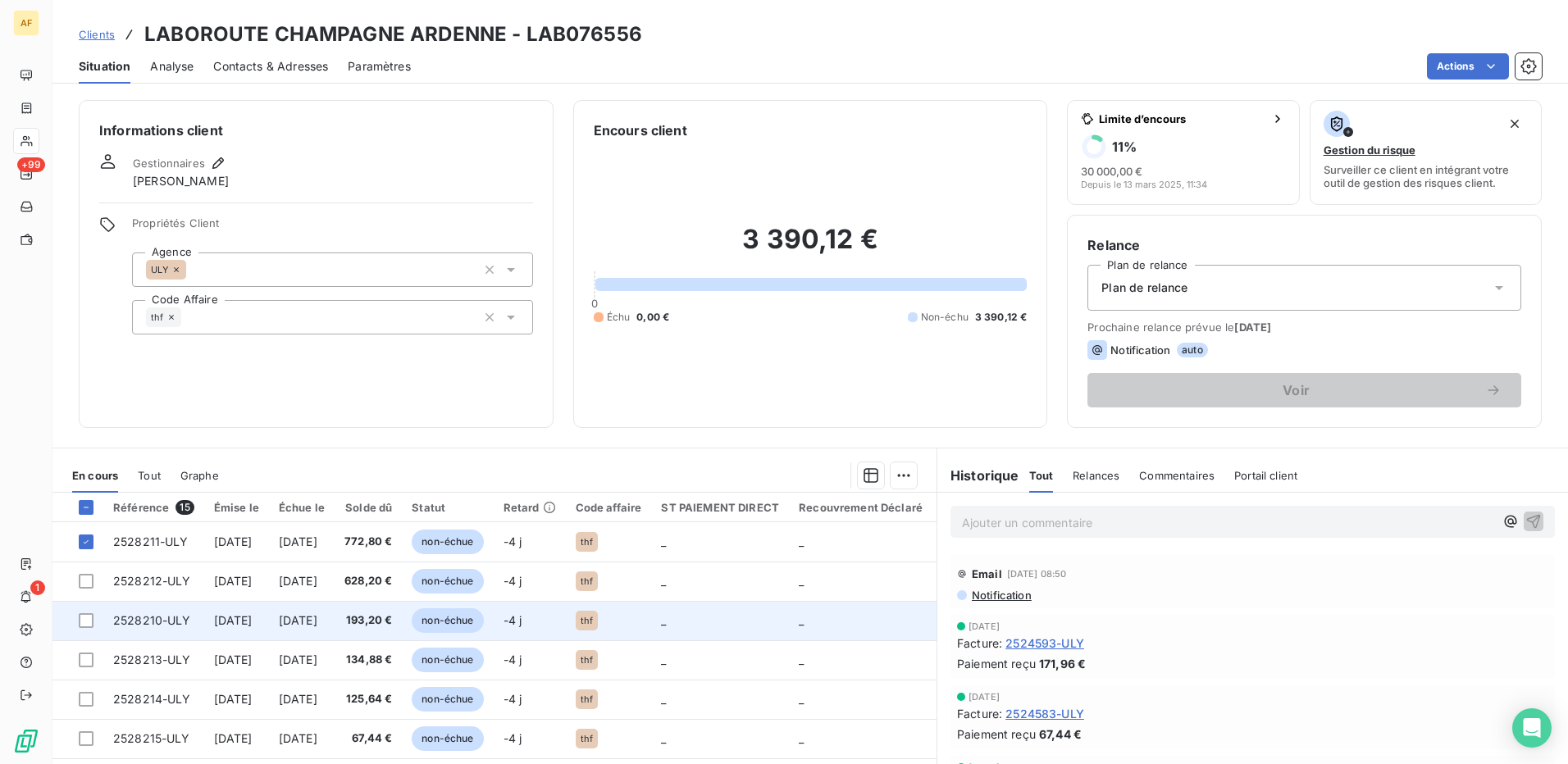
drag, startPoint x: 84, startPoint y: 583, endPoint x: 88, endPoint y: 603, distance: 20.4
click at [84, 584] on div at bounding box center [86, 582] width 15 height 15
drag, startPoint x: 95, startPoint y: 617, endPoint x: 89, endPoint y: 628, distance: 12.5
click at [95, 618] on td at bounding box center [77, 620] width 51 height 39
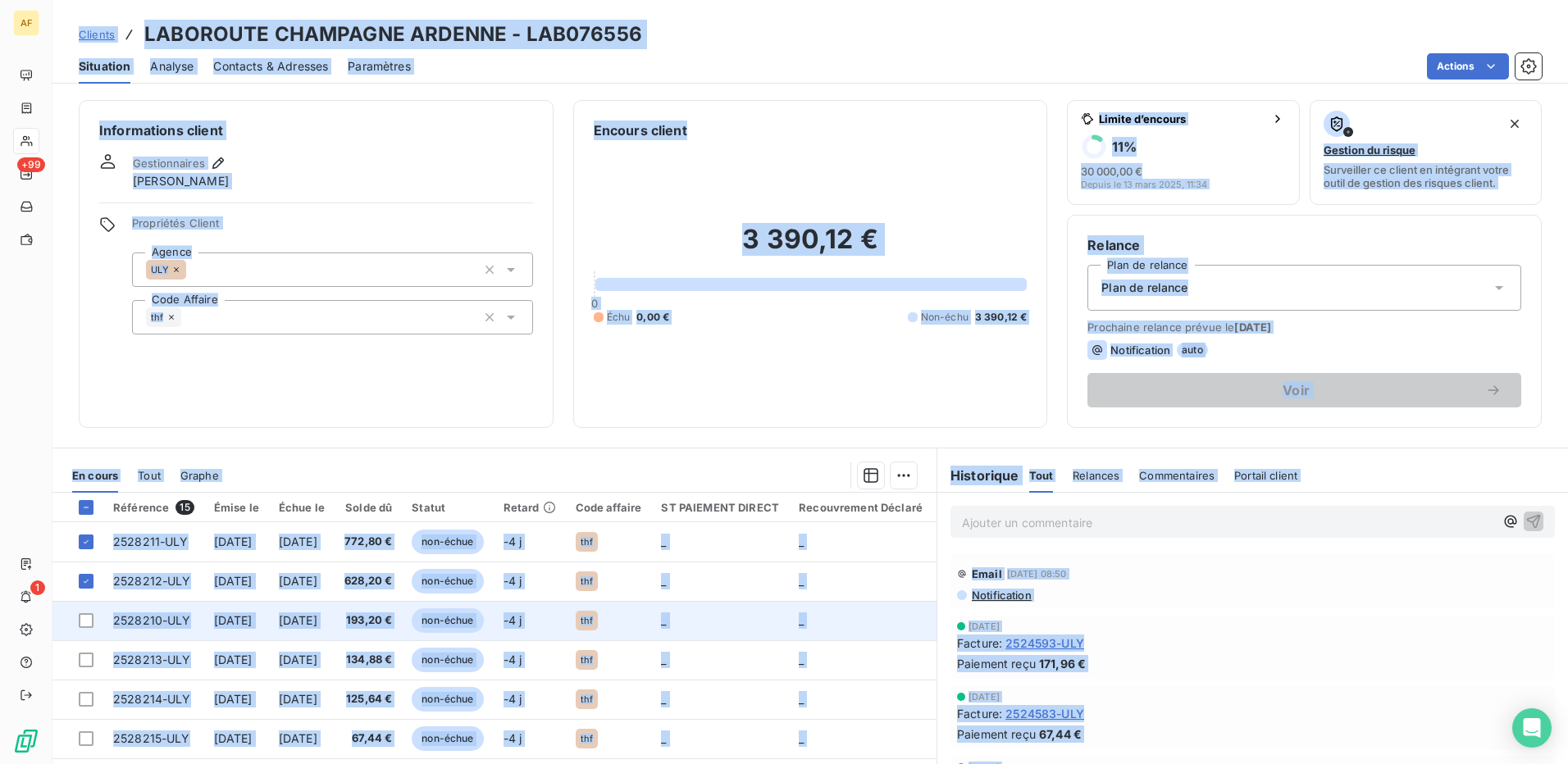
click at [335, 629] on td "[DATE]" at bounding box center [301, 620] width 66 height 39
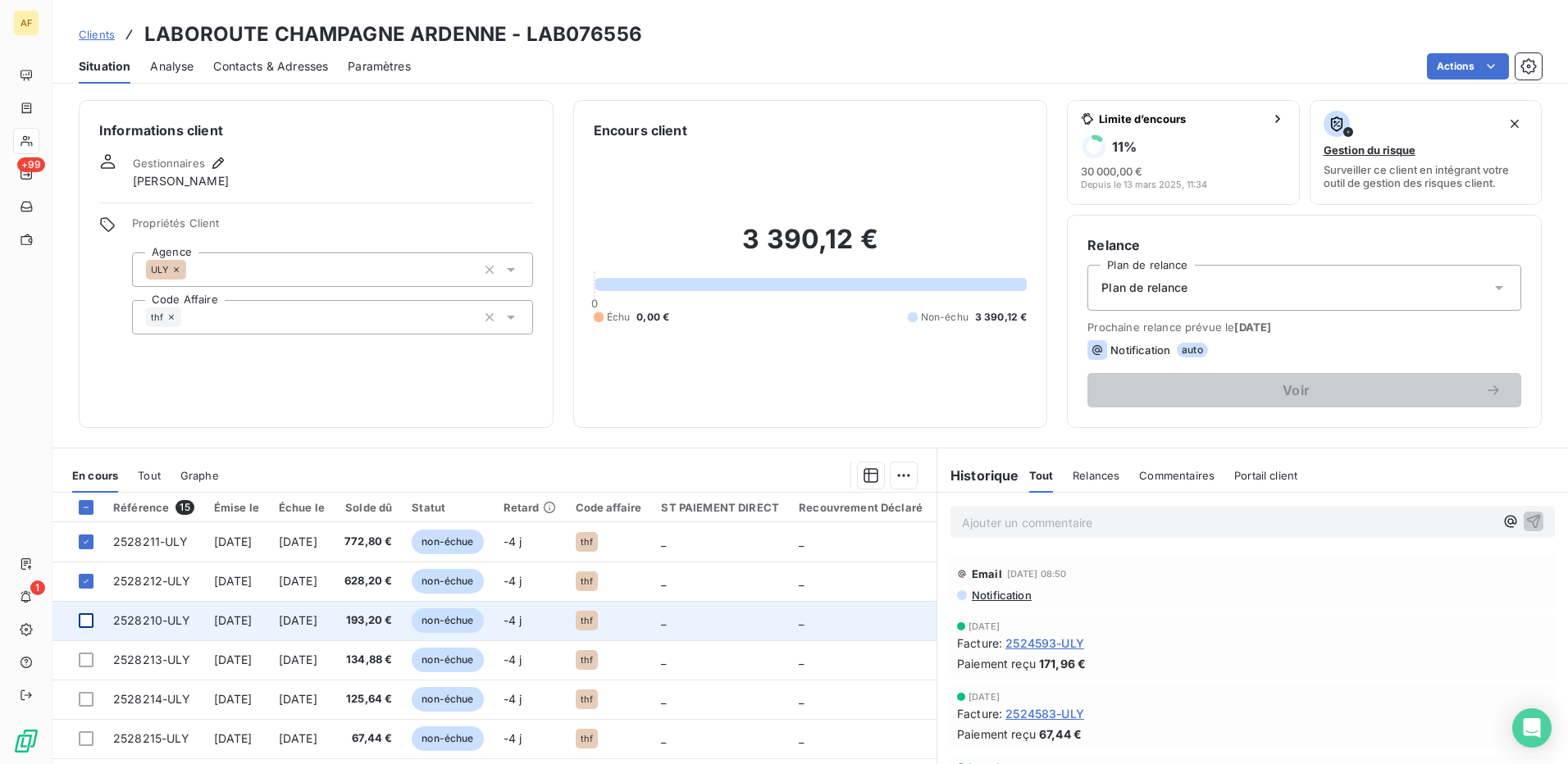
click at [86, 624] on div at bounding box center [86, 620] width 15 height 15
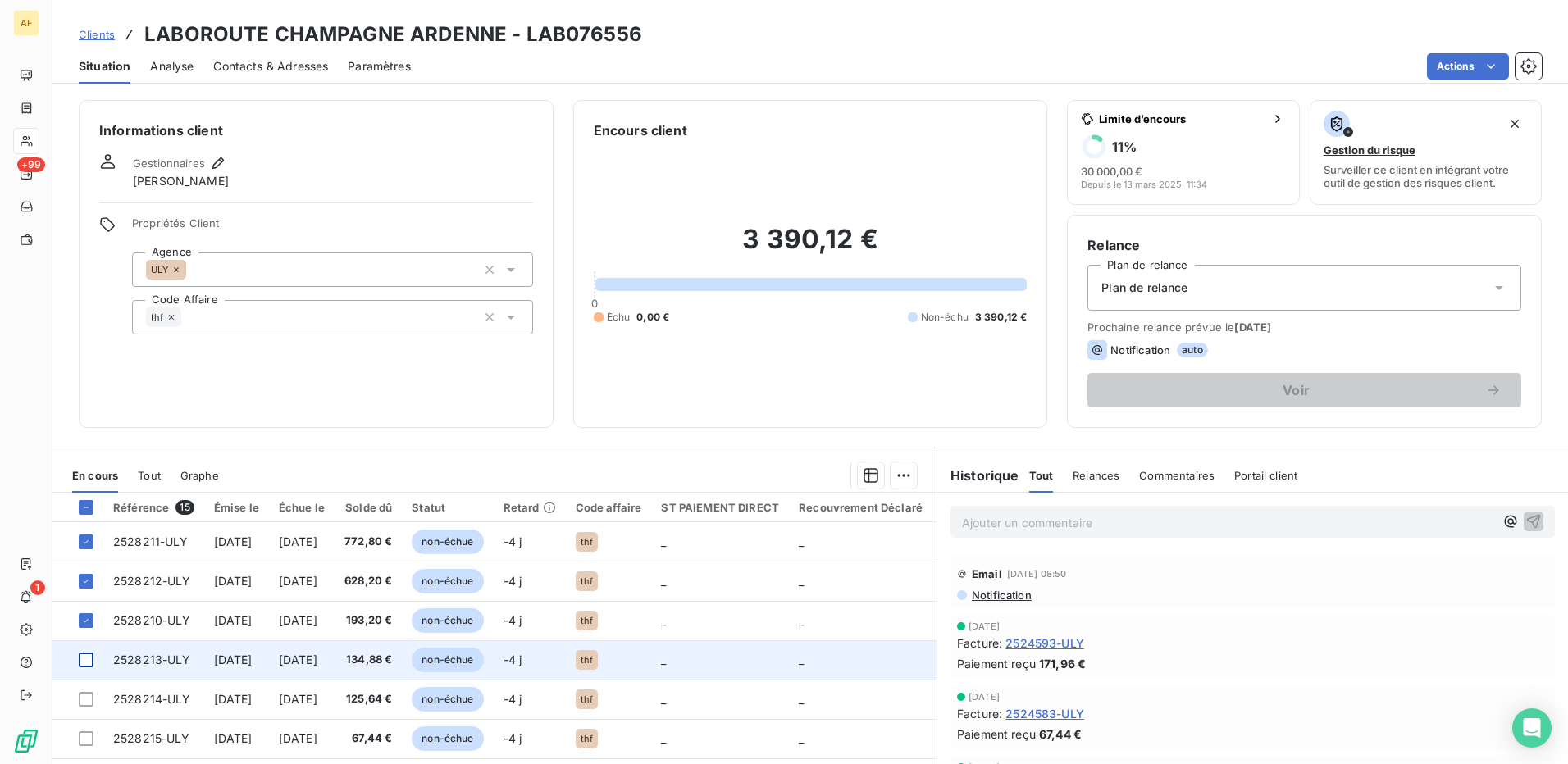
click at [90, 664] on div at bounding box center [86, 659] width 15 height 15
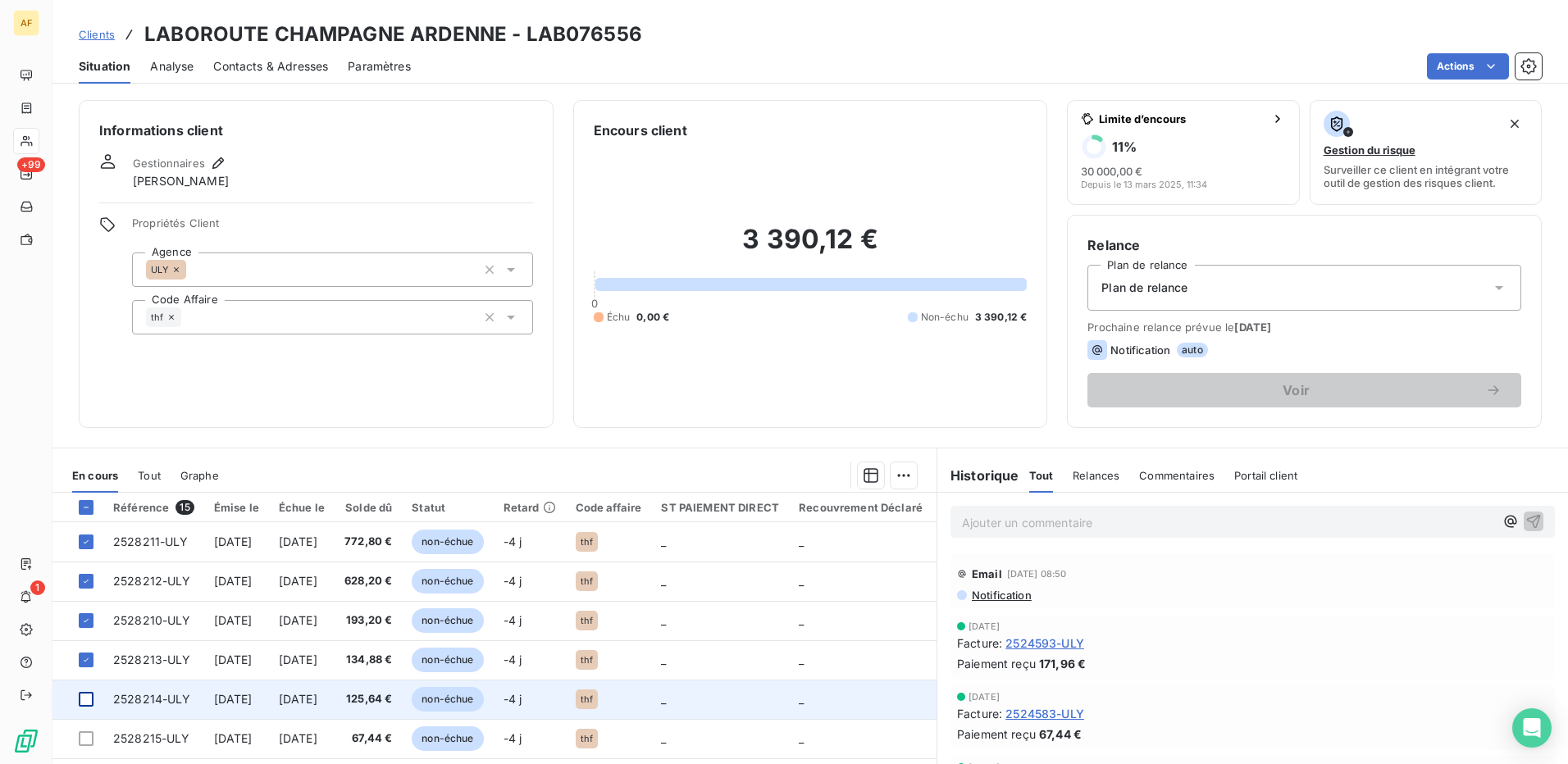
click at [81, 703] on div at bounding box center [86, 699] width 15 height 15
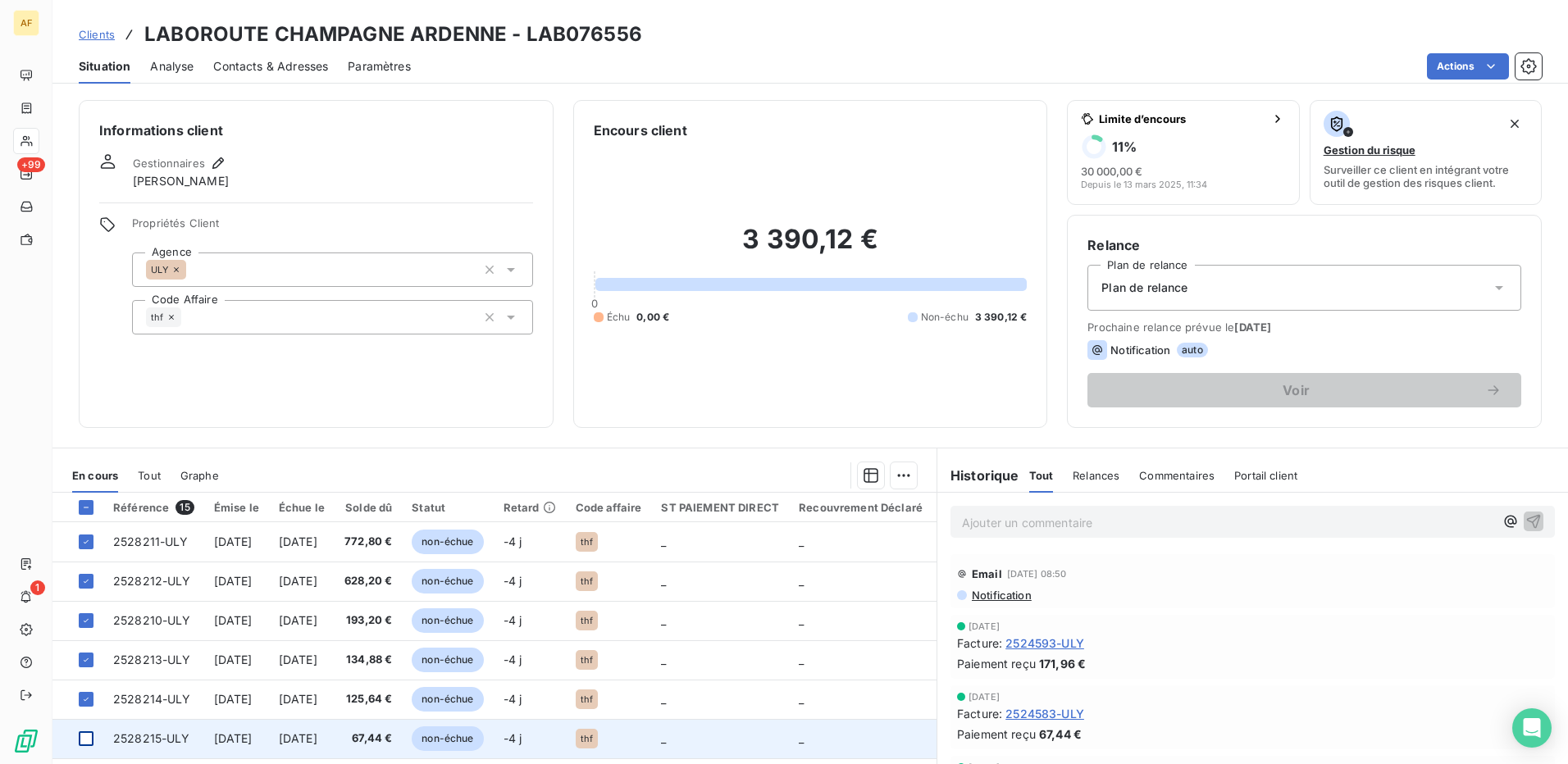
click at [87, 742] on div at bounding box center [86, 738] width 15 height 15
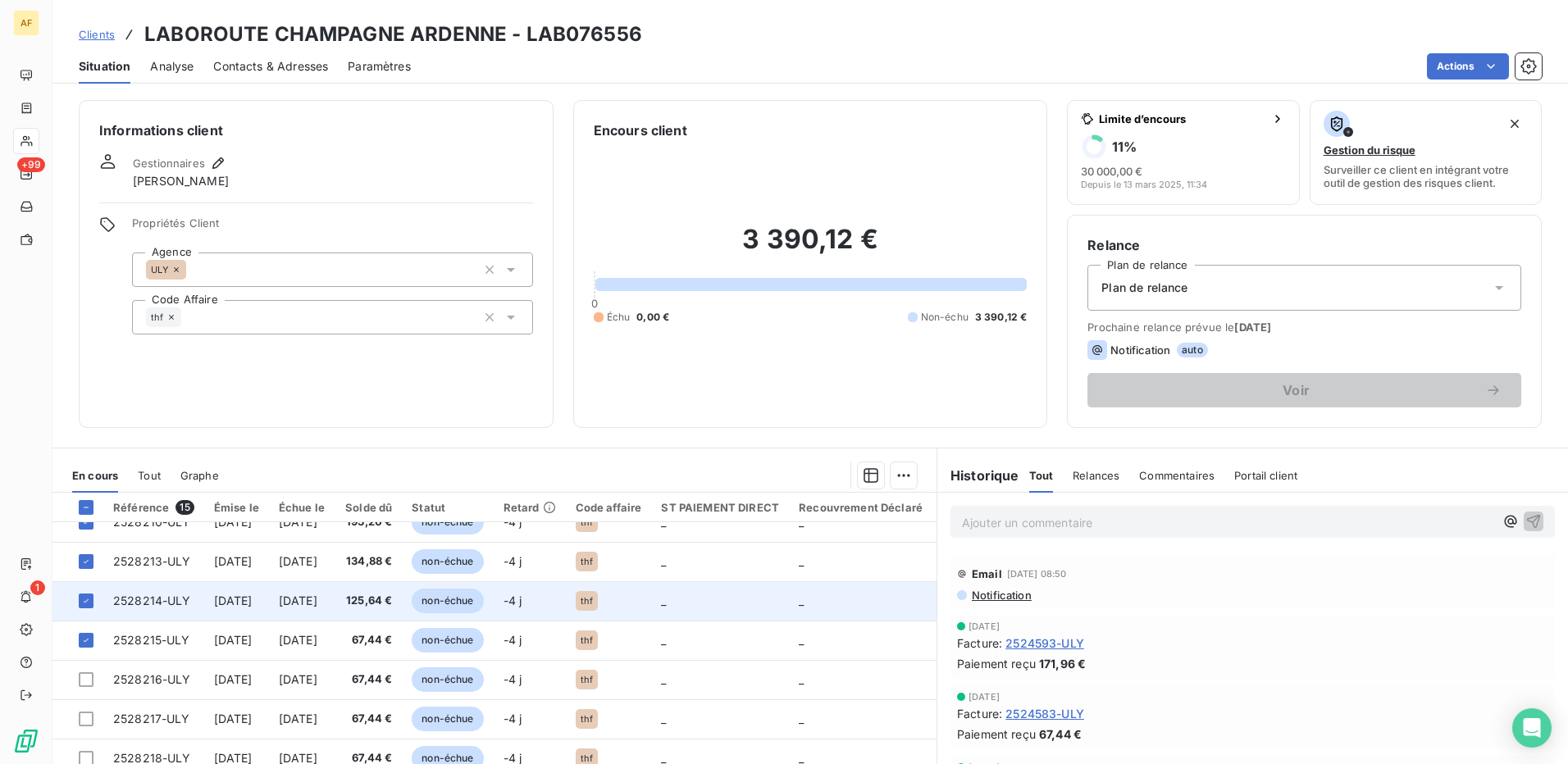
scroll to position [164, 0]
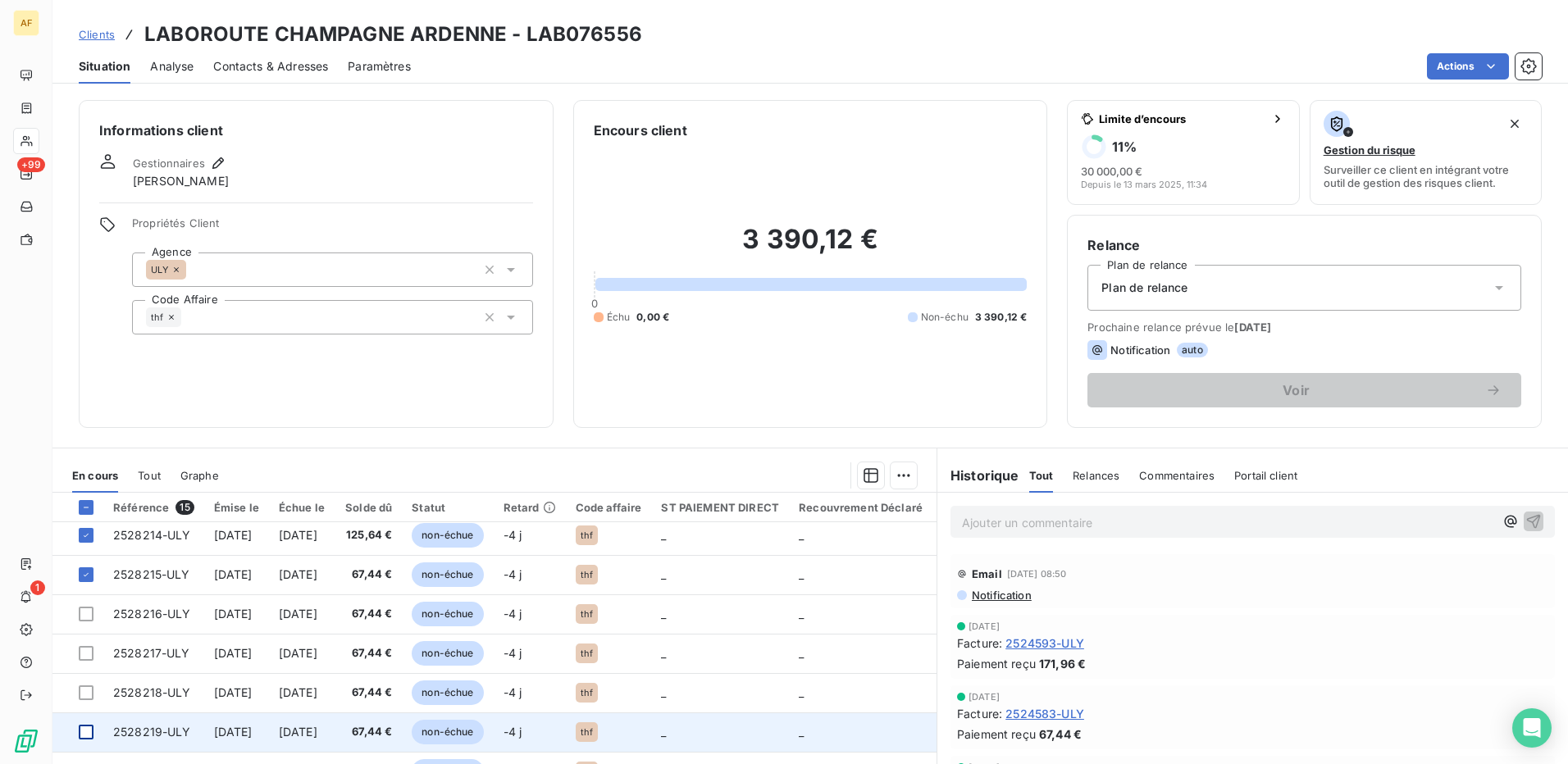
click at [81, 737] on div at bounding box center [86, 732] width 15 height 15
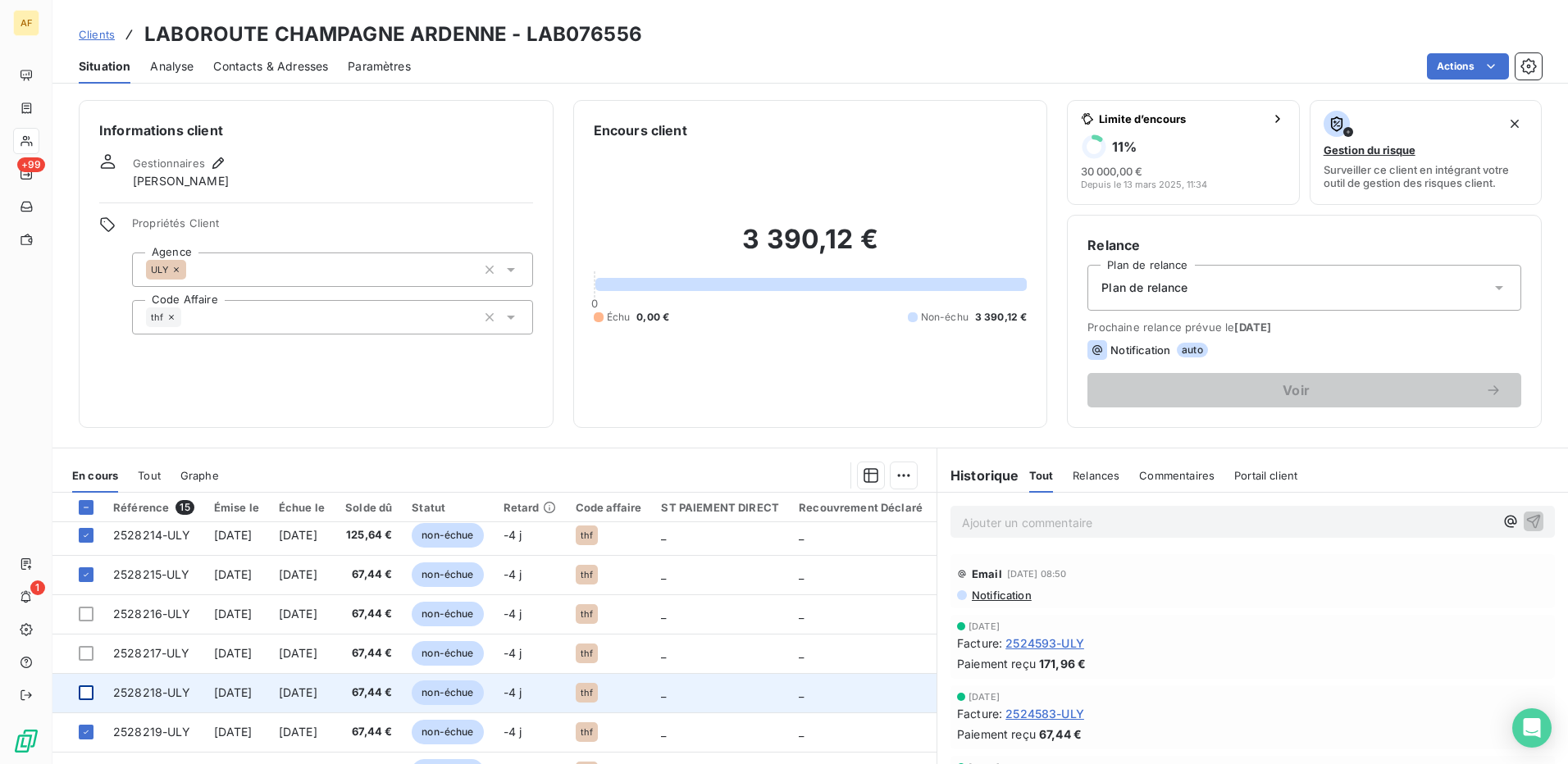
click at [81, 697] on div at bounding box center [86, 693] width 15 height 15
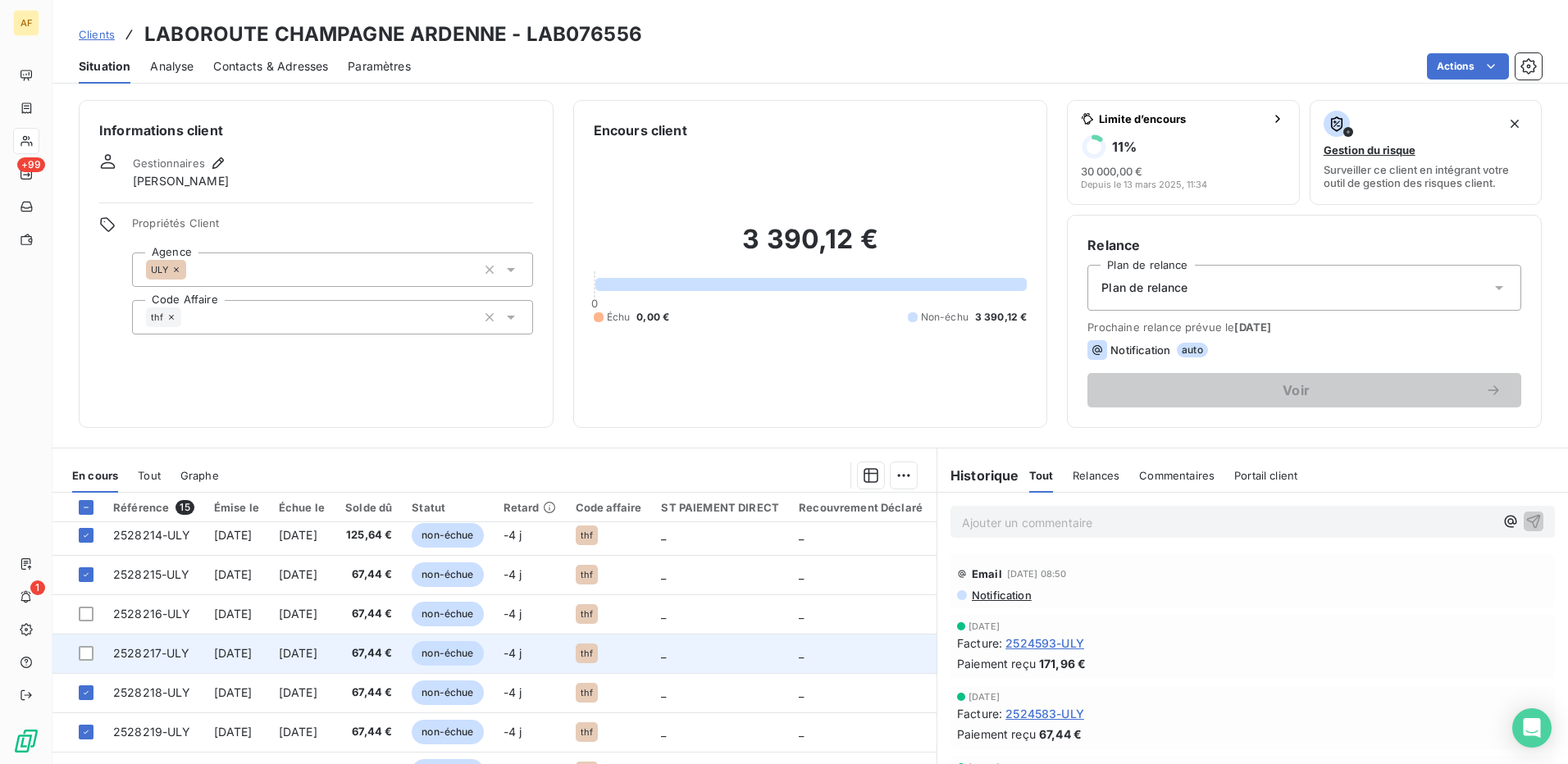
click at [90, 660] on td at bounding box center [77, 653] width 51 height 39
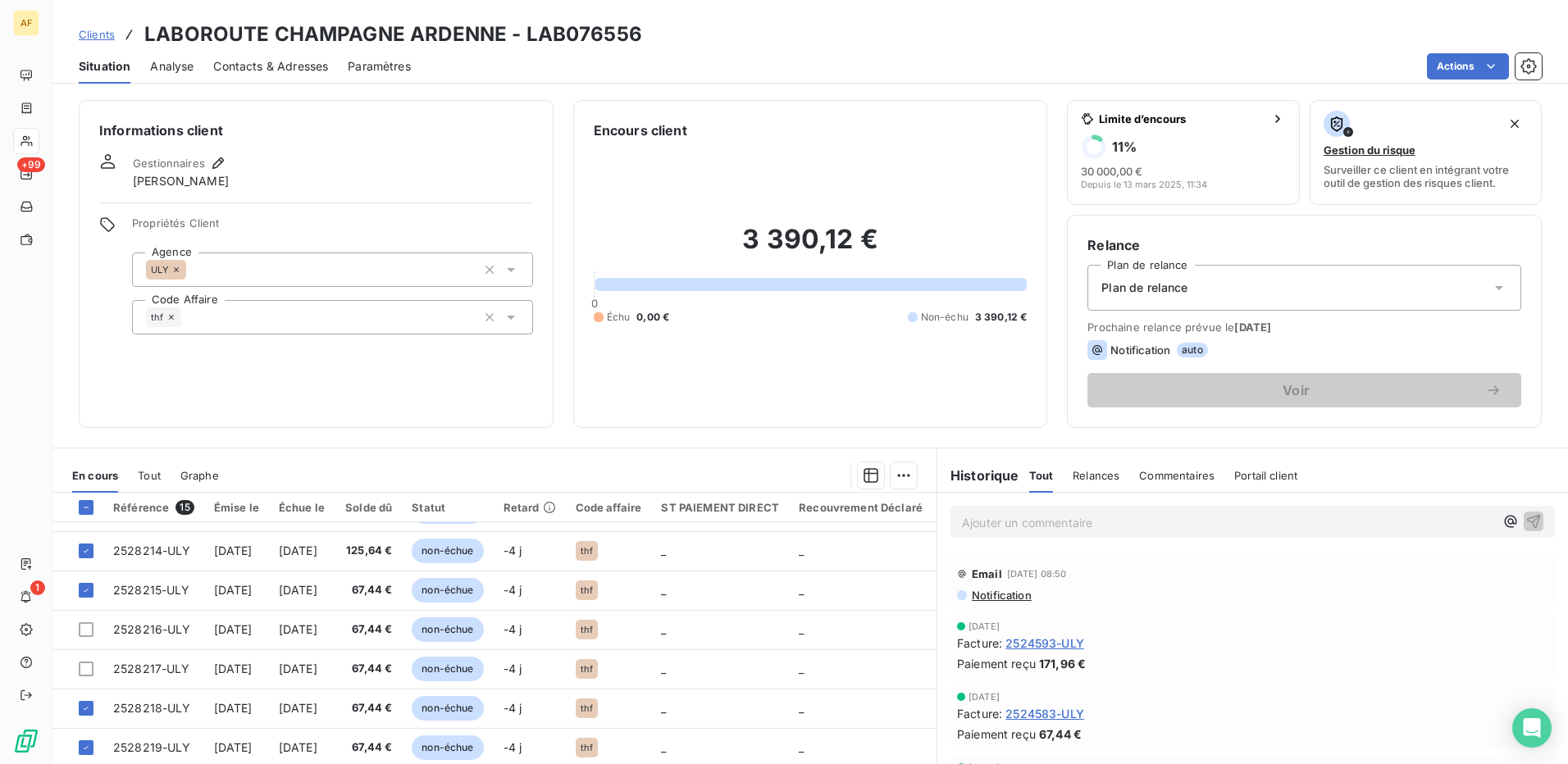
scroll to position [148, 0]
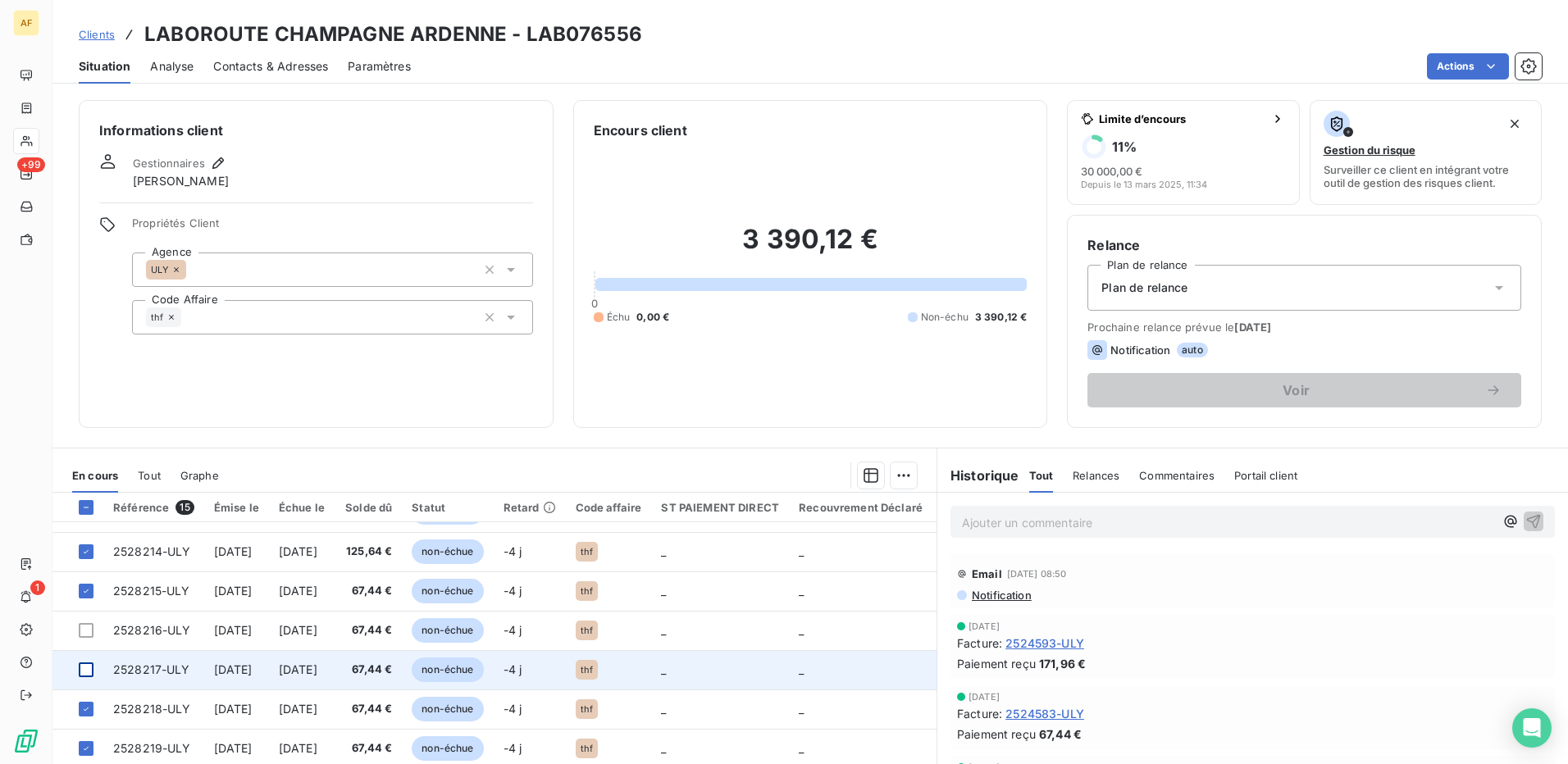
click at [81, 673] on div at bounding box center [86, 669] width 15 height 15
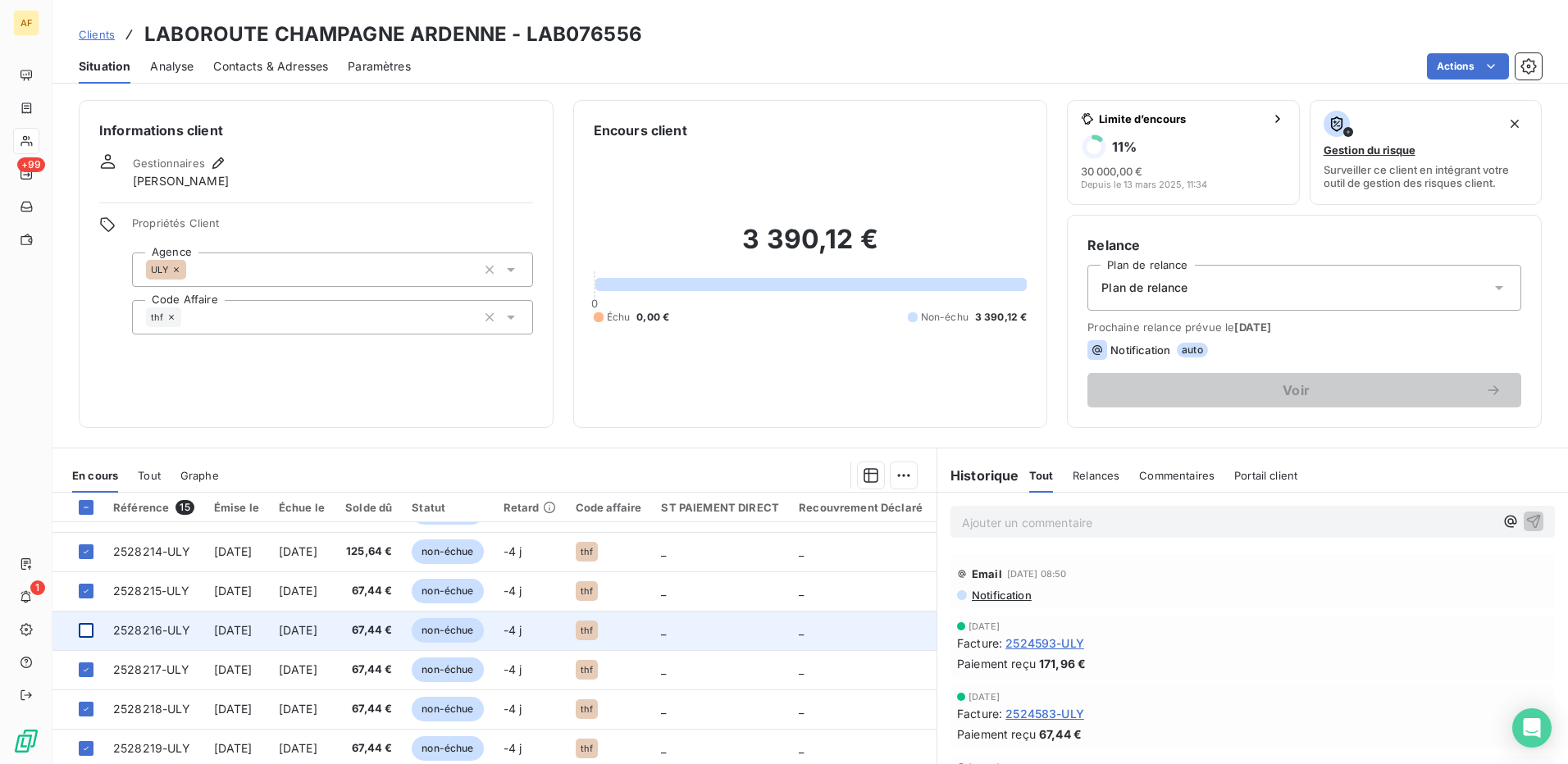
click at [85, 632] on div at bounding box center [86, 630] width 15 height 15
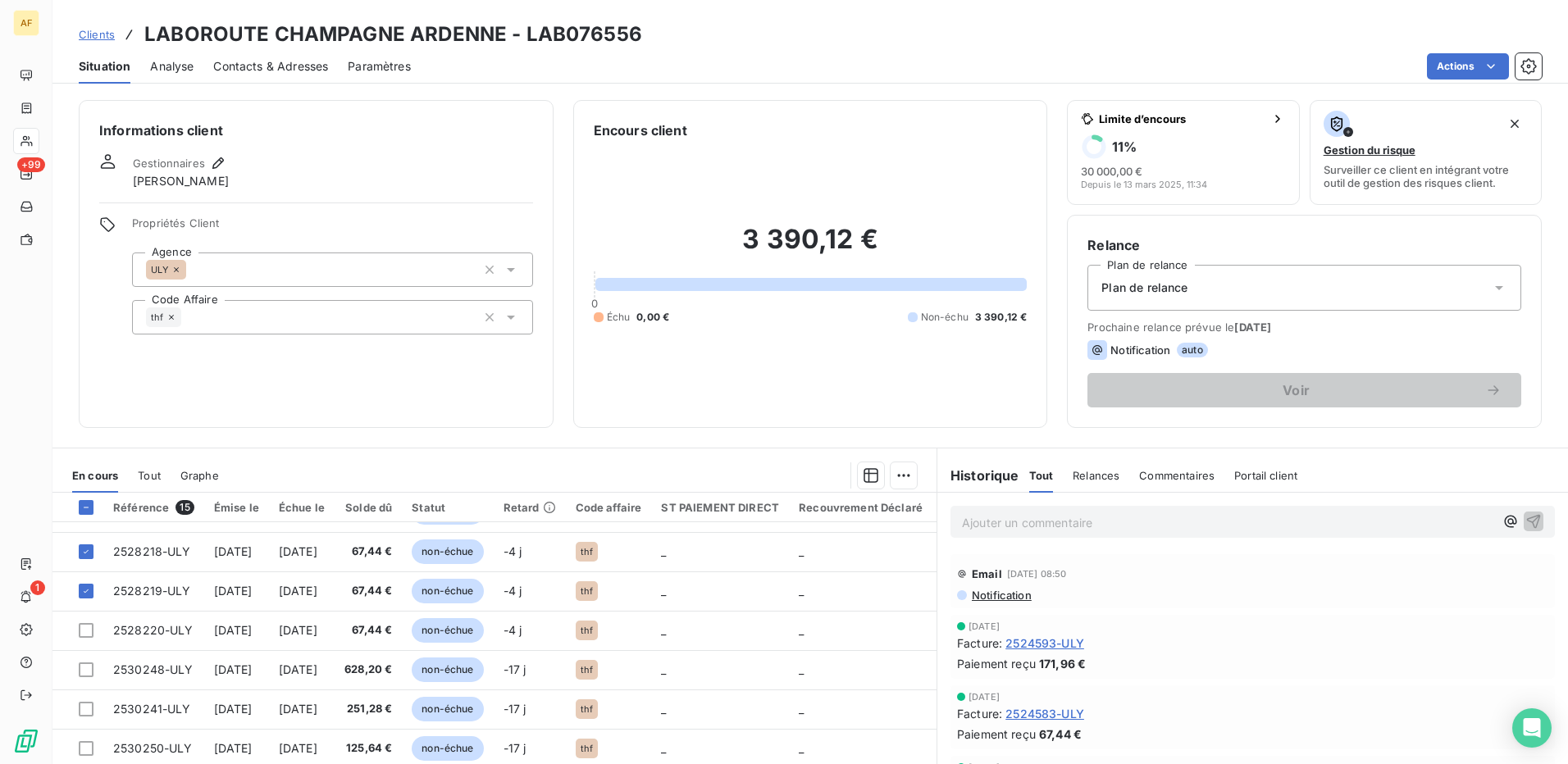
scroll to position [311, 0]
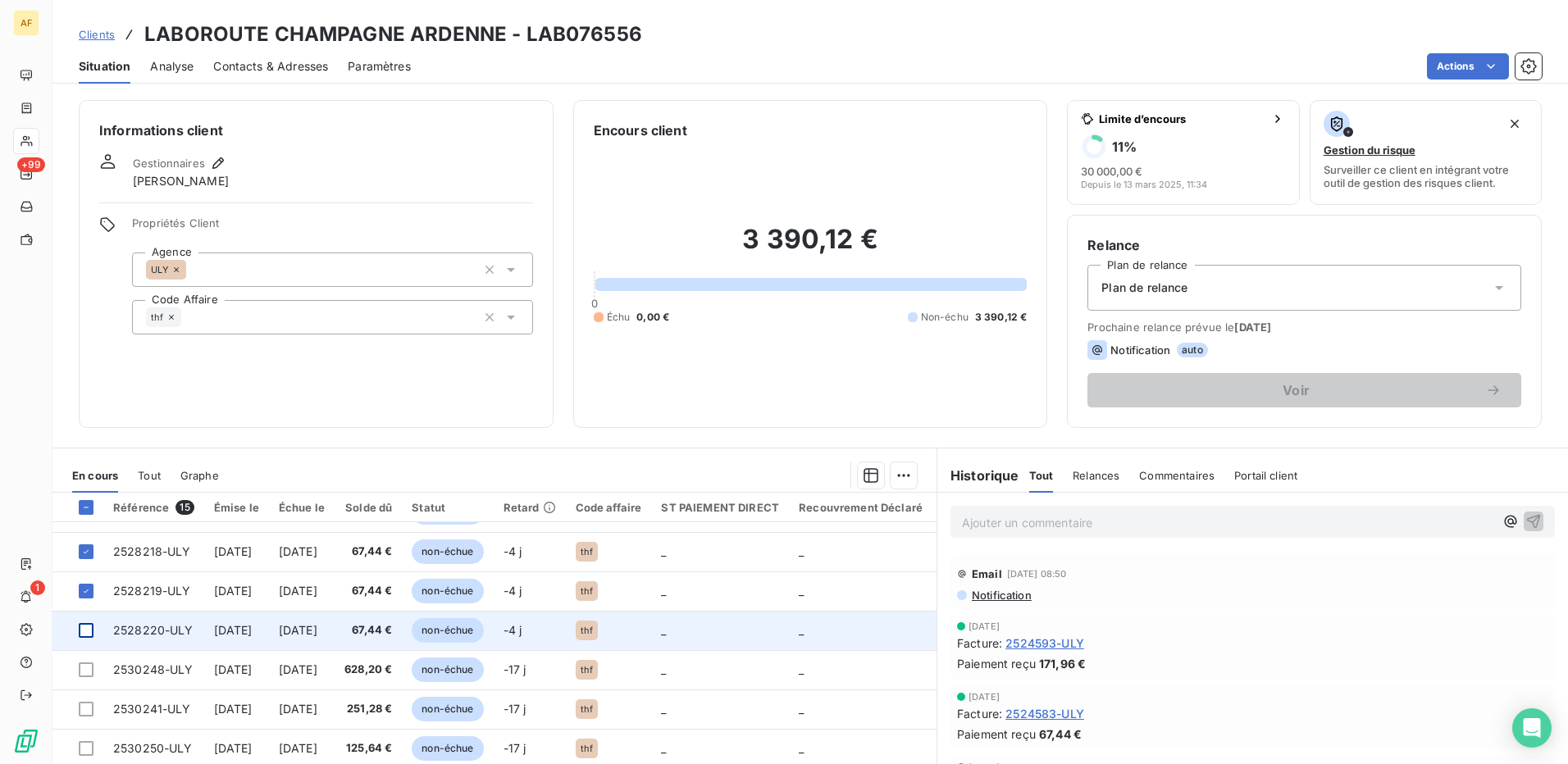
click at [86, 627] on div at bounding box center [86, 630] width 15 height 15
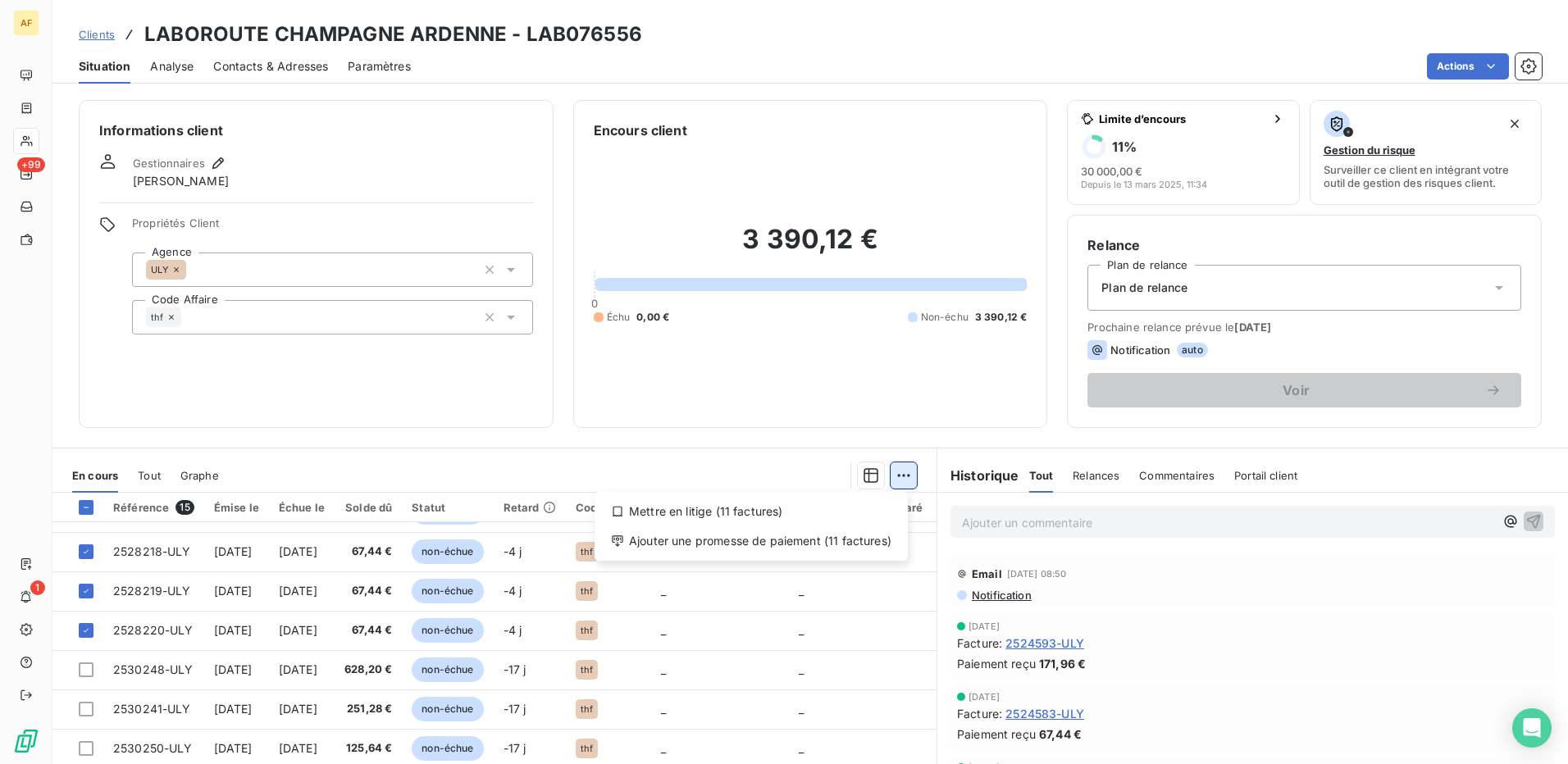
click at [894, 480] on html "AF +99 1 Clients LABOROUTE [GEOGRAPHIC_DATA] - LAB076556 Situation Analyse Cont…" at bounding box center [784, 382] width 1568 height 764
click at [867, 543] on div "Ajouter une promesse de paiement (11 factures)" at bounding box center [751, 541] width 300 height 27
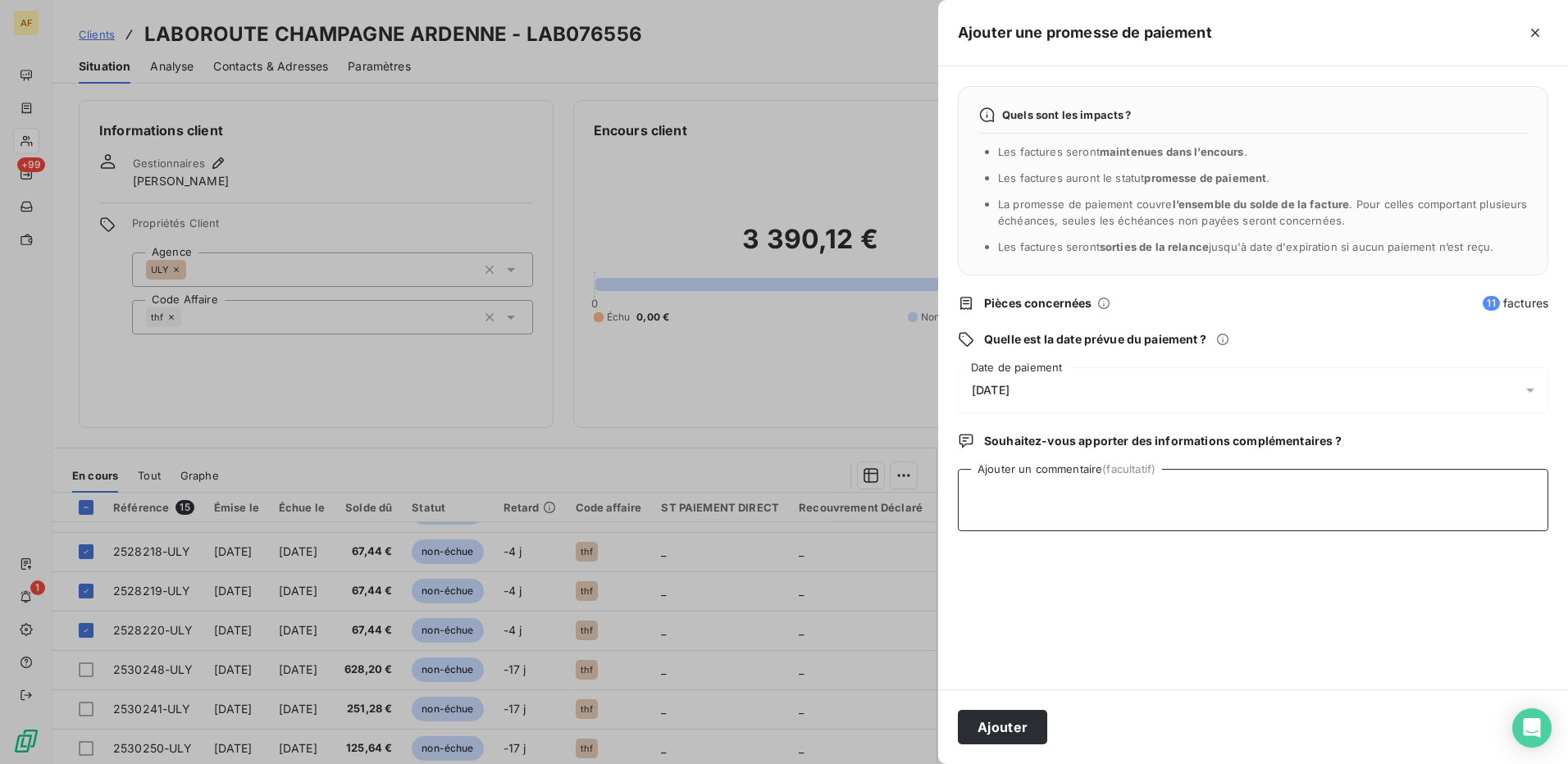
click at [1039, 497] on textarea "Ajouter un commentaire (facultatif)" at bounding box center [1253, 499] width 590 height 62
type textarea "CHQ ULY"
click at [1087, 382] on div "[DATE]" at bounding box center [1253, 390] width 590 height 46
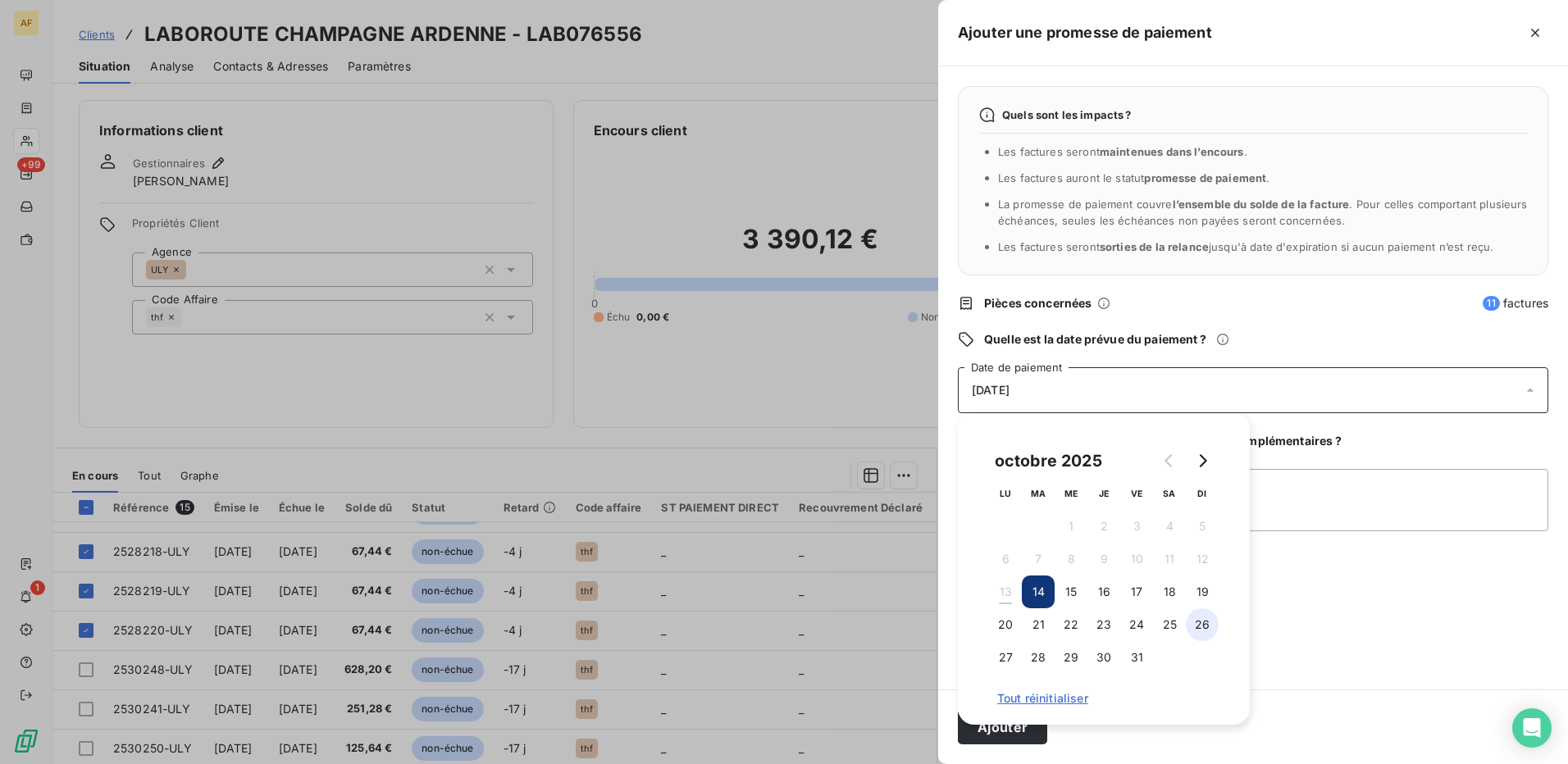
click at [1202, 622] on button "26" at bounding box center [1203, 625] width 33 height 33
click at [1345, 518] on textarea "CHQ ULY" at bounding box center [1253, 499] width 590 height 62
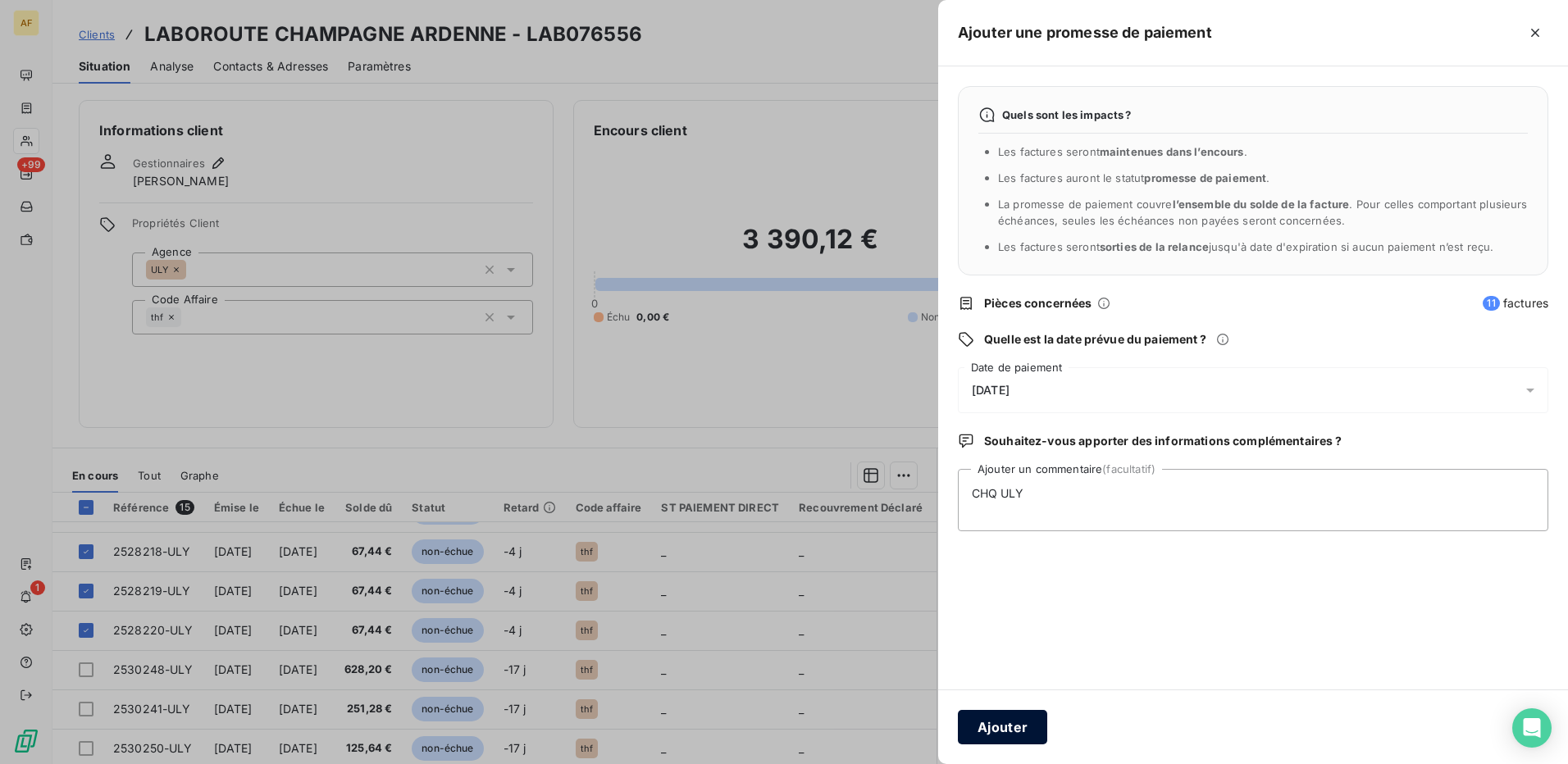
click at [1012, 723] on button "Ajouter" at bounding box center [1003, 727] width 90 height 34
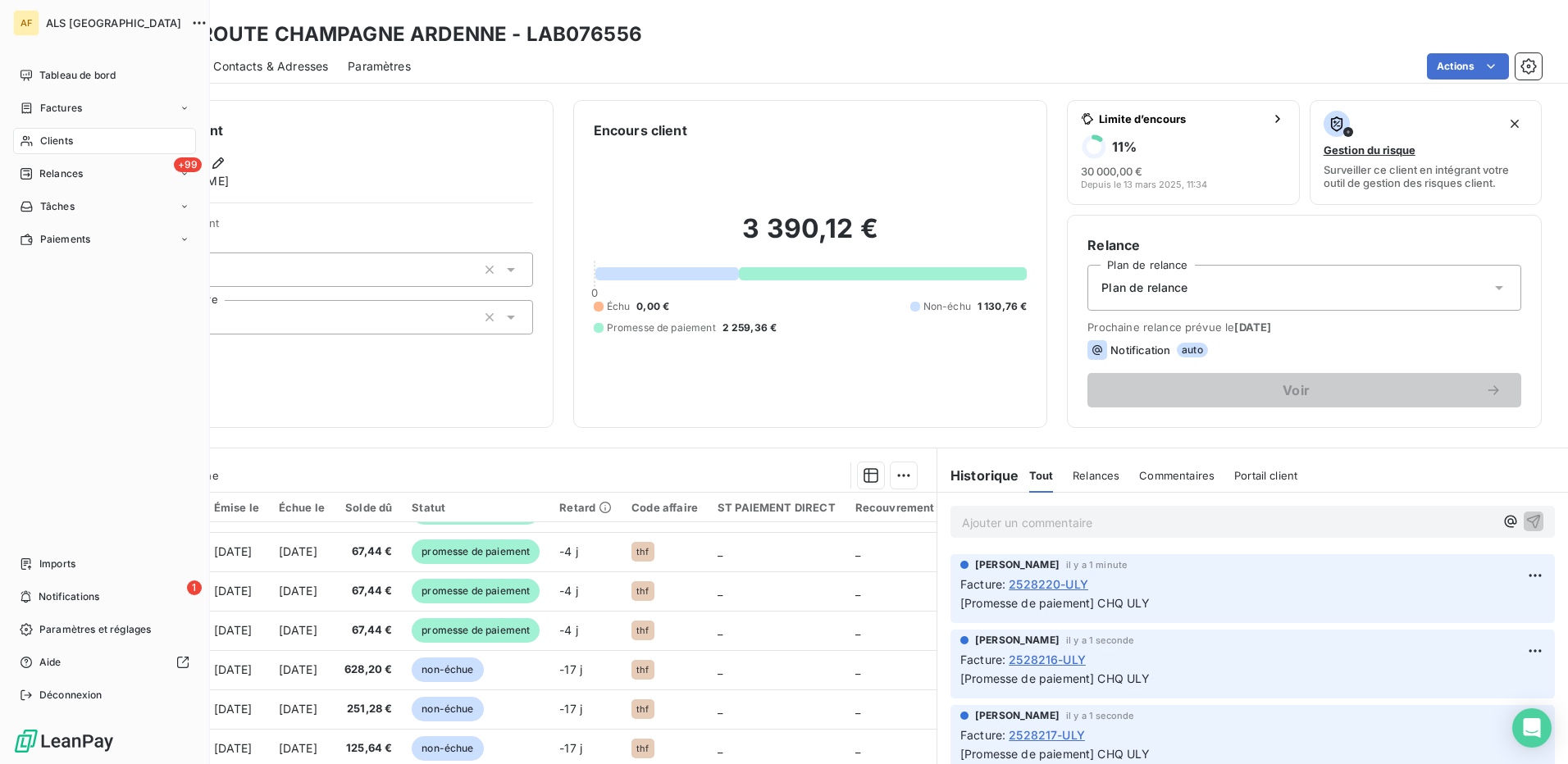
click at [37, 137] on div "Clients" at bounding box center [105, 141] width 183 height 27
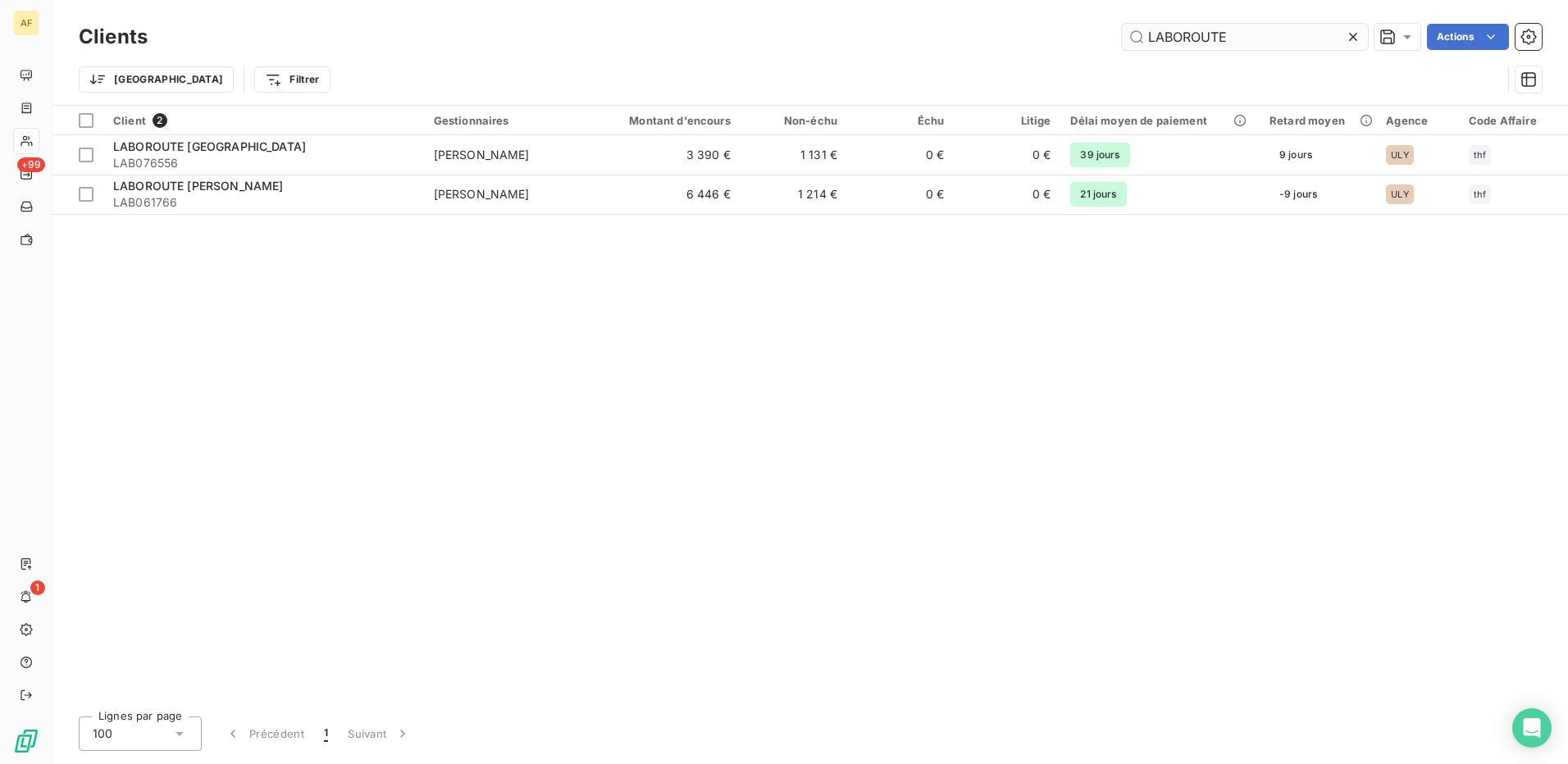
click at [1159, 38] on input "LABOROUTE" at bounding box center [1245, 37] width 246 height 27
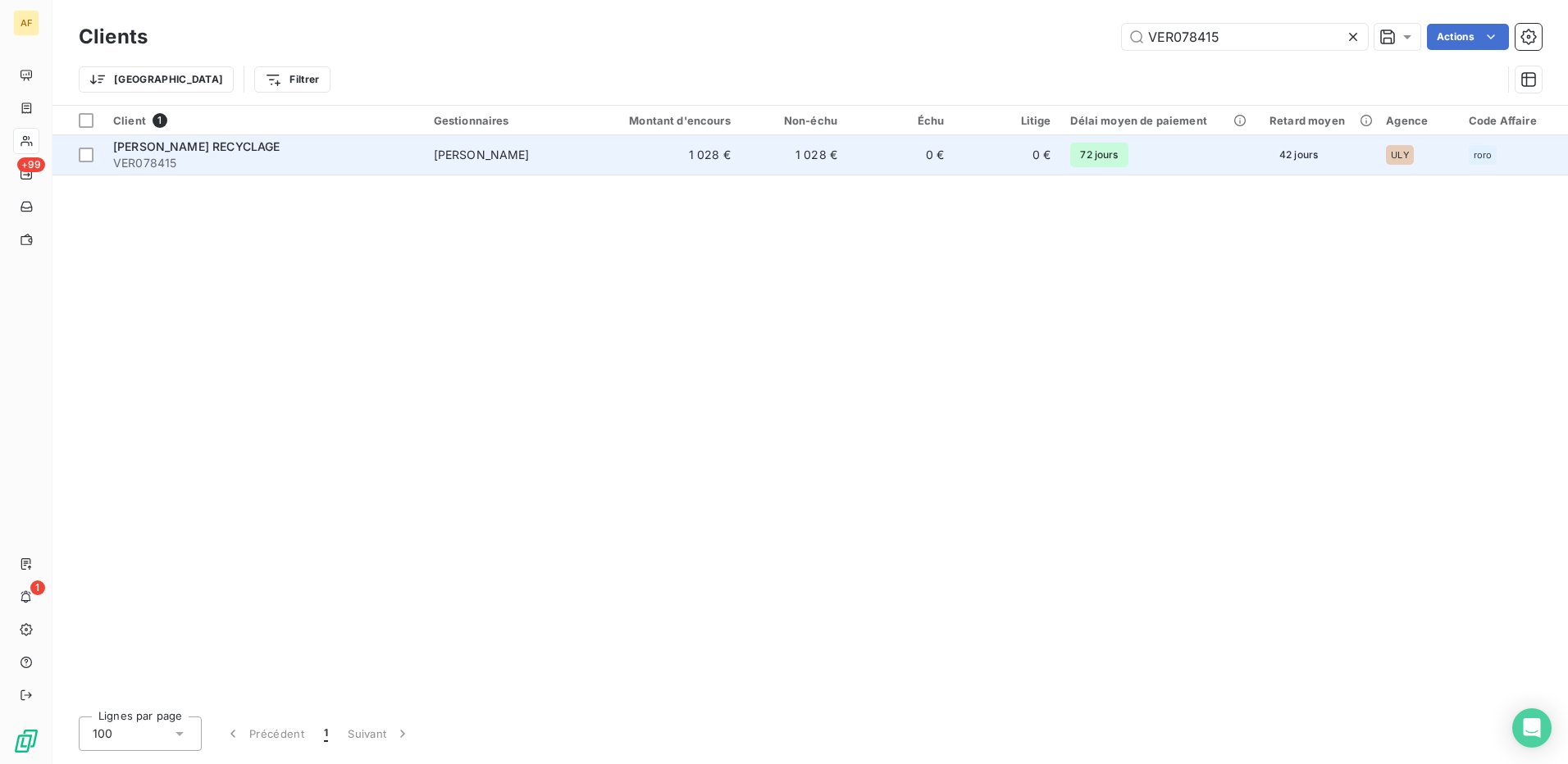
type input "VER078415"
click at [134, 155] on span "VER078415" at bounding box center [263, 163] width 301 height 17
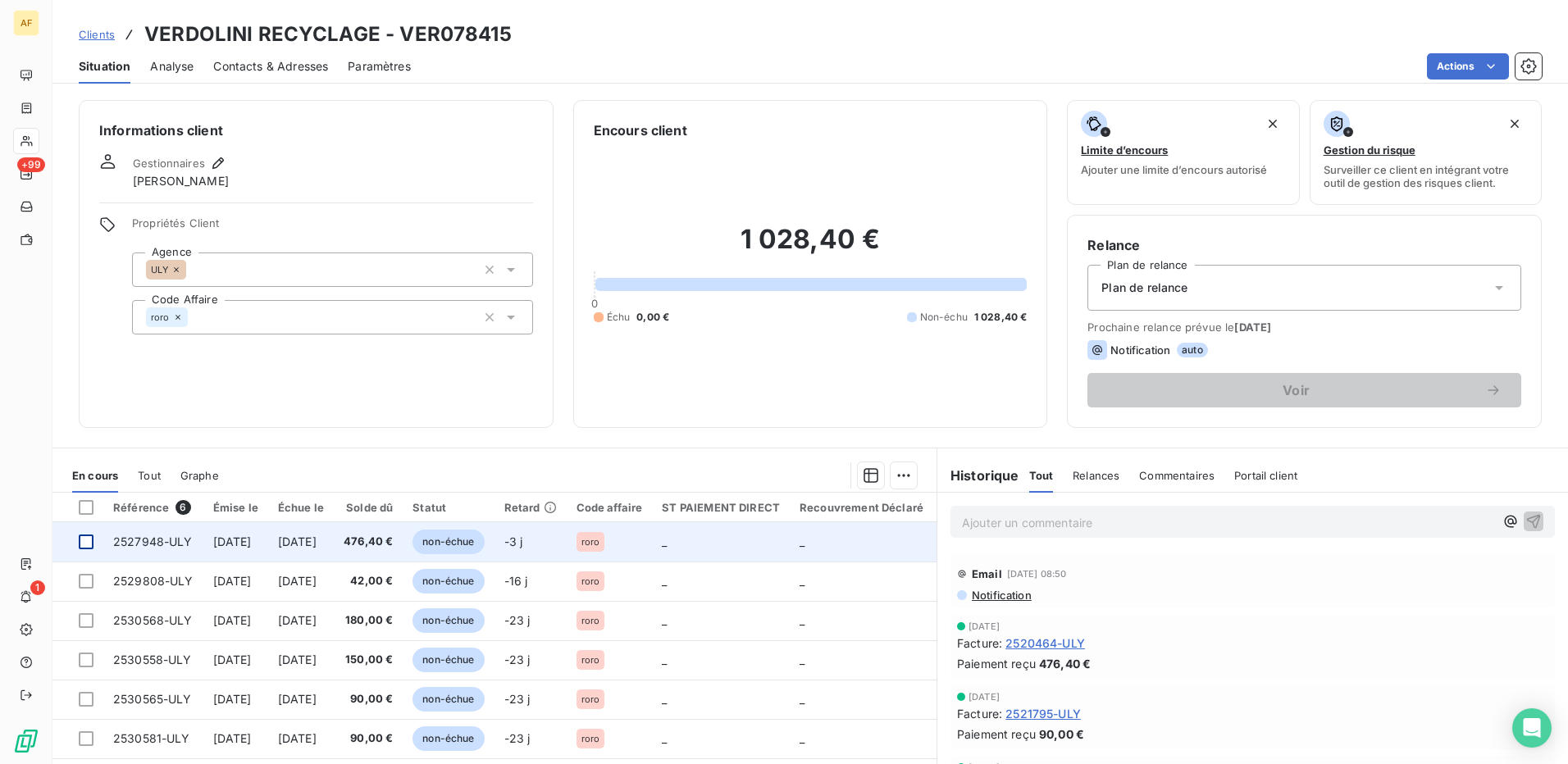
click at [85, 544] on div at bounding box center [86, 542] width 15 height 15
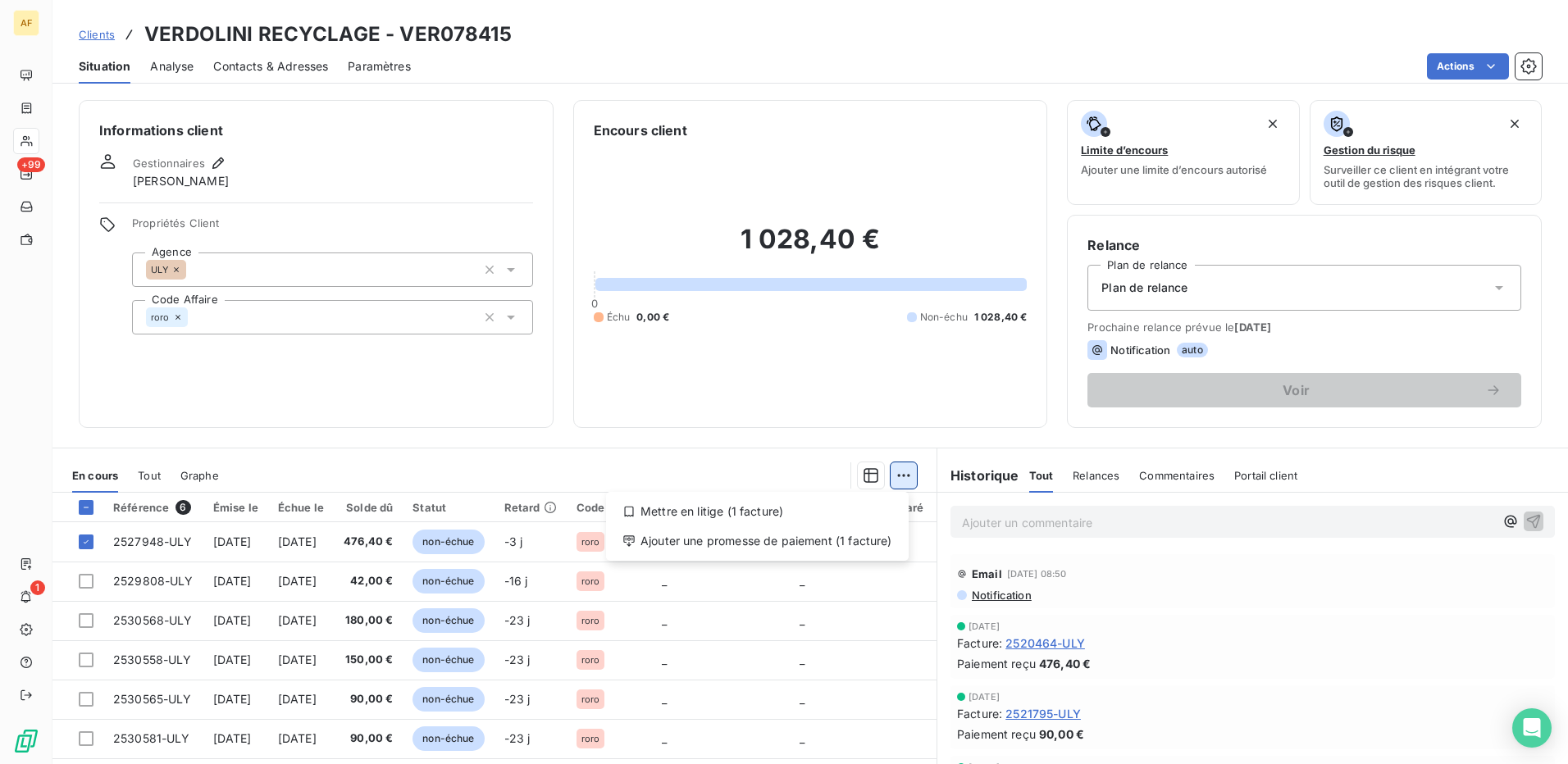
click at [899, 474] on html "AF +99 1 Clients VERDOLINI RECYCLAGE - VER078415 Situation Analyse Contacts & A…" at bounding box center [784, 382] width 1568 height 764
click at [859, 549] on div "Ajouter une promesse de paiement (1 facture)" at bounding box center [757, 541] width 290 height 27
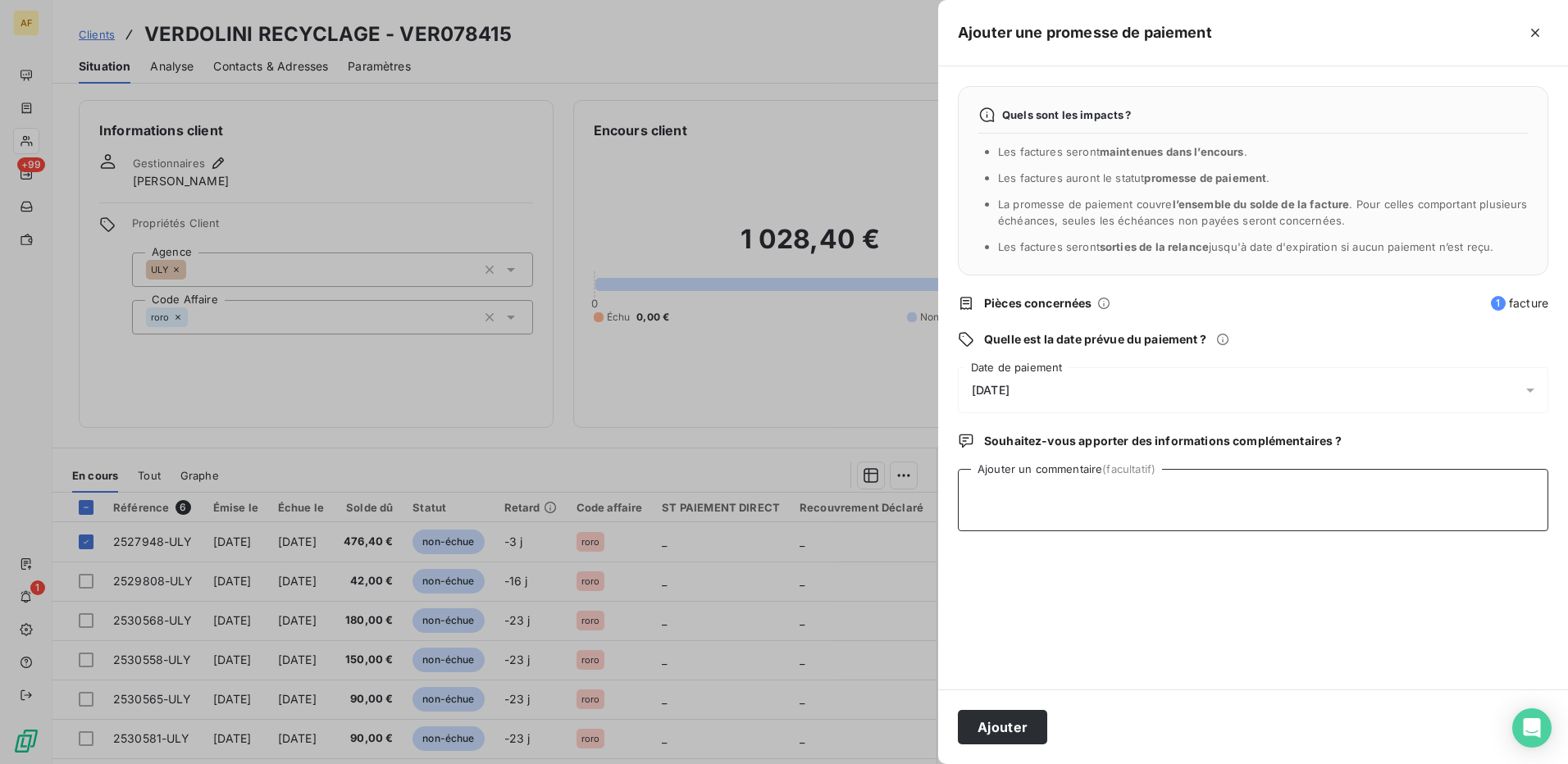
click at [1160, 515] on textarea "Ajouter un commentaire (facultatif)" at bounding box center [1253, 499] width 590 height 62
type textarea "[DATE]"
click at [1048, 384] on div "[DATE]" at bounding box center [1253, 390] width 590 height 46
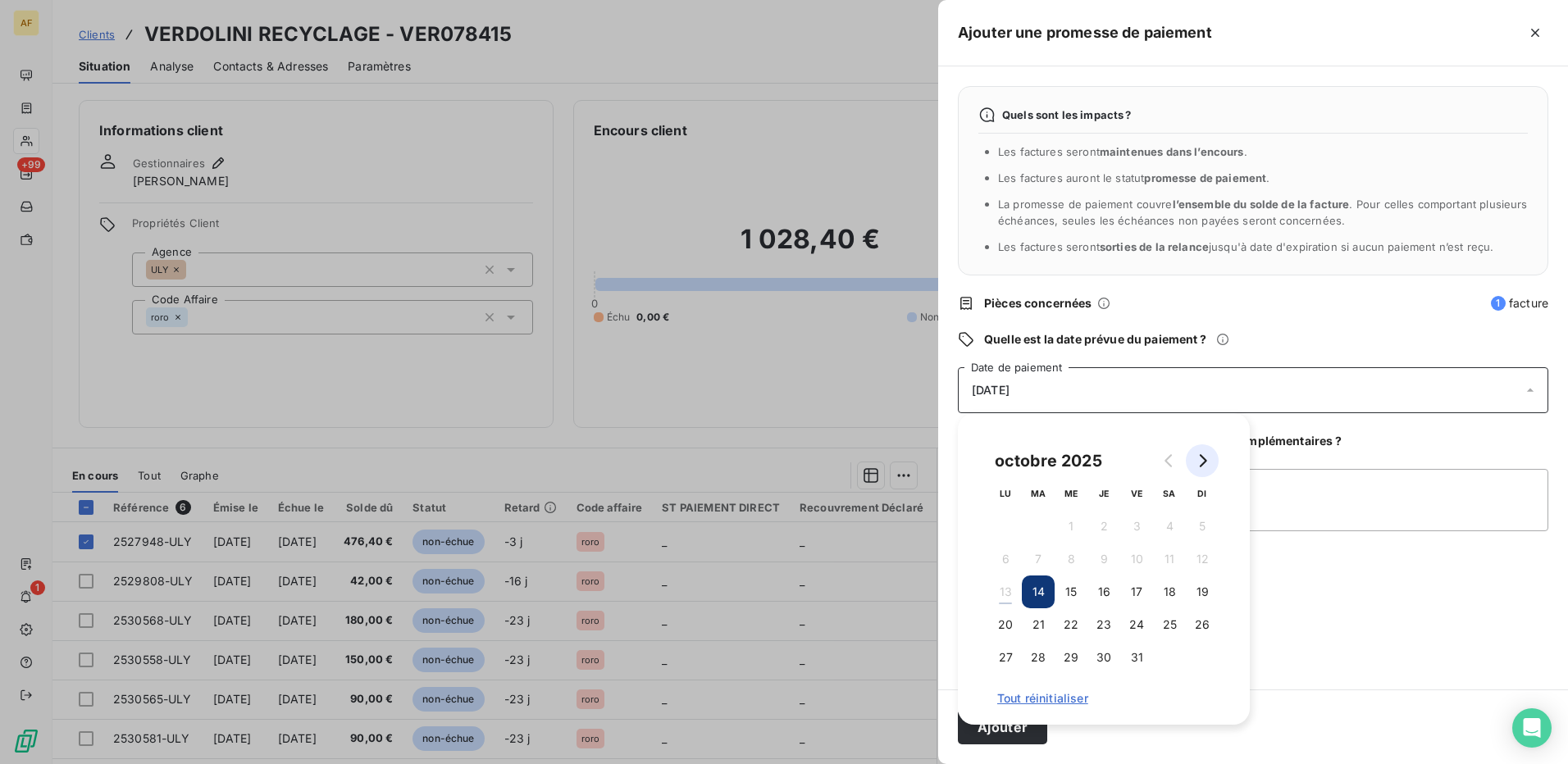
click at [1207, 450] on button "Go to next month" at bounding box center [1203, 460] width 33 height 33
click at [1174, 527] on button "1" at bounding box center [1170, 527] width 33 height 33
click at [1299, 507] on textarea "[DATE]" at bounding box center [1253, 499] width 590 height 62
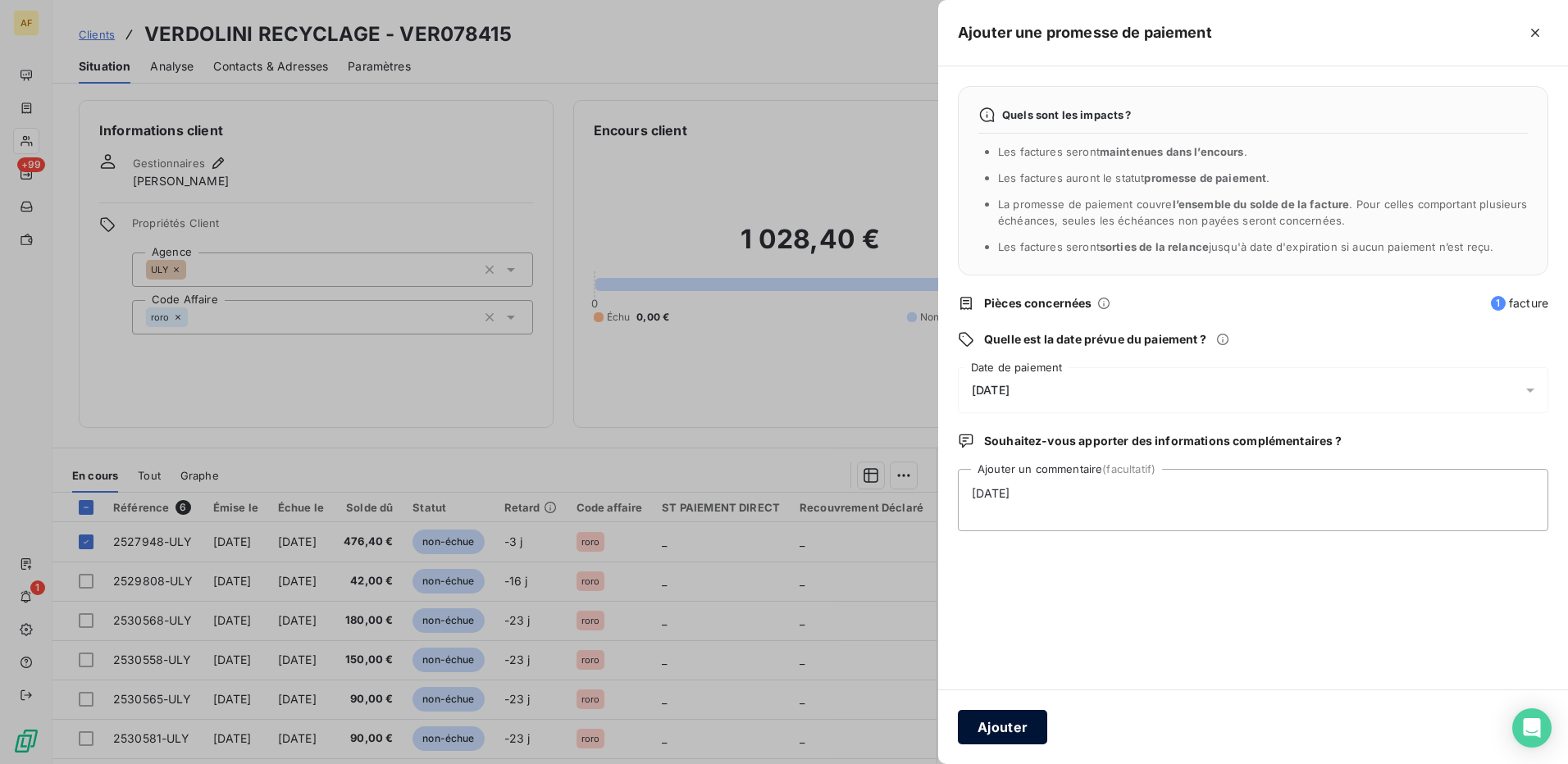
click at [1008, 736] on button "Ajouter" at bounding box center [1003, 727] width 90 height 34
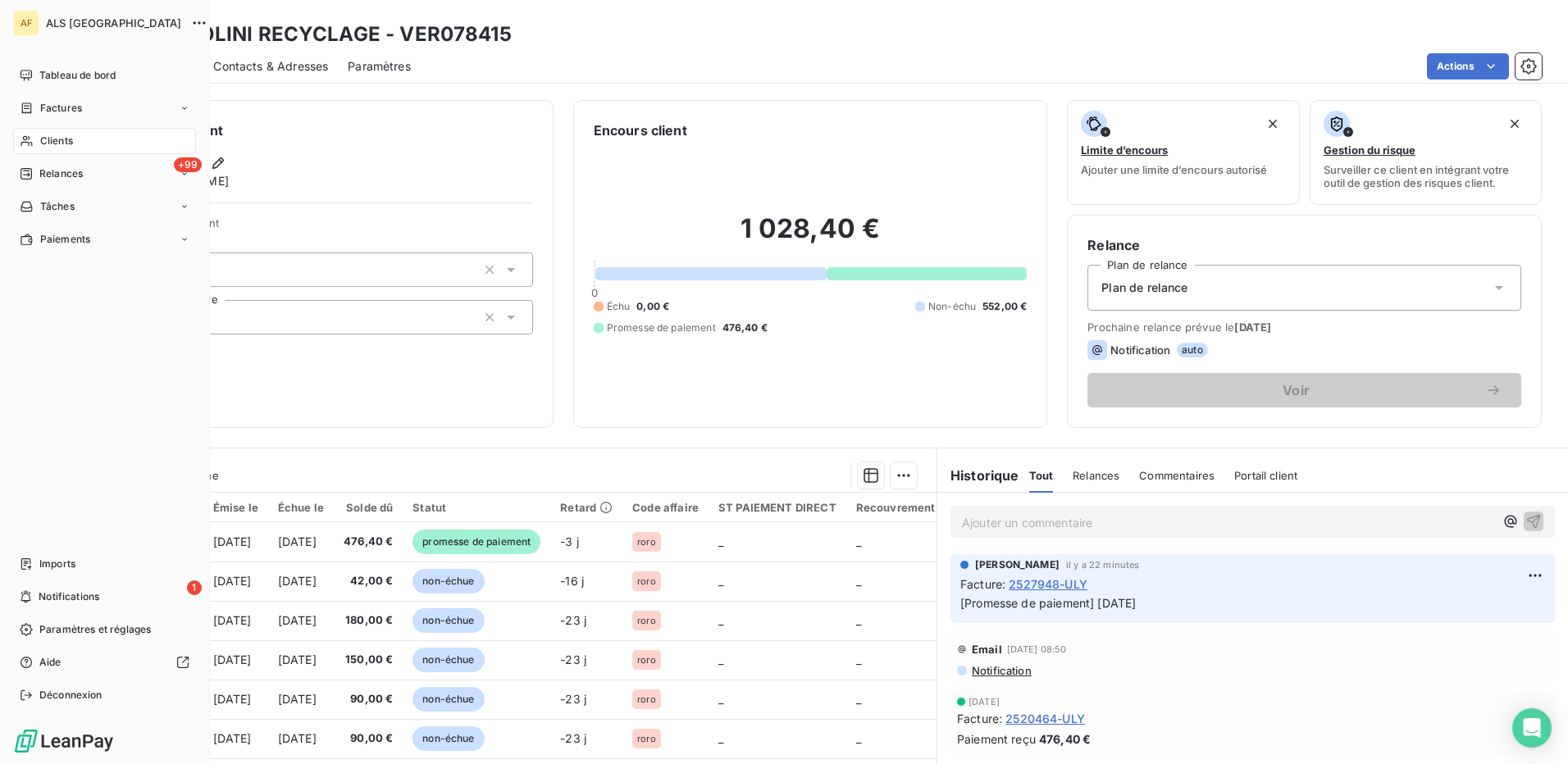
click at [55, 144] on span "Clients" at bounding box center [56, 141] width 33 height 15
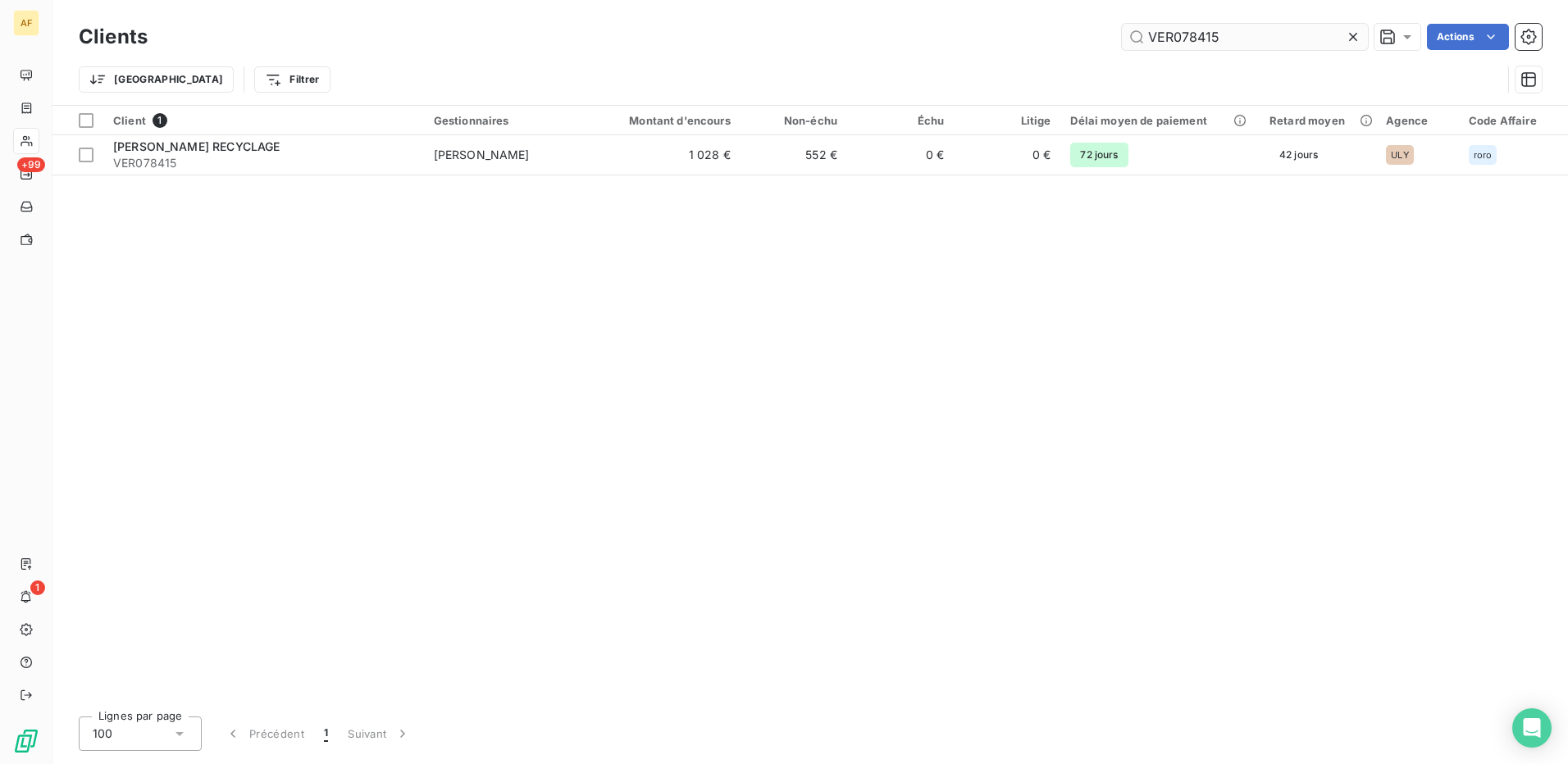
click at [1188, 32] on input "VER078415" at bounding box center [1245, 37] width 246 height 27
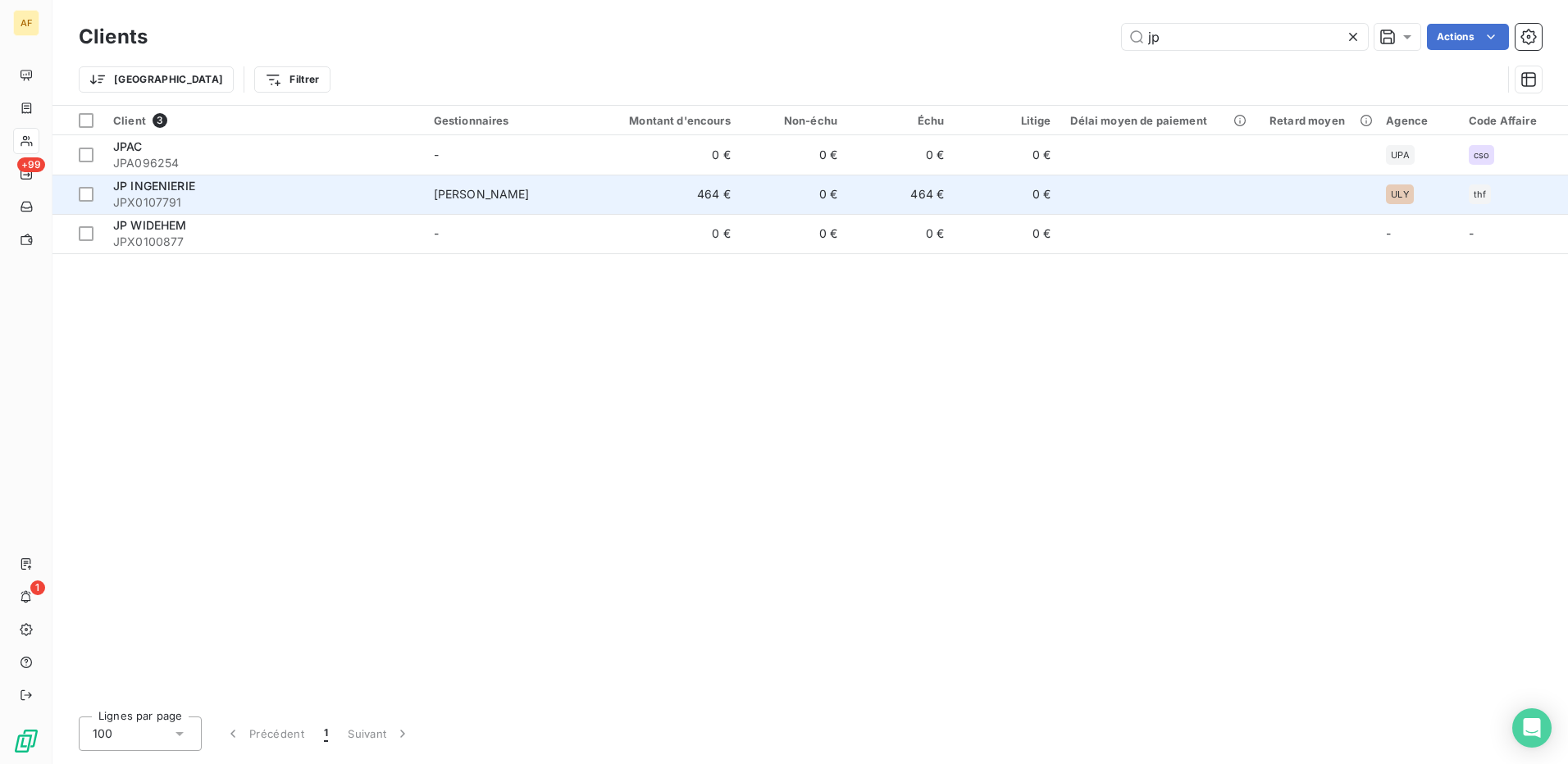
type input "jp"
click at [151, 185] on span "JP INGENIERIE" at bounding box center [154, 185] width 82 height 14
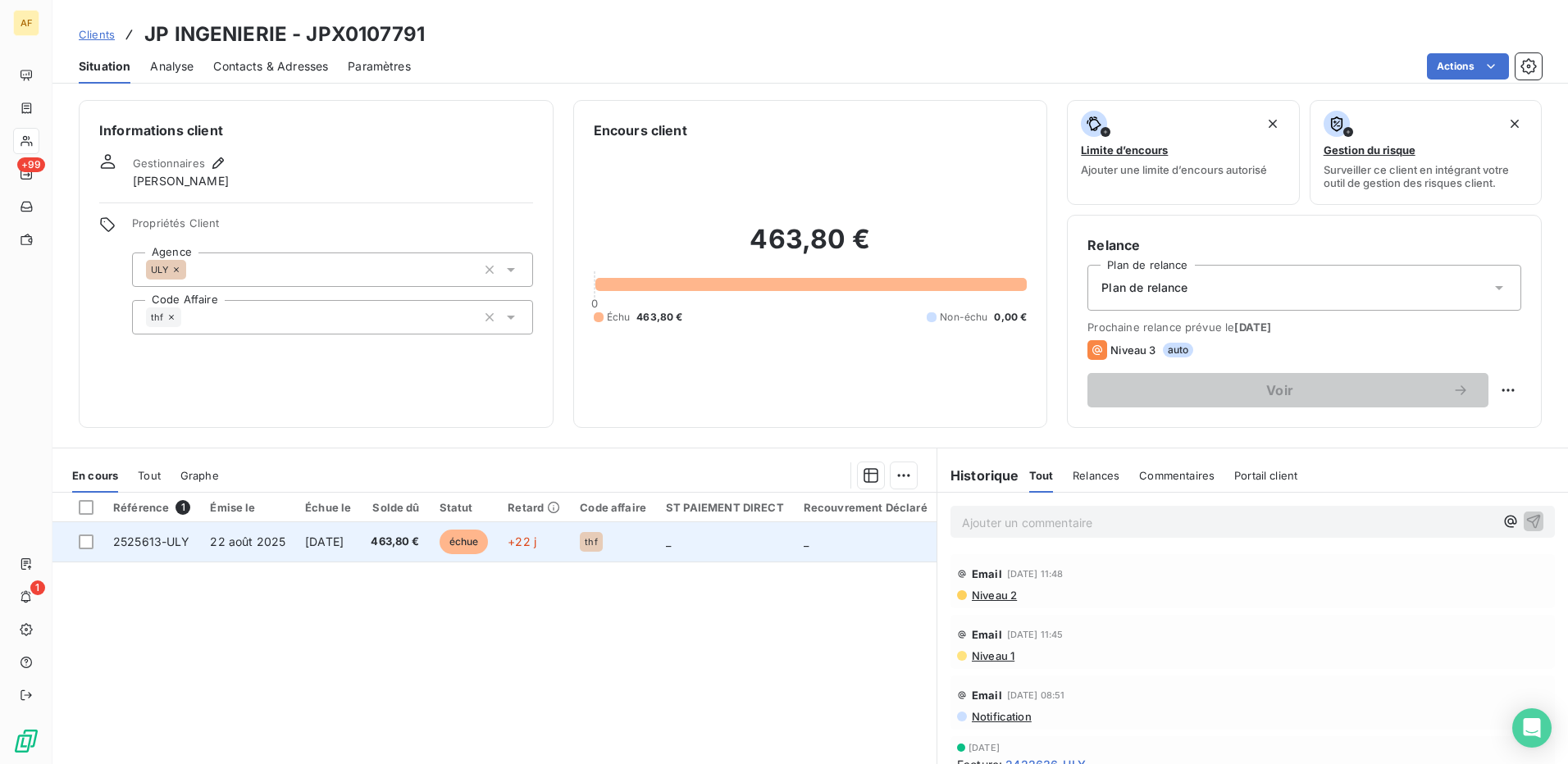
click at [174, 539] on span "2525613-ULY" at bounding box center [151, 541] width 77 height 14
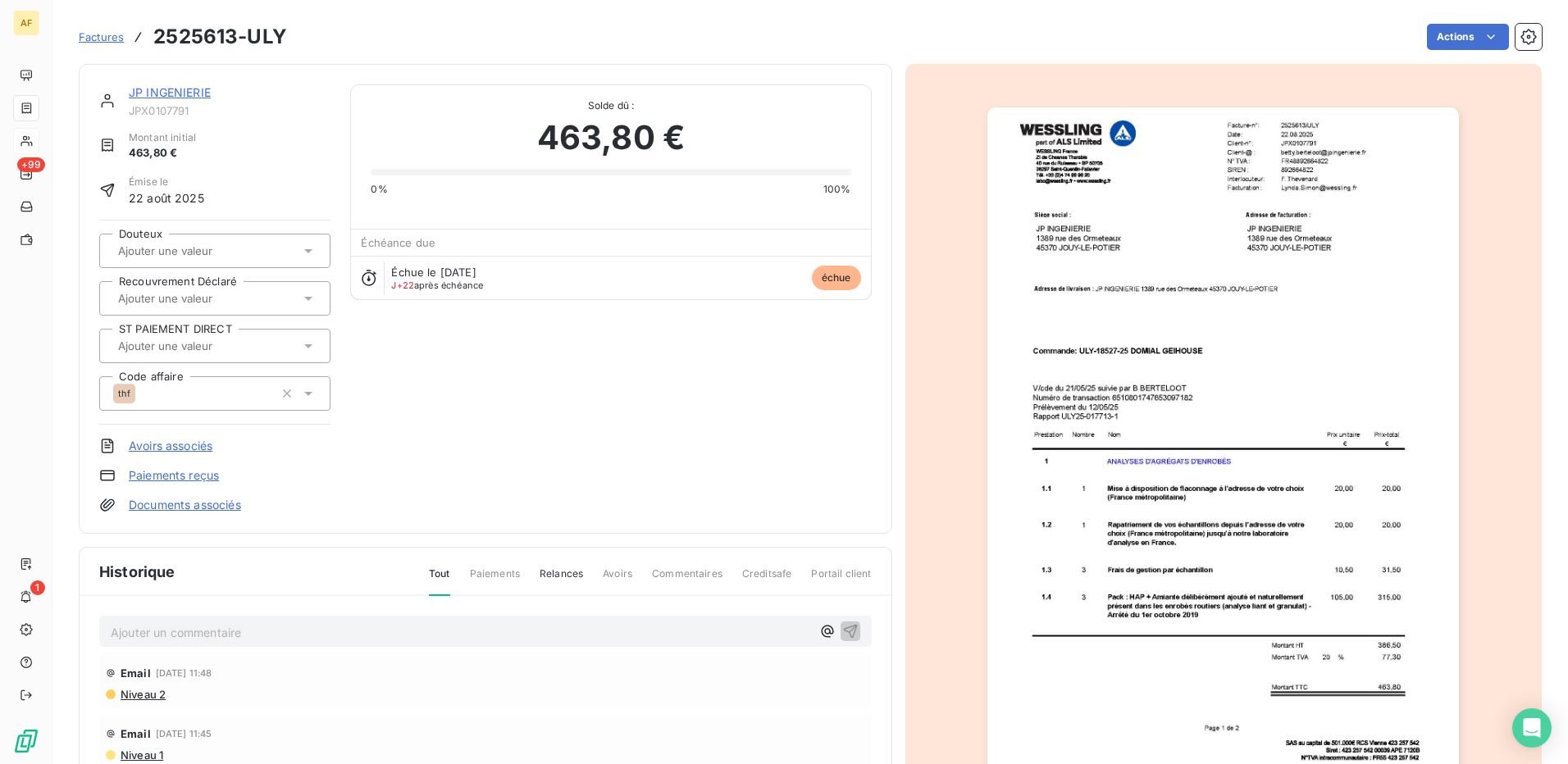
click at [315, 636] on p "Ajouter un commentaire ﻿" at bounding box center [461, 632] width 701 height 21
drag, startPoint x: 831, startPoint y: 630, endPoint x: 816, endPoint y: 630, distance: 15.0
click at [843, 630] on icon "button" at bounding box center [850, 630] width 14 height 14
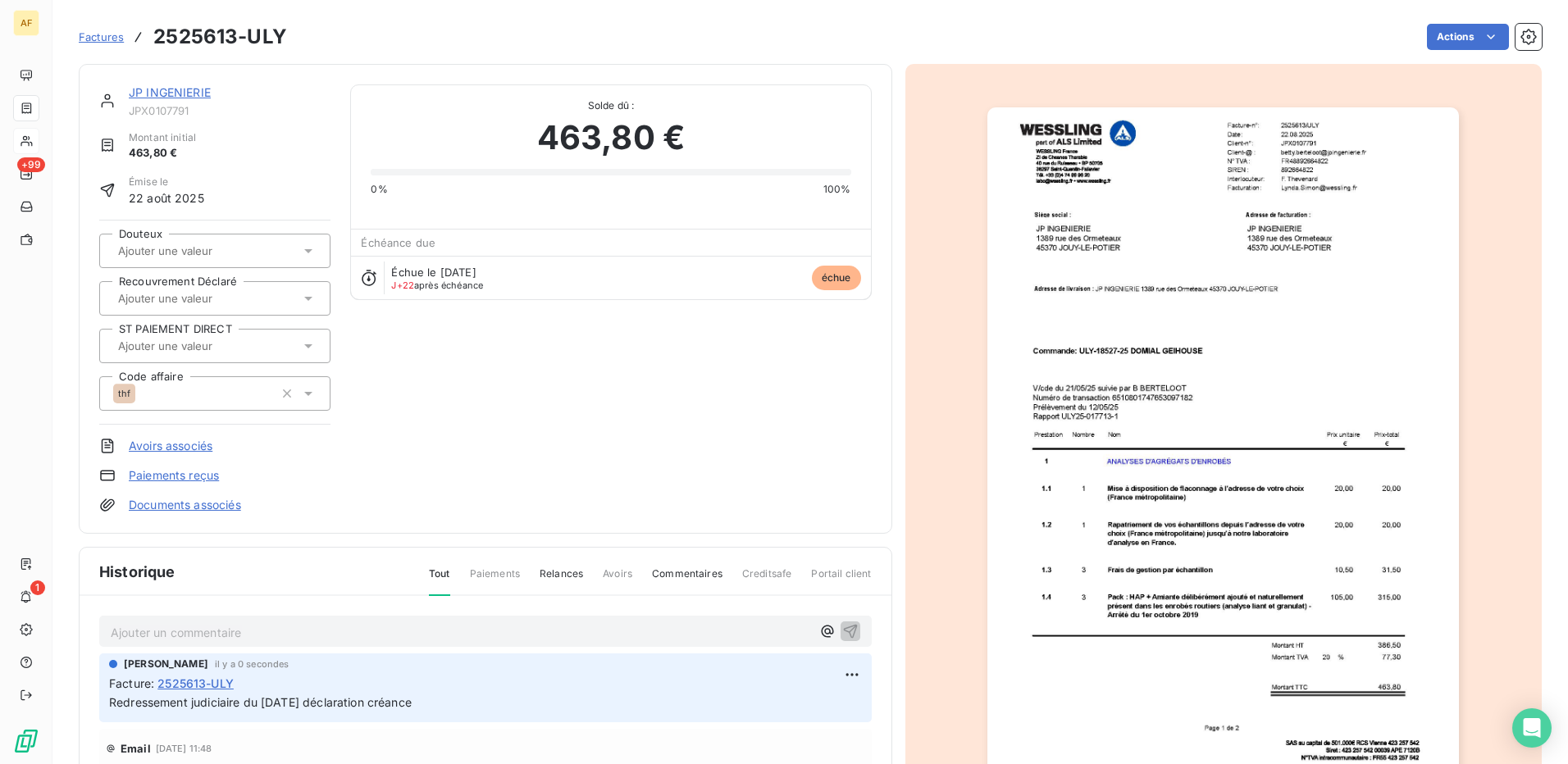
click at [190, 246] on input "text" at bounding box center [198, 251] width 165 height 15
click at [188, 338] on span "RJ déclaration" at bounding box center [169, 333] width 63 height 10
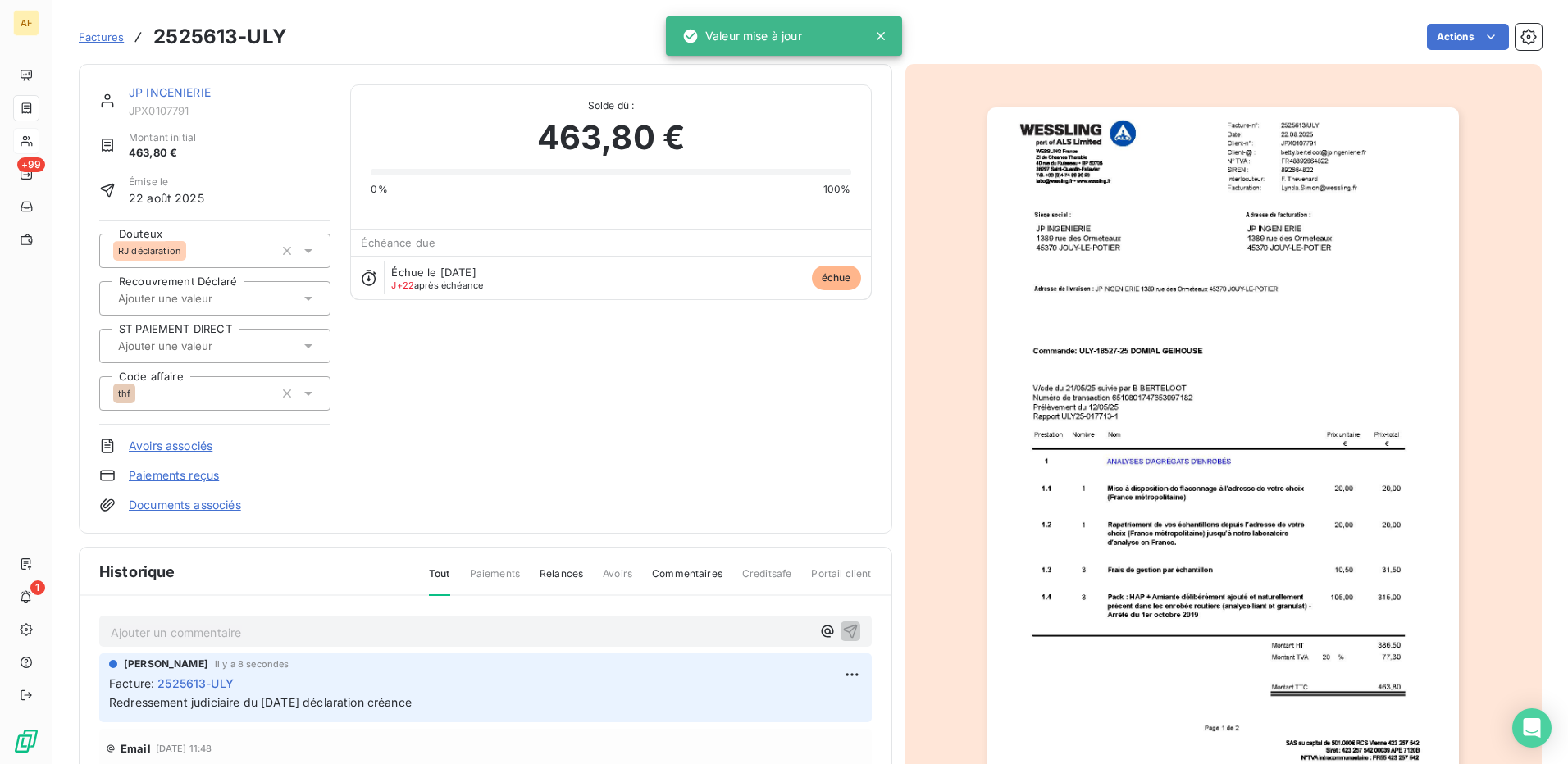
click at [500, 358] on div "JP INGENIERIE JPX0107791 Montant initial 463,80 € Émise le 22 août 2025 Douteux…" at bounding box center [486, 299] width 773 height 429
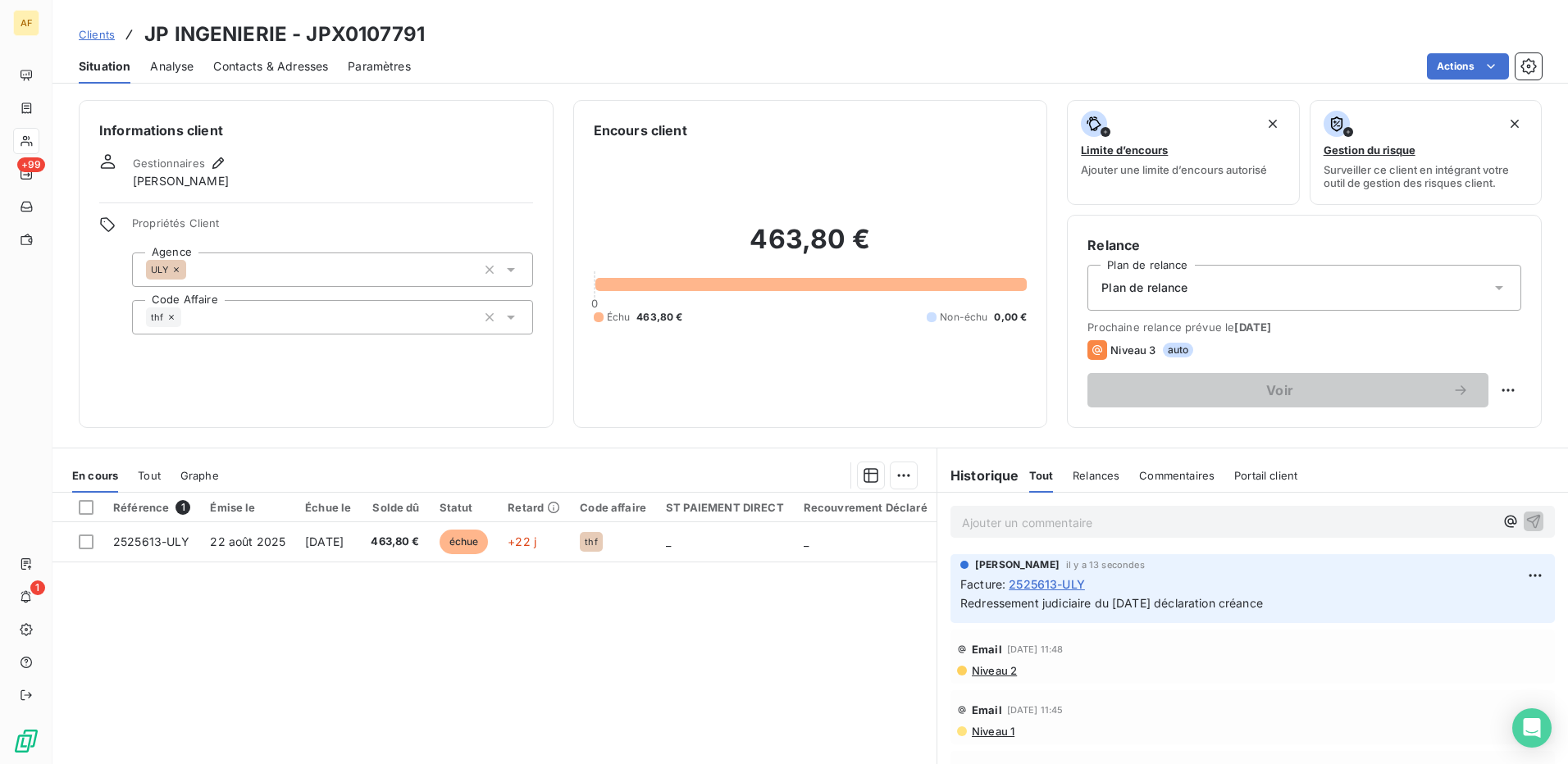
click at [486, 157] on div "Gestionnaires [PERSON_NAME]" at bounding box center [316, 171] width 434 height 36
